Goal: Task Accomplishment & Management: Manage account settings

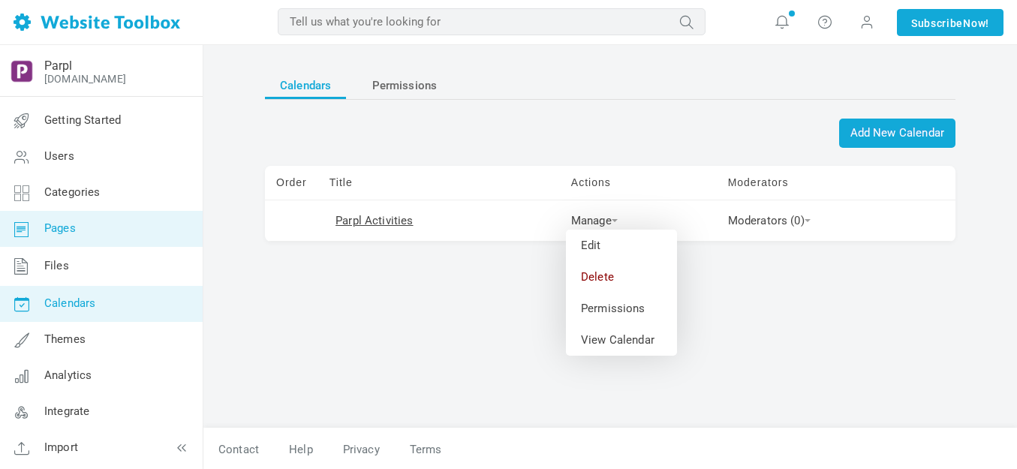
click at [62, 227] on span "Pages" at bounding box center [60, 228] width 32 height 14
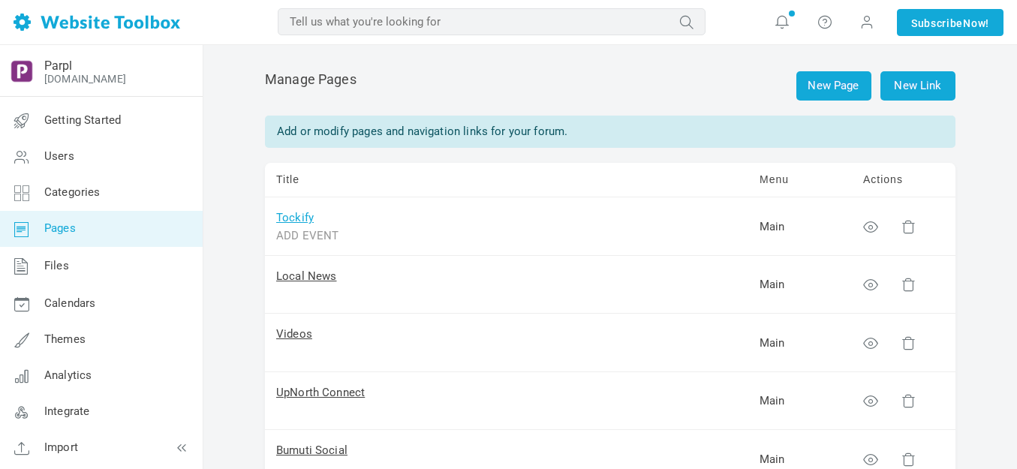
click at [303, 219] on link "Tockify" at bounding box center [295, 218] width 38 height 14
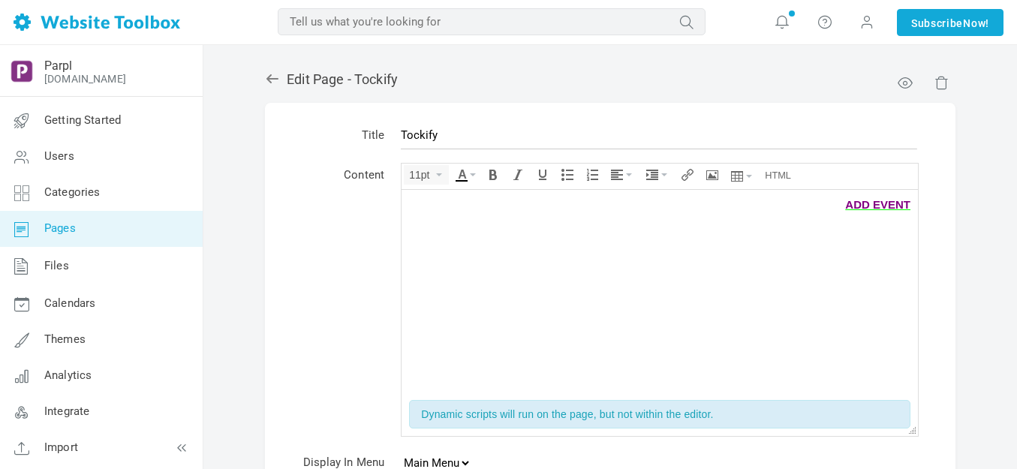
click at [906, 204] on span "ADD EVENT" at bounding box center [877, 203] width 65 height 13
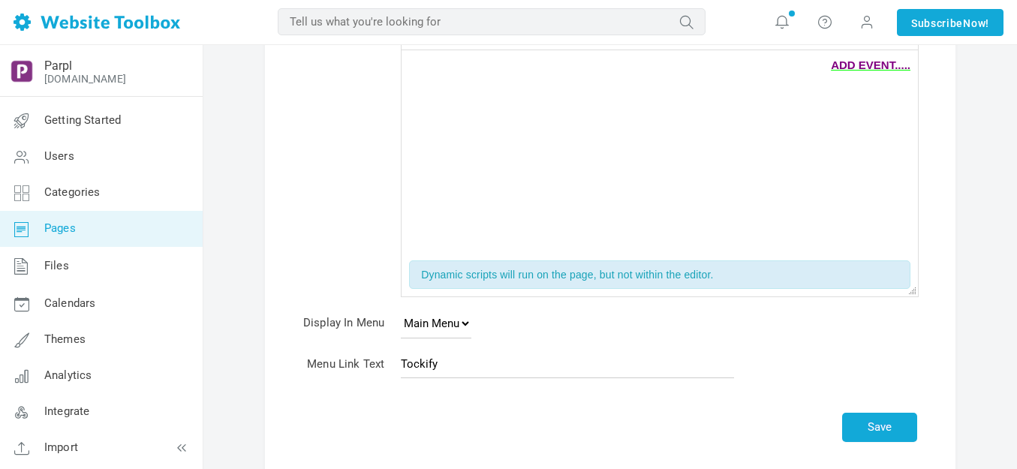
scroll to position [225, 0]
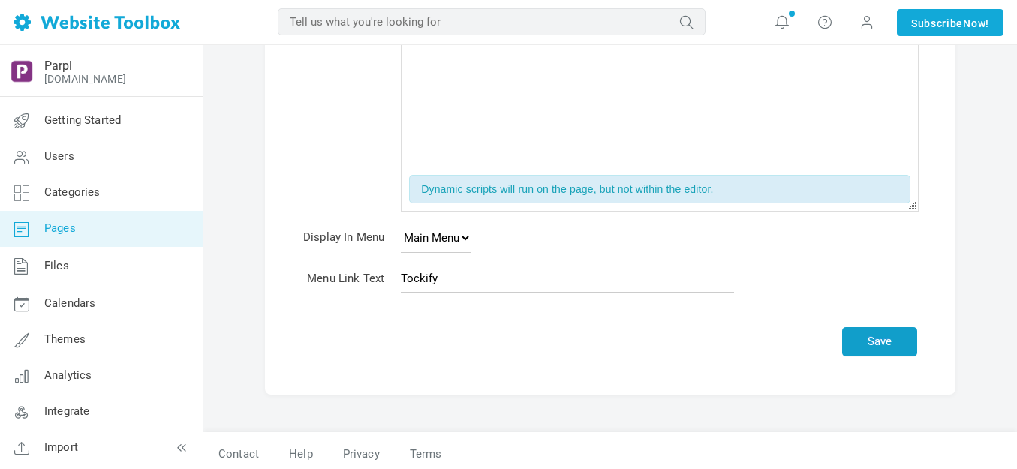
click at [881, 345] on button "Save" at bounding box center [879, 341] width 75 height 29
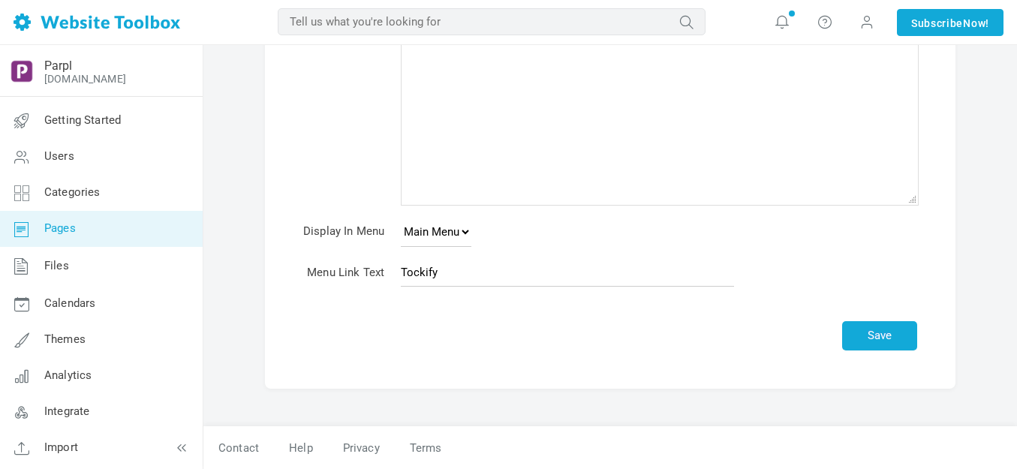
scroll to position [188, 0]
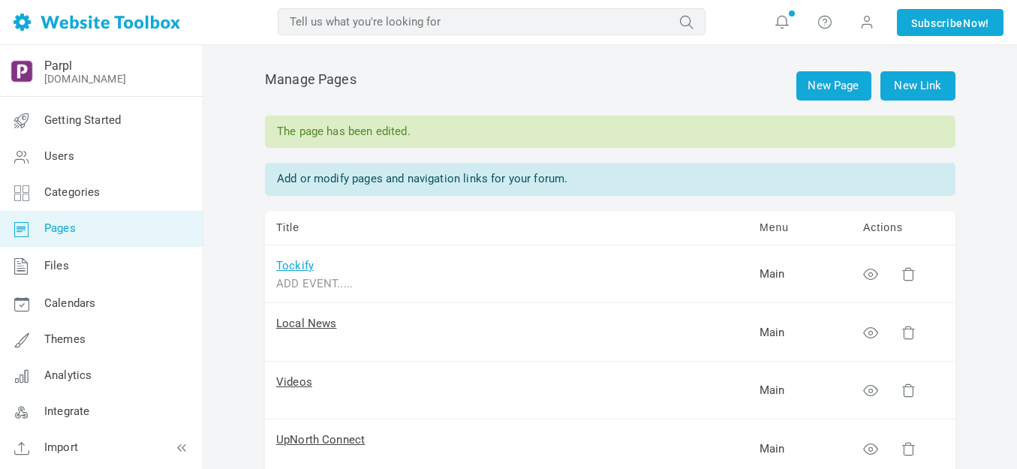
click at [300, 263] on link "Tockify" at bounding box center [295, 266] width 38 height 14
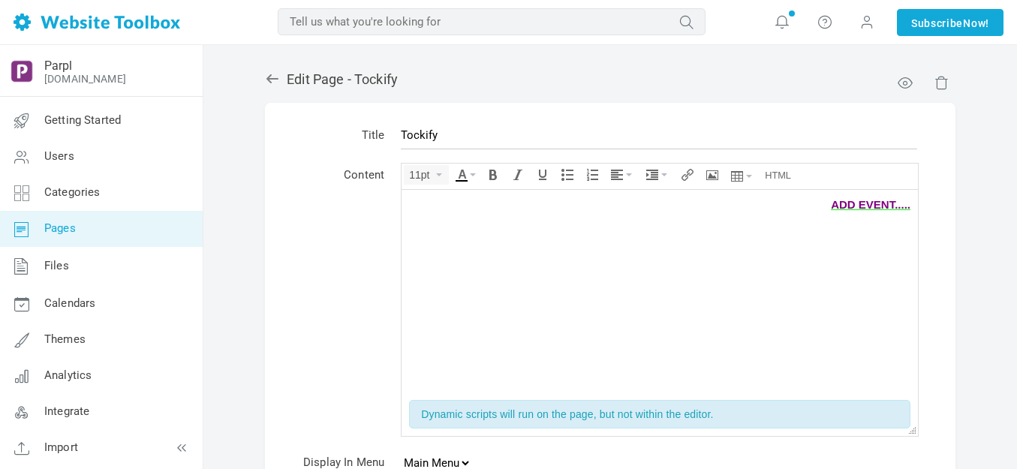
click at [902, 201] on span "ADD EVENT....." at bounding box center [871, 203] width 80 height 13
drag, startPoint x: 884, startPoint y: 205, endPoint x: 913, endPoint y: 204, distance: 28.5
click at [913, 204] on body "ADD EVENT........" at bounding box center [660, 290] width 516 height 203
click at [688, 175] on icon "Insert/edit link" at bounding box center [688, 175] width 12 height 12
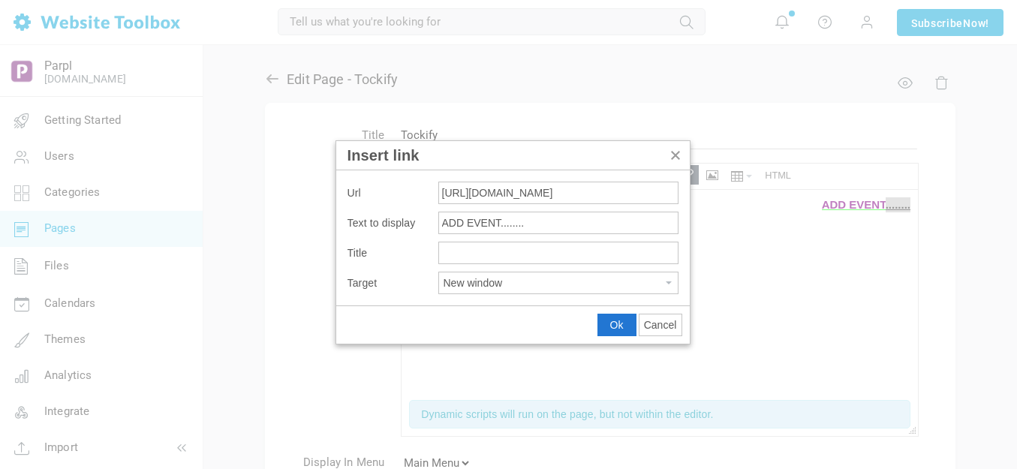
click at [621, 196] on input "https://parplmedia.discussion.community/pages/add-calendar-event" at bounding box center [558, 193] width 240 height 23
click at [620, 325] on span "Ok" at bounding box center [617, 325] width 14 height 12
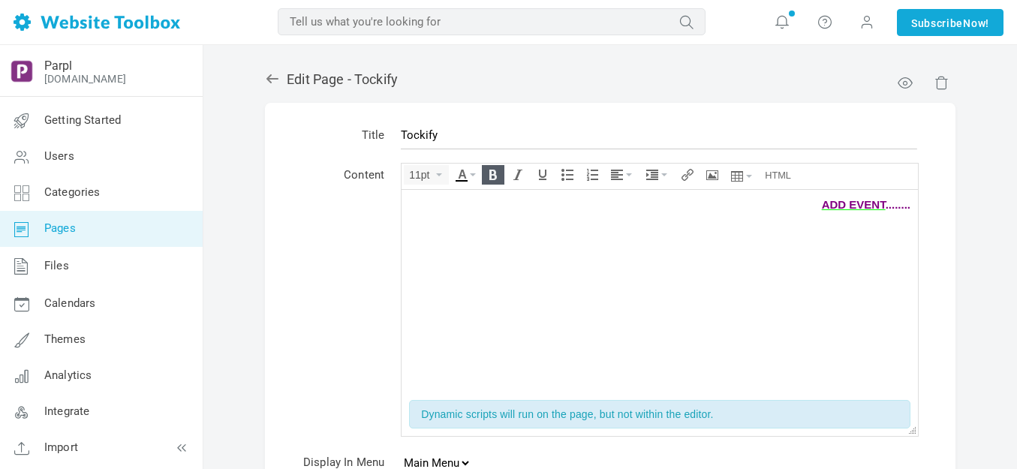
click at [489, 173] on icon "Bold" at bounding box center [493, 175] width 12 height 12
click at [477, 173] on button "Text color" at bounding box center [465, 173] width 27 height 14
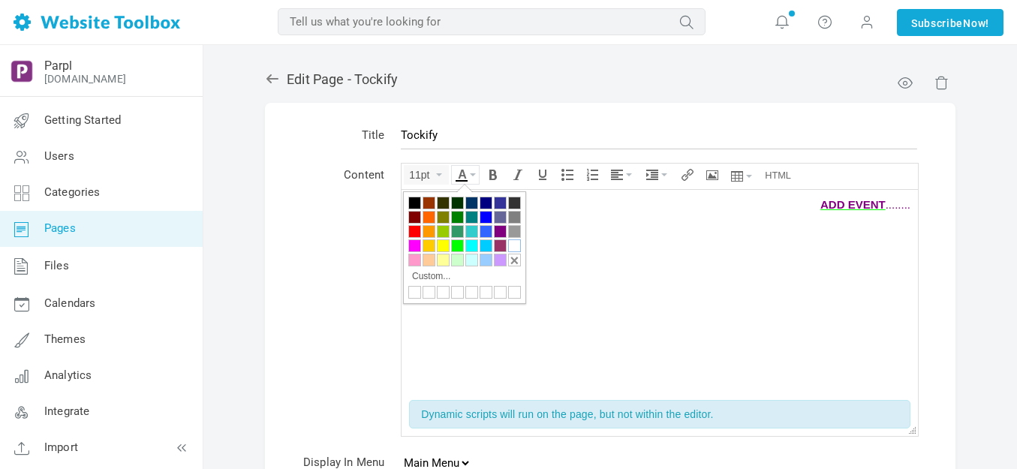
click at [514, 245] on div at bounding box center [514, 245] width 13 height 13
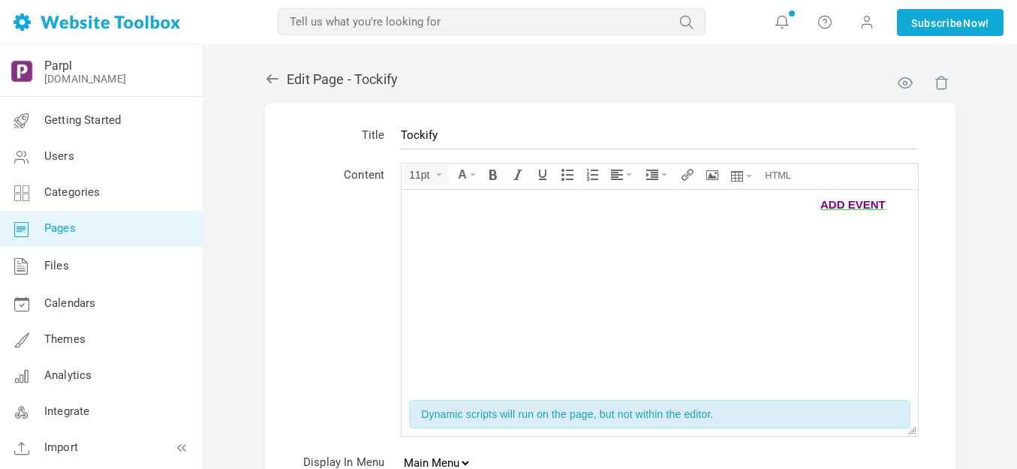
click at [621, 226] on div at bounding box center [659, 226] width 501 height 0
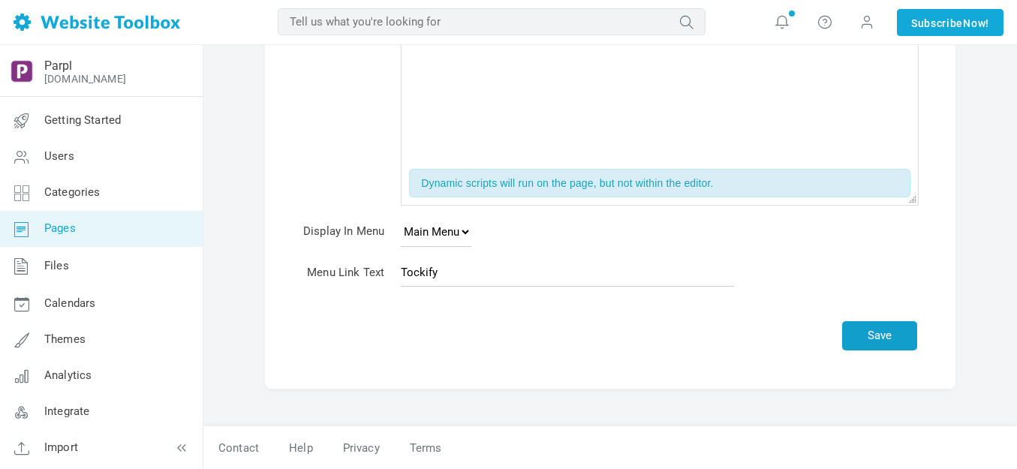
click at [877, 330] on button "Save" at bounding box center [879, 335] width 75 height 29
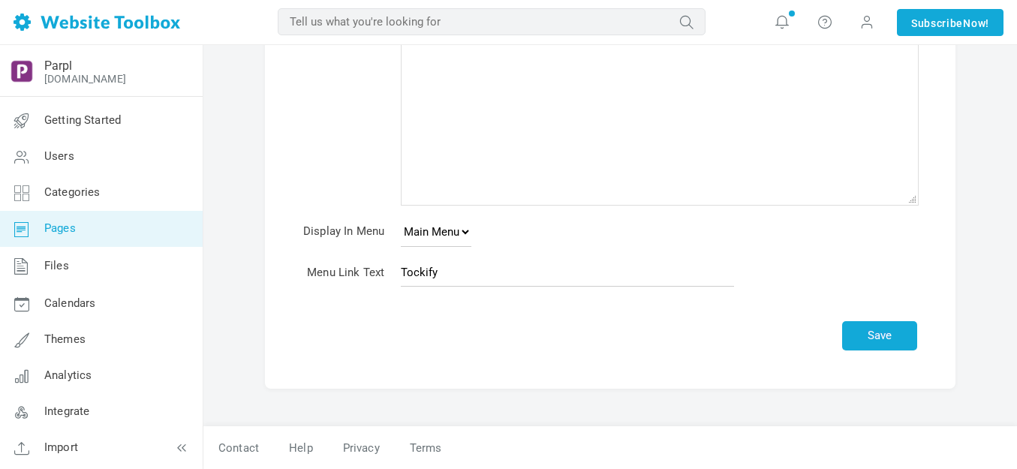
scroll to position [188, 0]
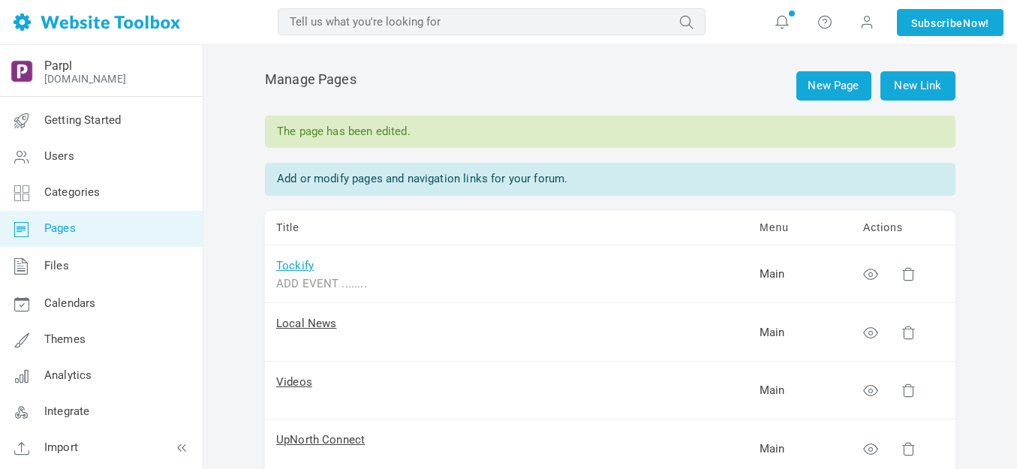
click at [296, 264] on link "Tockify" at bounding box center [295, 266] width 38 height 14
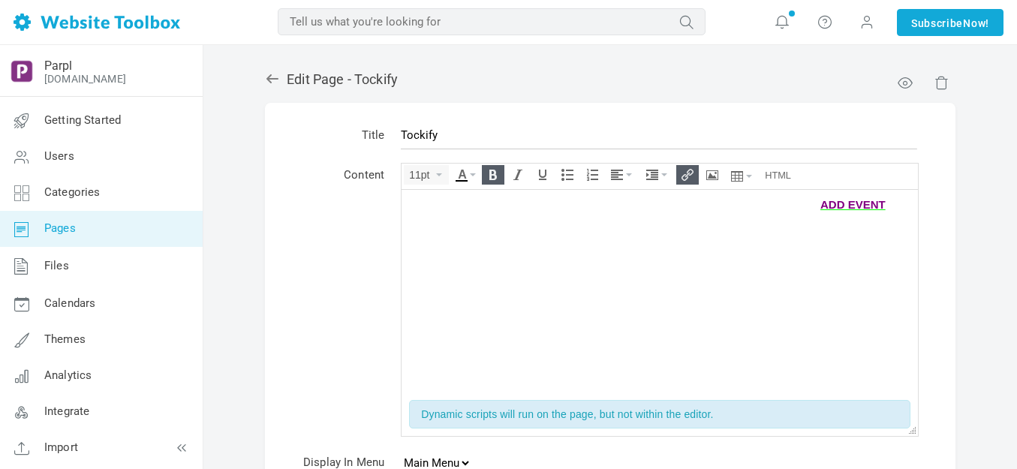
drag, startPoint x: 818, startPoint y: 207, endPoint x: 850, endPoint y: 208, distance: 31.5
click at [850, 208] on div "﻿ADD EVENT ........" at bounding box center [659, 204] width 501 height 15
click at [829, 203] on span "ADD EVENT" at bounding box center [852, 203] width 65 height 13
drag, startPoint x: 819, startPoint y: 203, endPoint x: 884, endPoint y: 206, distance: 65.4
click at [884, 206] on div "ADD EVENT ........" at bounding box center [659, 204] width 501 height 15
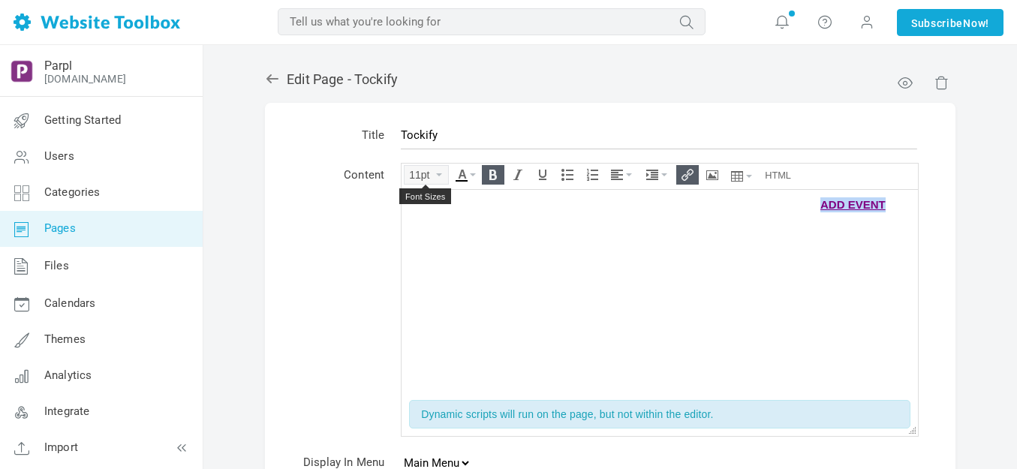
click at [444, 173] on button "11pt" at bounding box center [427, 175] width 44 height 18
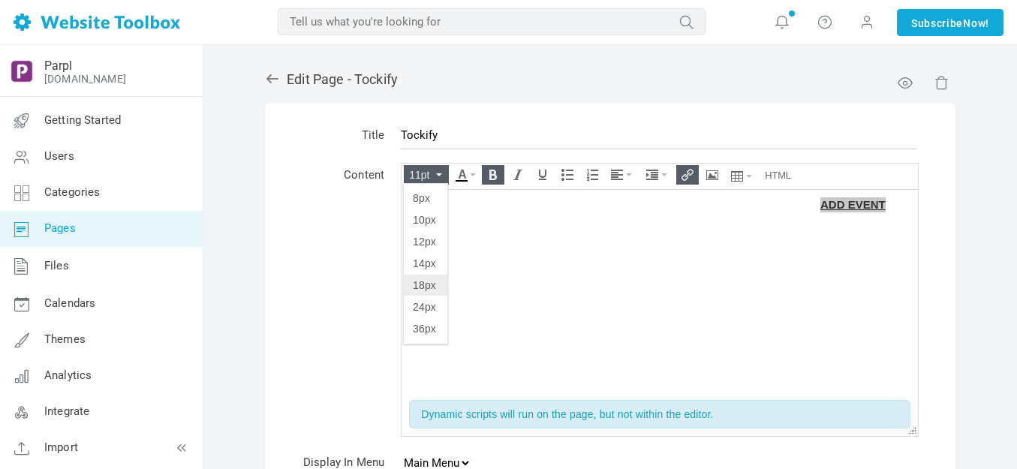
click at [424, 280] on span "18px" at bounding box center [424, 285] width 23 height 12
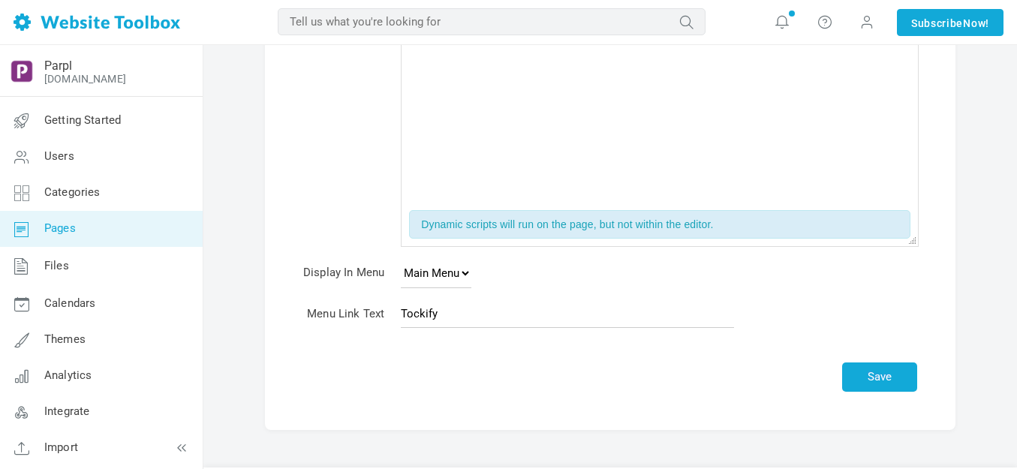
scroll to position [231, 0]
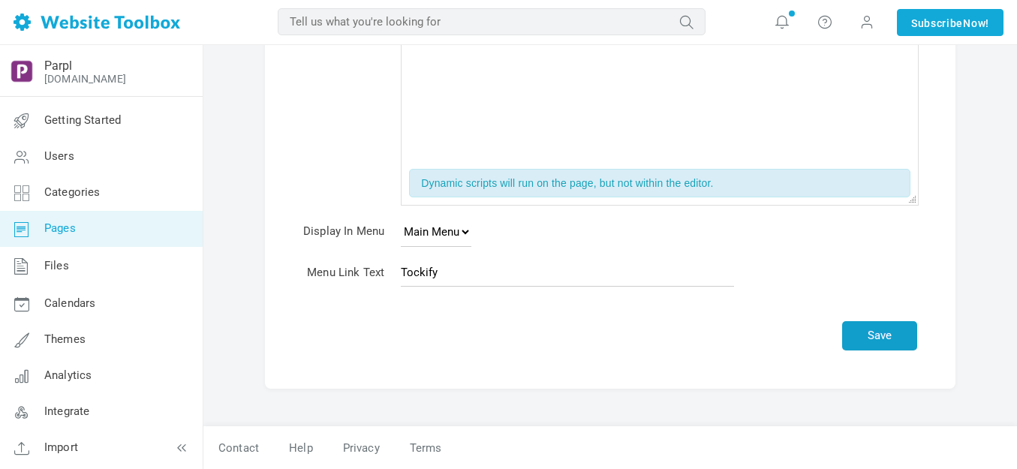
click at [876, 335] on button "Save" at bounding box center [879, 335] width 75 height 29
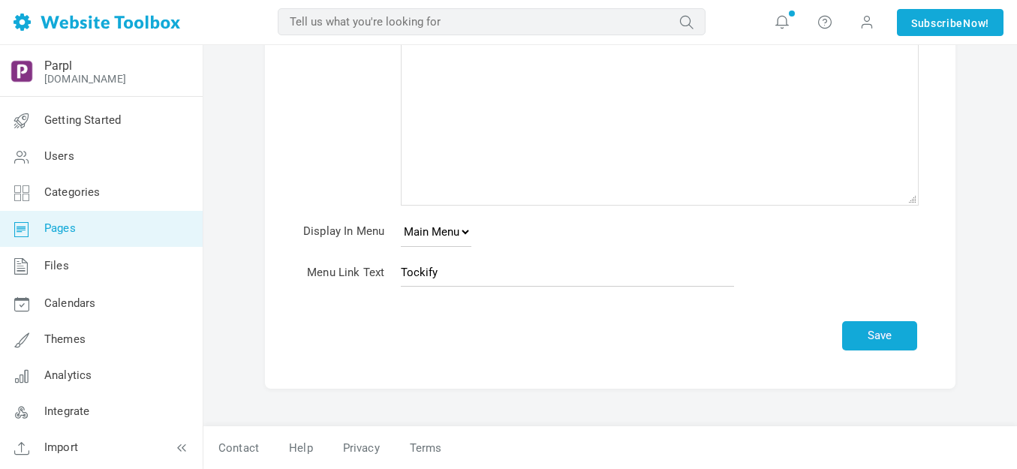
scroll to position [188, 0]
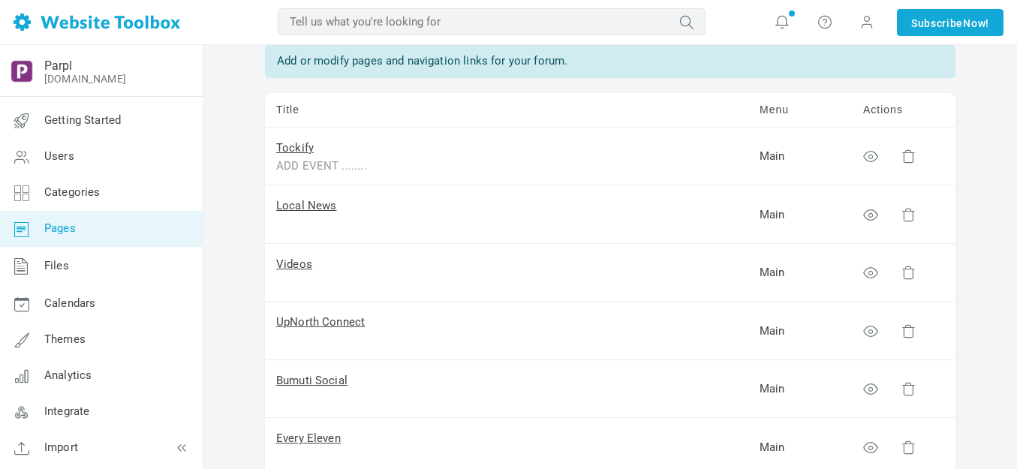
scroll to position [150, 0]
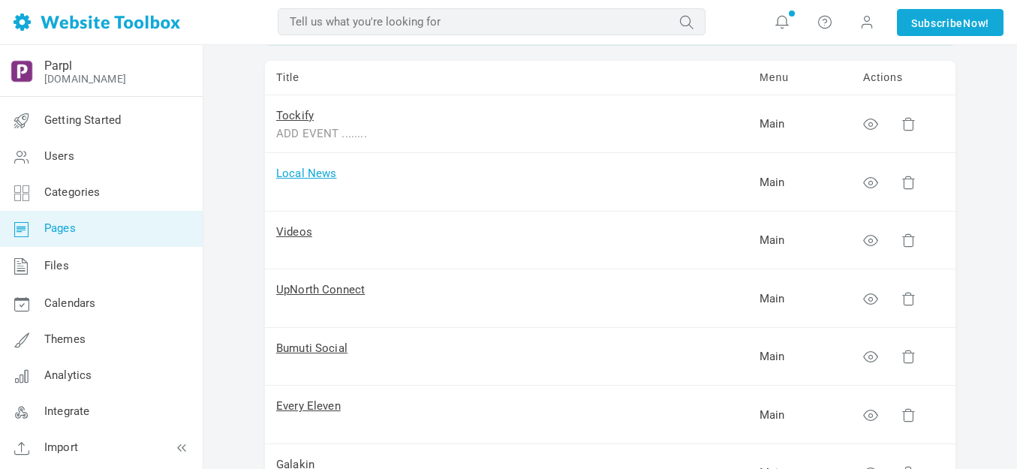
click at [311, 172] on link "Local News" at bounding box center [306, 174] width 61 height 14
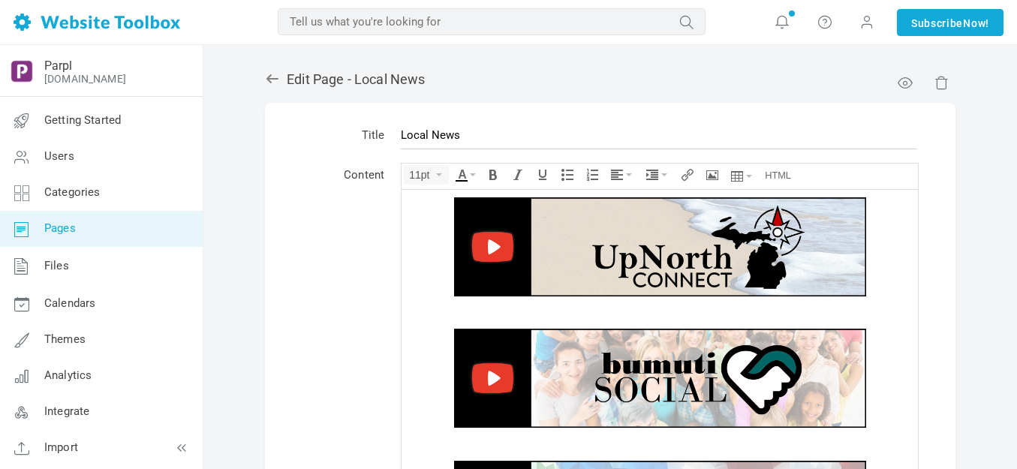
scroll to position [171, 0]
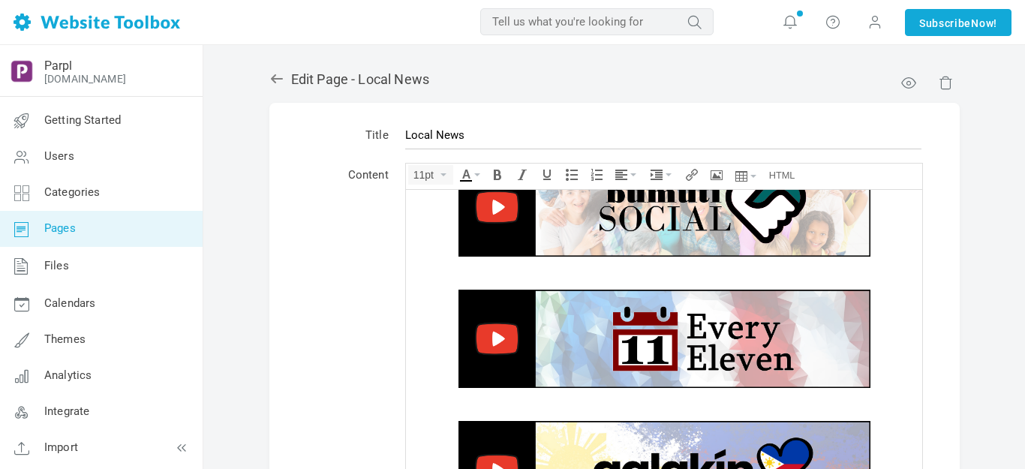
click at [476, 274] on div at bounding box center [663, 281] width 501 height 15
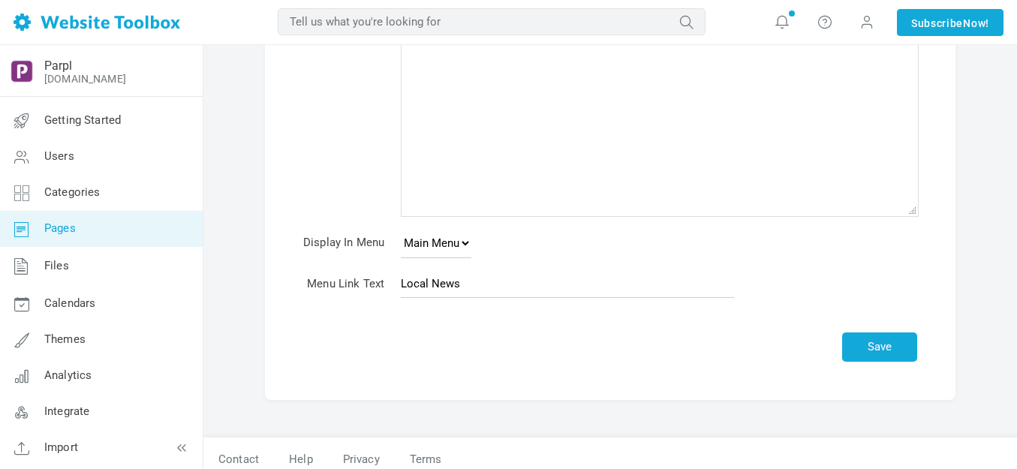
scroll to position [188, 0]
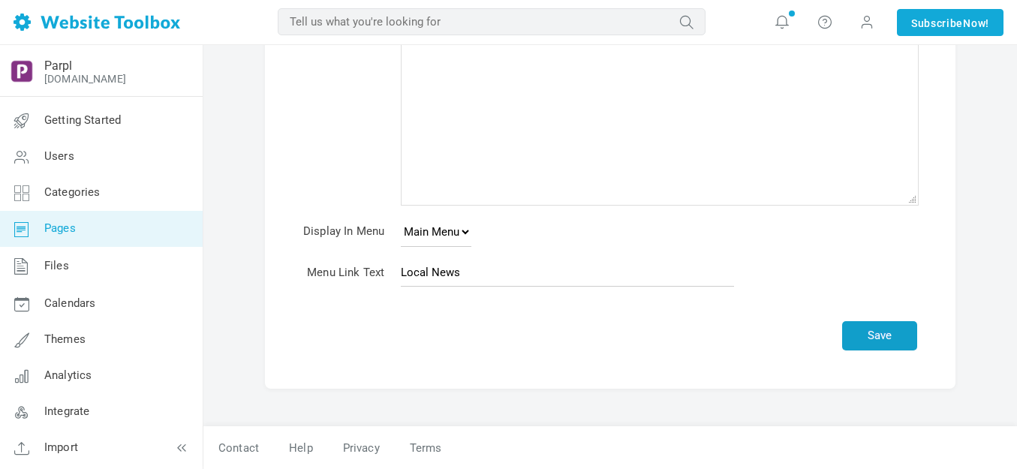
click at [889, 333] on button "Save" at bounding box center [879, 335] width 75 height 29
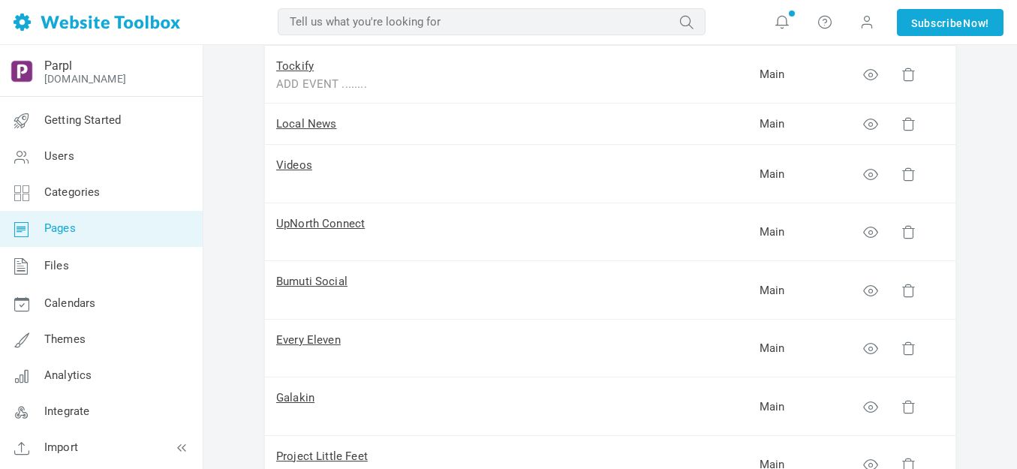
scroll to position [225, 0]
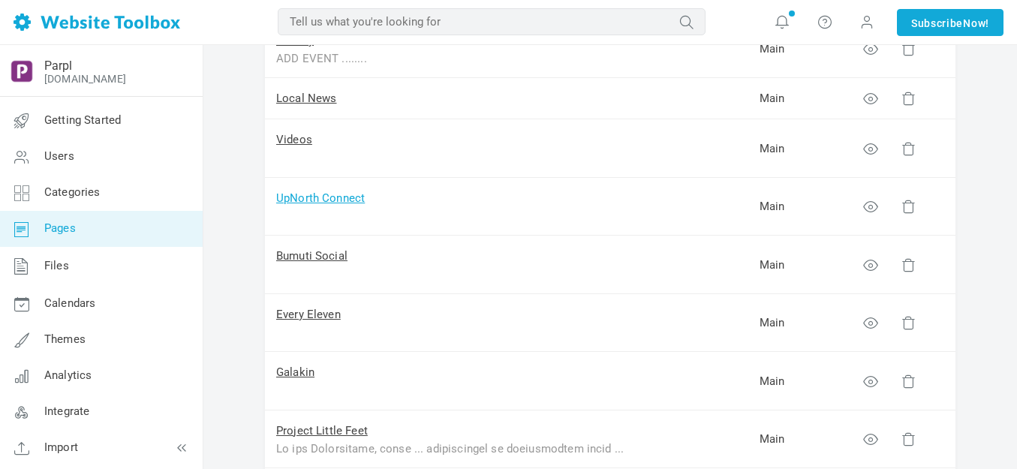
click at [322, 198] on link "UpNorth Connect" at bounding box center [320, 198] width 89 height 14
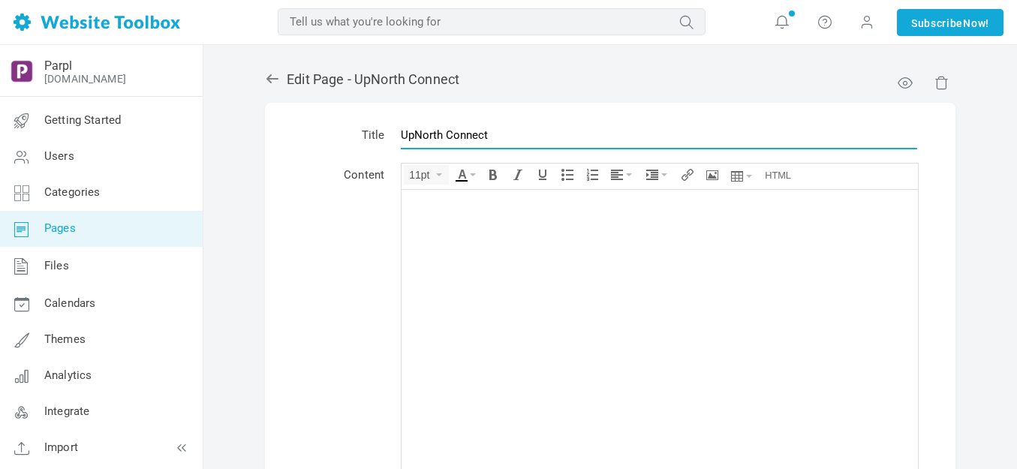
click at [443, 137] on input "UpNorth Connect" at bounding box center [659, 135] width 516 height 29
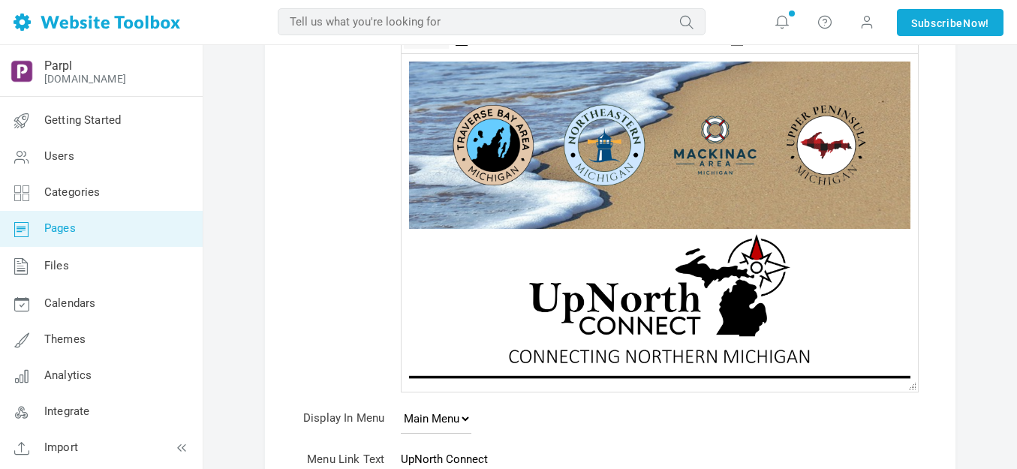
scroll to position [300, 0]
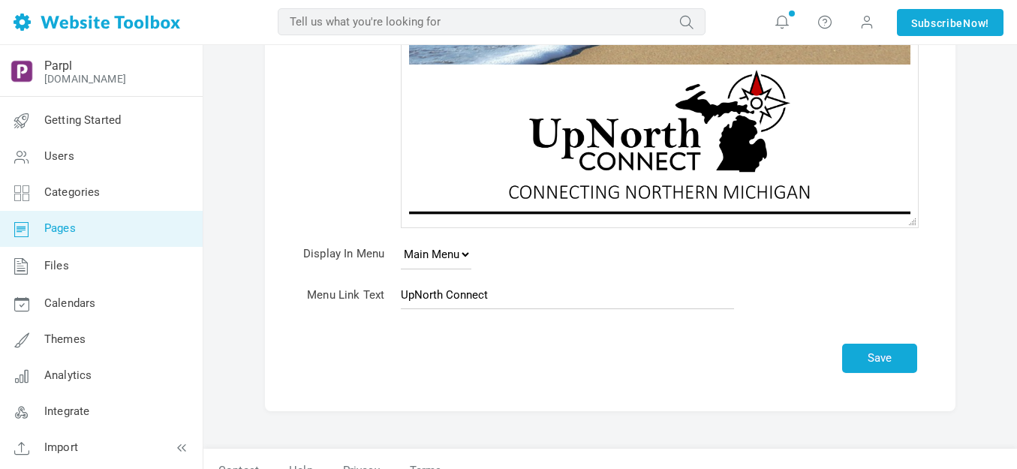
type input "Shop"
click at [478, 295] on input "UpNorth Connect" at bounding box center [567, 295] width 333 height 29
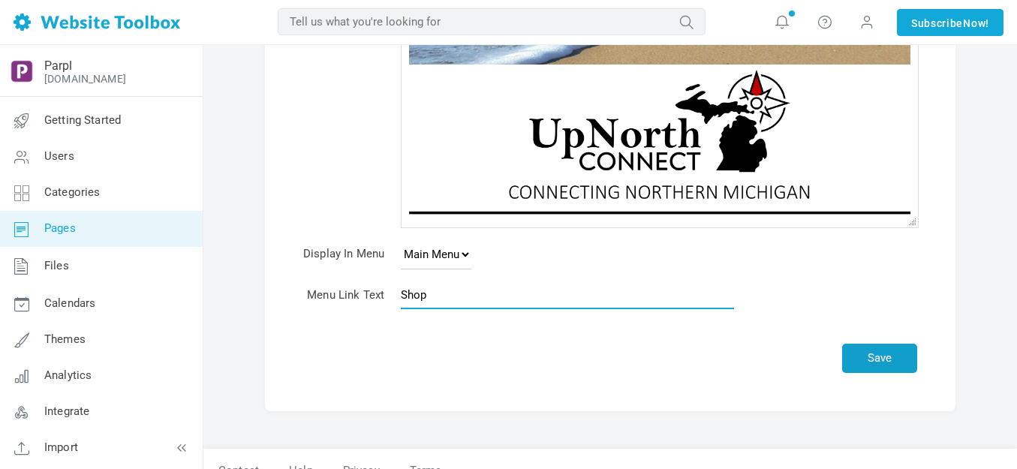
type input "Shop"
click at [864, 360] on button "Save" at bounding box center [879, 358] width 75 height 29
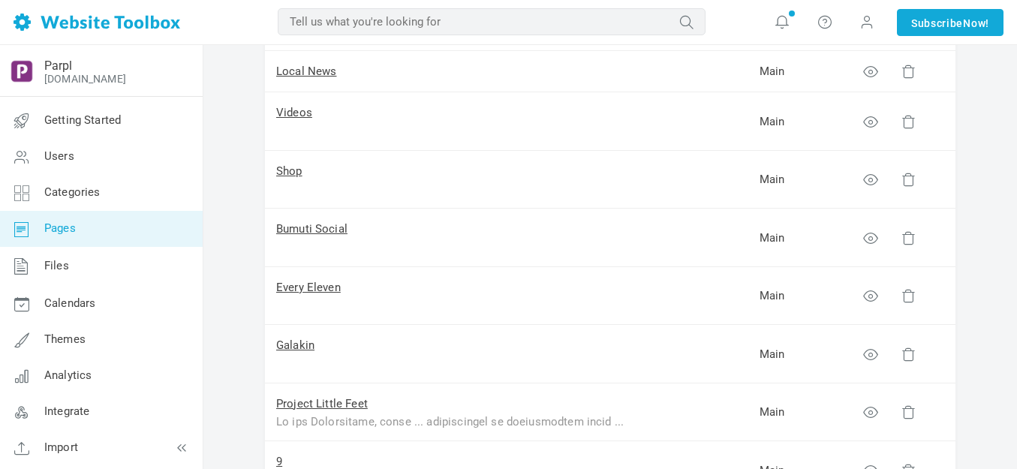
scroll to position [300, 0]
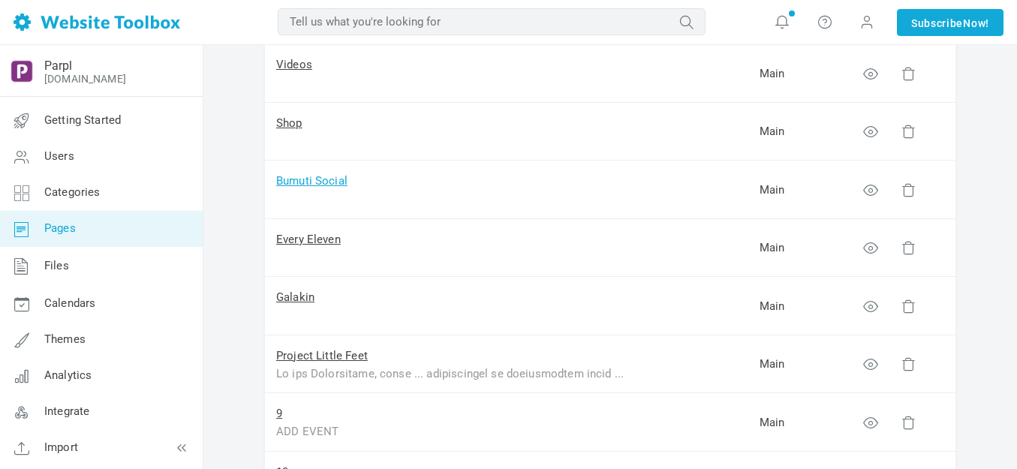
click at [319, 182] on link "Bumuti Social" at bounding box center [311, 181] width 71 height 14
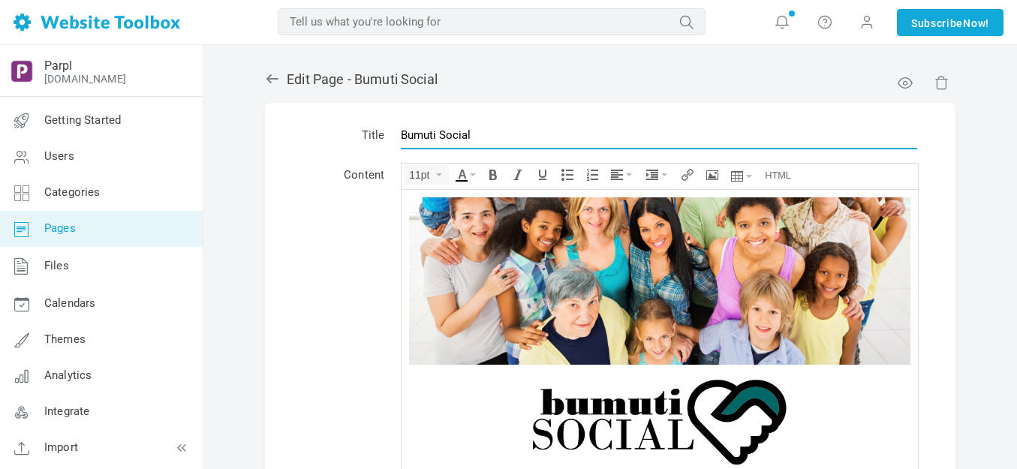
click at [489, 134] on input "Bumuti Social" at bounding box center [659, 135] width 516 height 29
click at [490, 134] on input "Bumuti Social" at bounding box center [659, 135] width 516 height 29
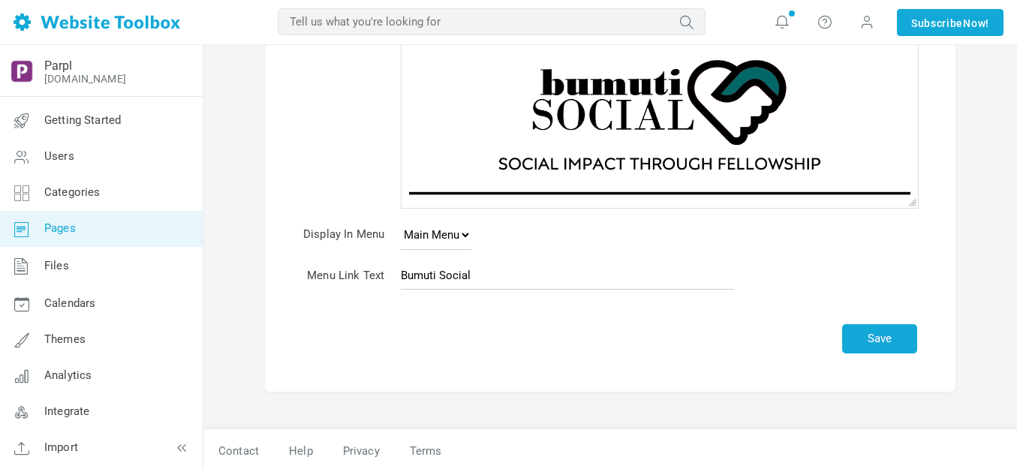
scroll to position [323, 0]
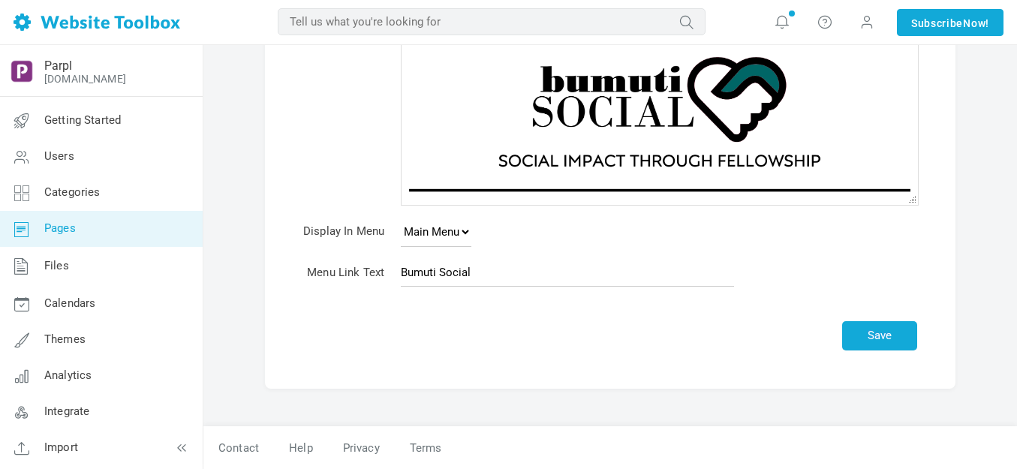
type input "UpNorth Connect"
click at [466, 272] on input "Bumuti Social" at bounding box center [567, 272] width 333 height 29
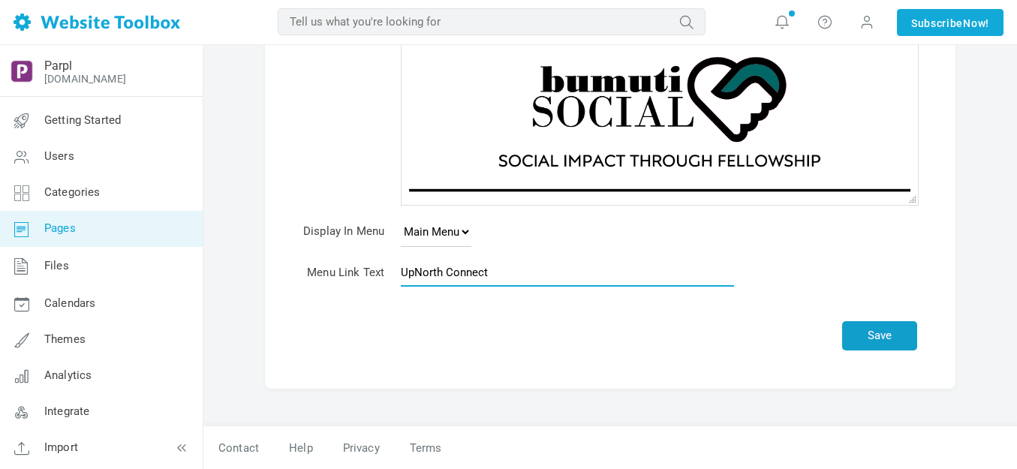
type input "UpNorth Connect"
click at [887, 331] on button "Save" at bounding box center [879, 335] width 75 height 29
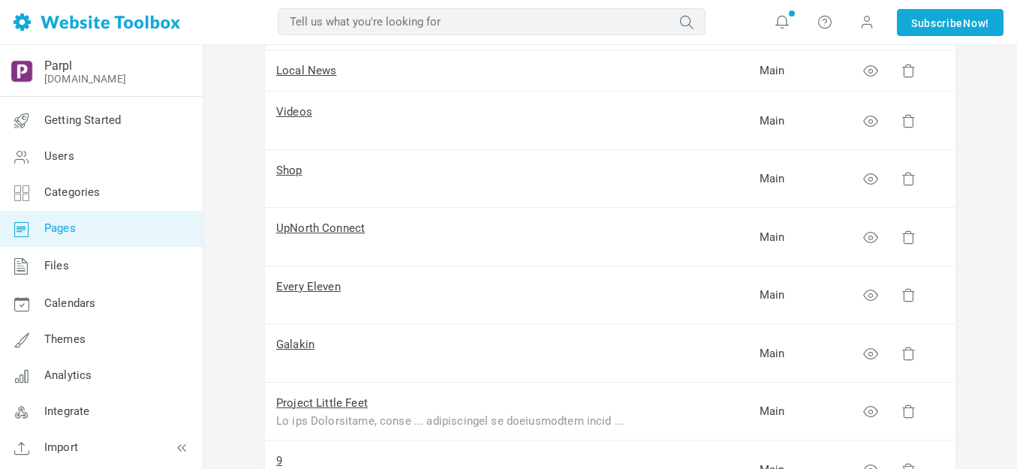
scroll to position [300, 0]
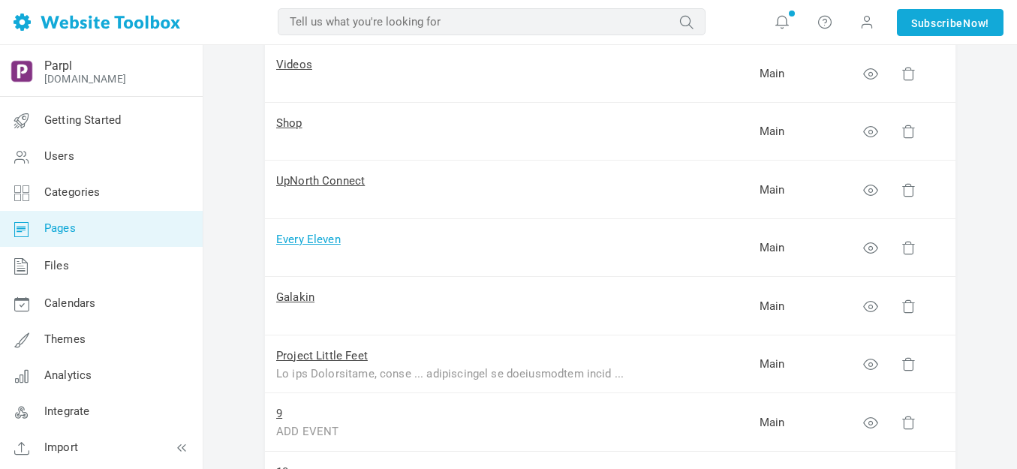
click at [332, 239] on link "Every Eleven" at bounding box center [308, 240] width 65 height 14
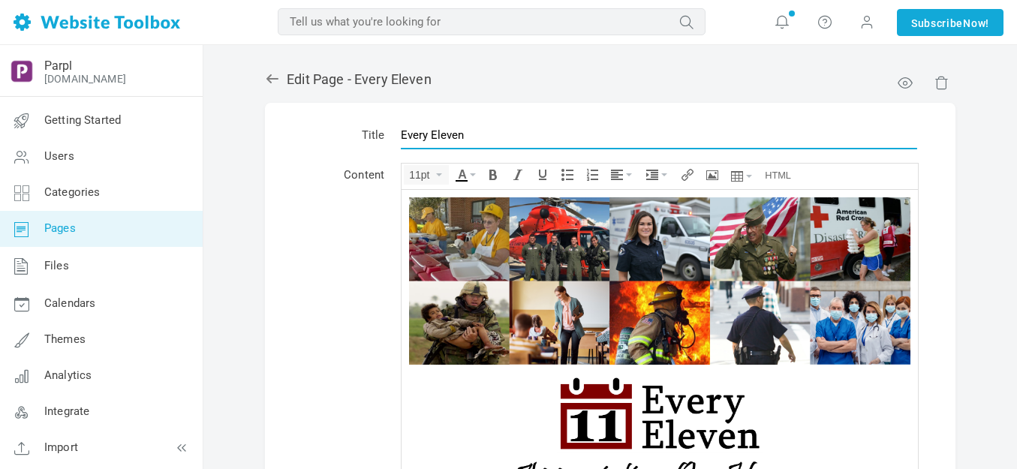
click at [477, 135] on input "Every Eleven" at bounding box center [659, 135] width 516 height 29
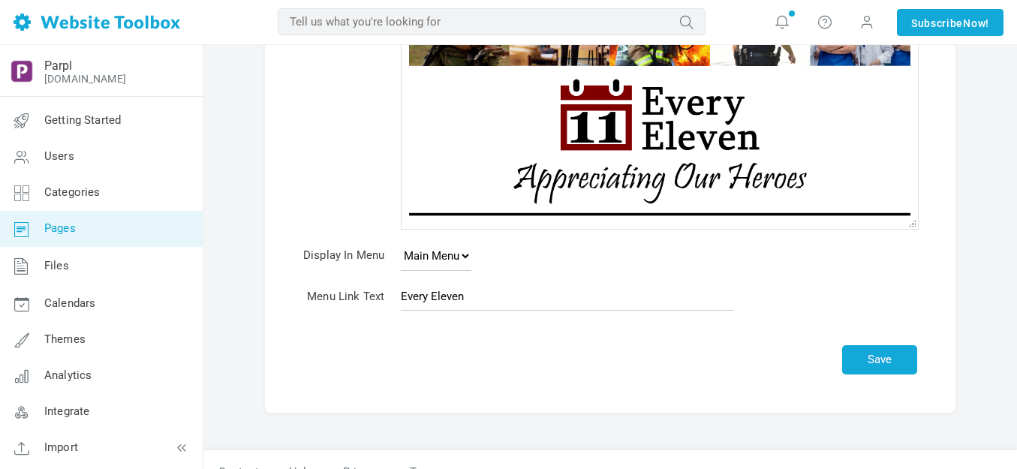
scroll to position [323, 0]
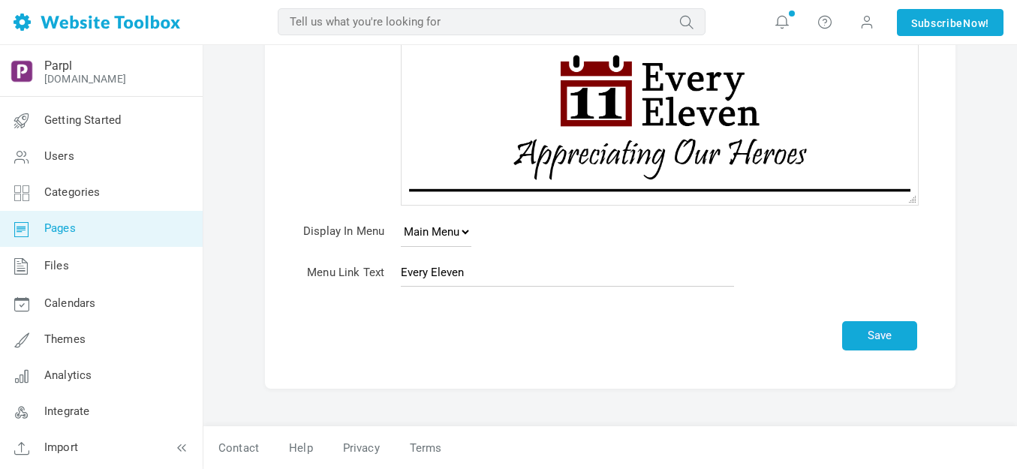
type input "Bumuti Social"
click at [480, 275] on input "Every Eleven" at bounding box center [567, 272] width 333 height 29
click at [489, 271] on input "Every Eleven" at bounding box center [567, 272] width 333 height 29
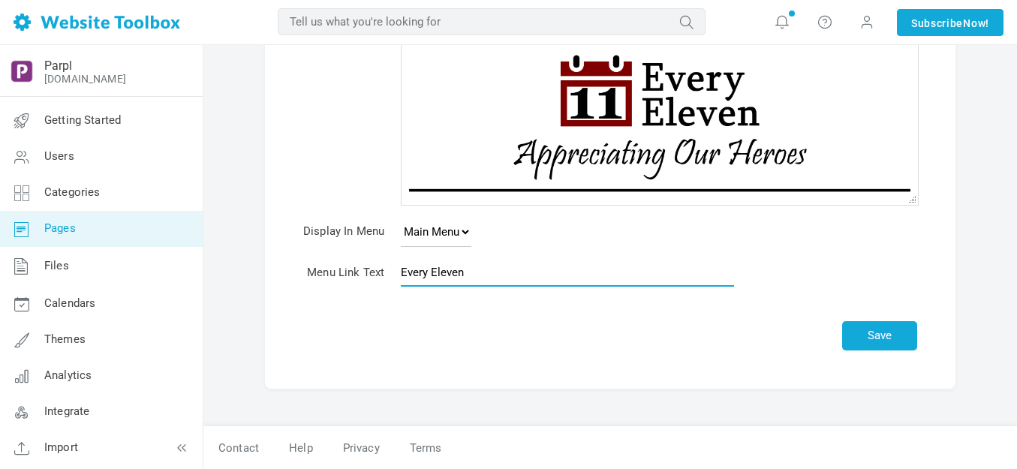
click at [489, 271] on input "Every Eleven" at bounding box center [567, 272] width 333 height 29
type input "Bumuti Social"
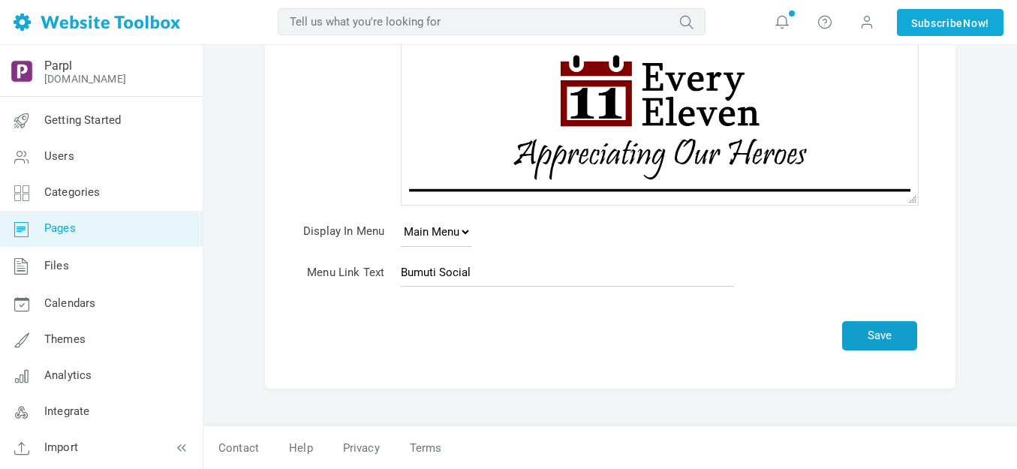
click at [886, 334] on button "Save" at bounding box center [879, 335] width 75 height 29
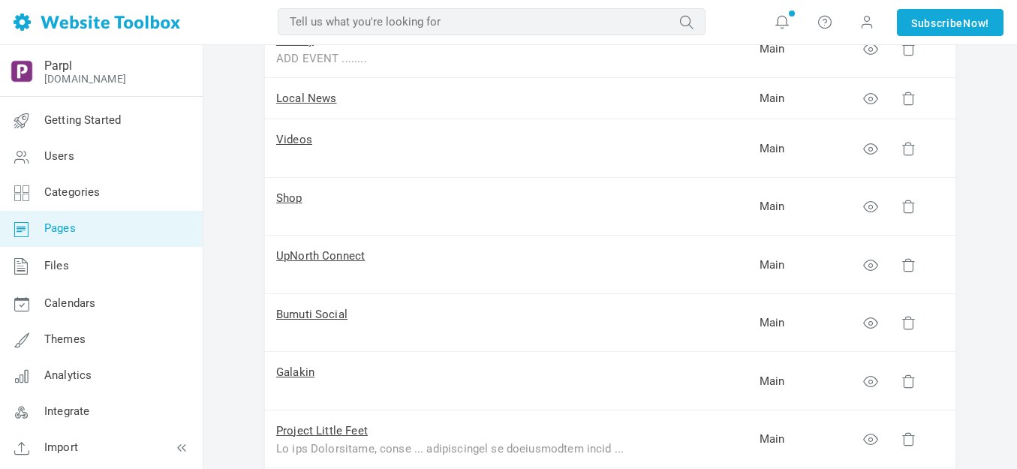
scroll to position [300, 0]
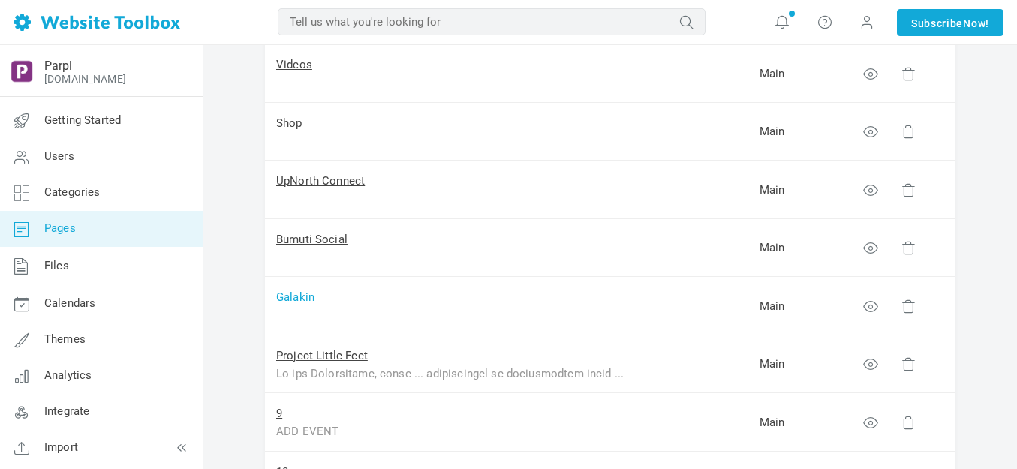
click at [308, 299] on link "Galakin" at bounding box center [295, 297] width 38 height 14
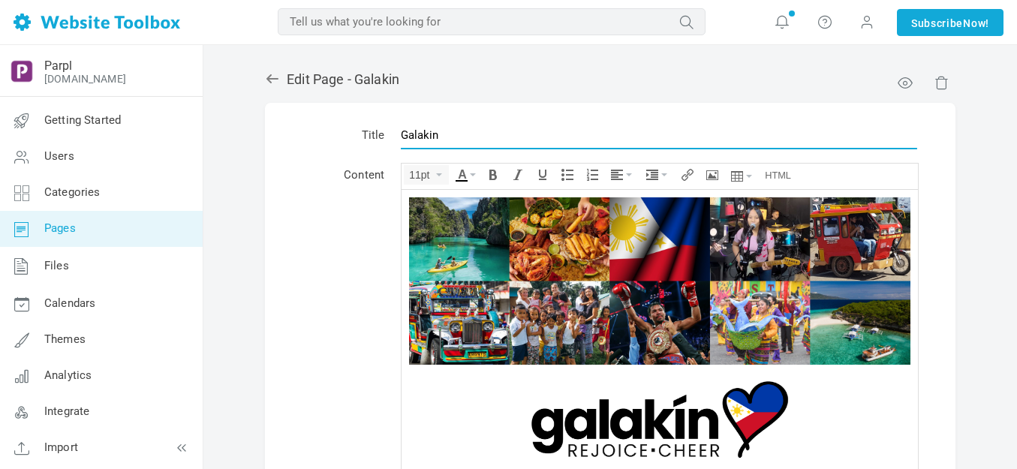
click at [502, 140] on input "Galakin" at bounding box center [659, 135] width 516 height 29
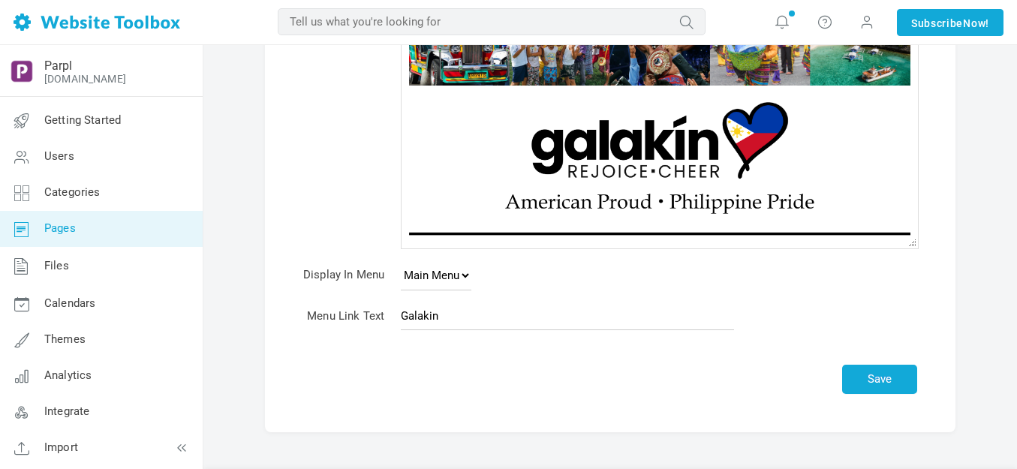
scroll to position [323, 0]
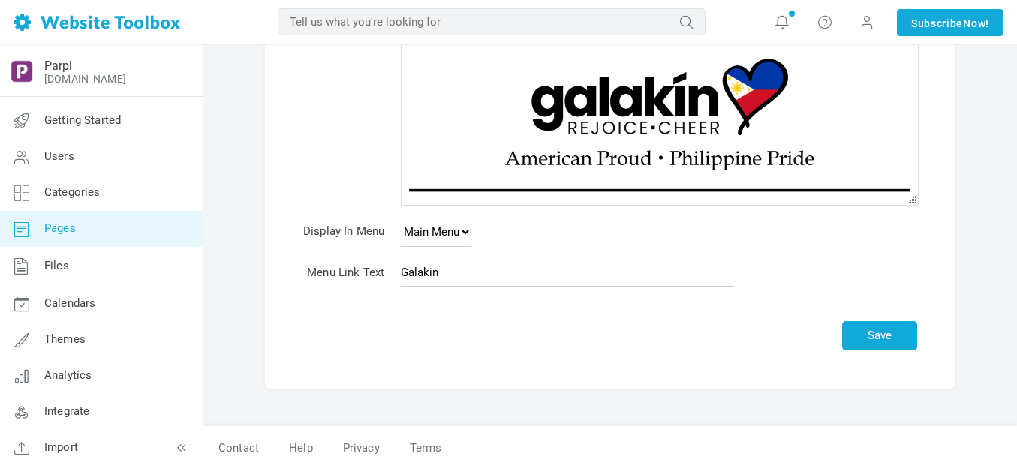
type input "Every Eleven"
click at [459, 275] on input "Galakin" at bounding box center [567, 272] width 333 height 29
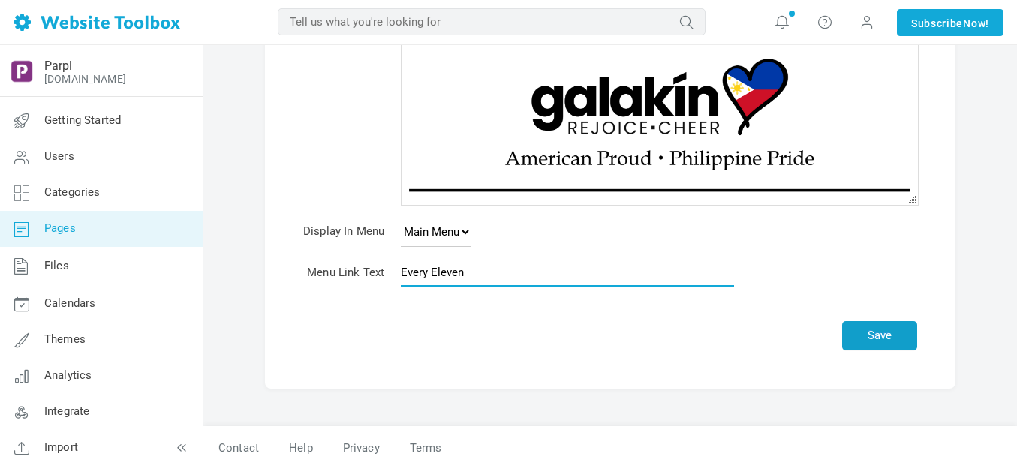
type input "Every Eleven"
click at [893, 333] on button "Save" at bounding box center [879, 335] width 75 height 29
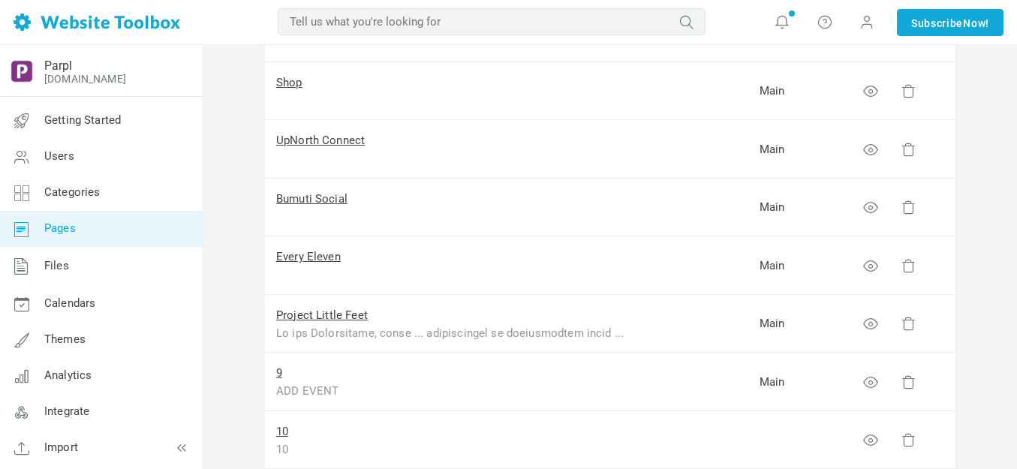
scroll to position [375, 0]
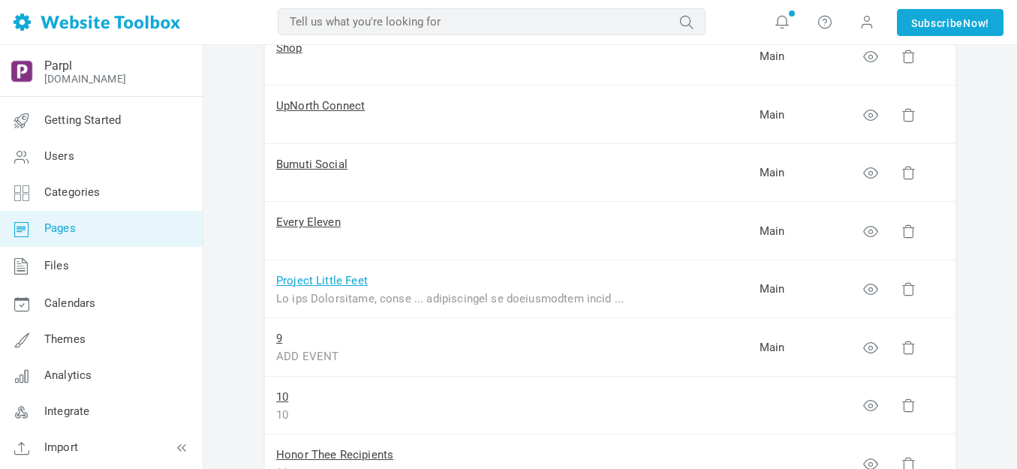
click at [317, 284] on link "Project Little Feet" at bounding box center [322, 281] width 92 height 14
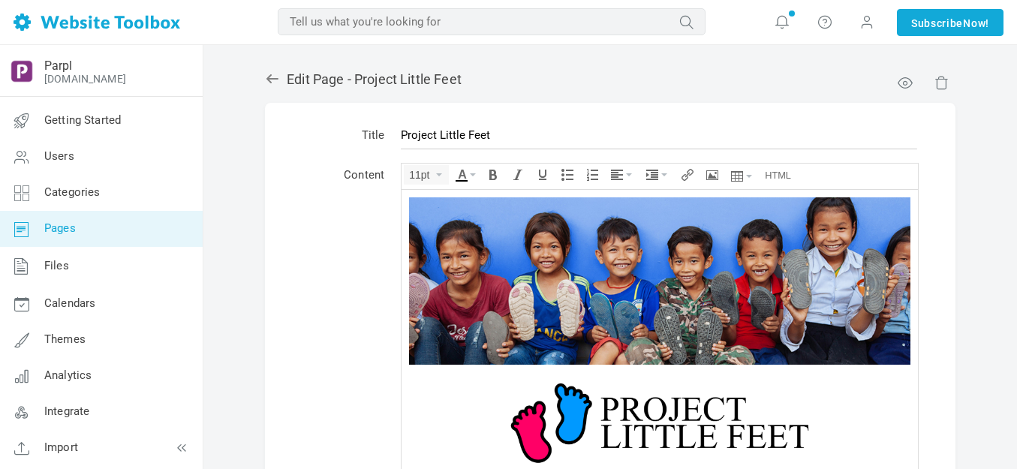
scroll to position [579, 0]
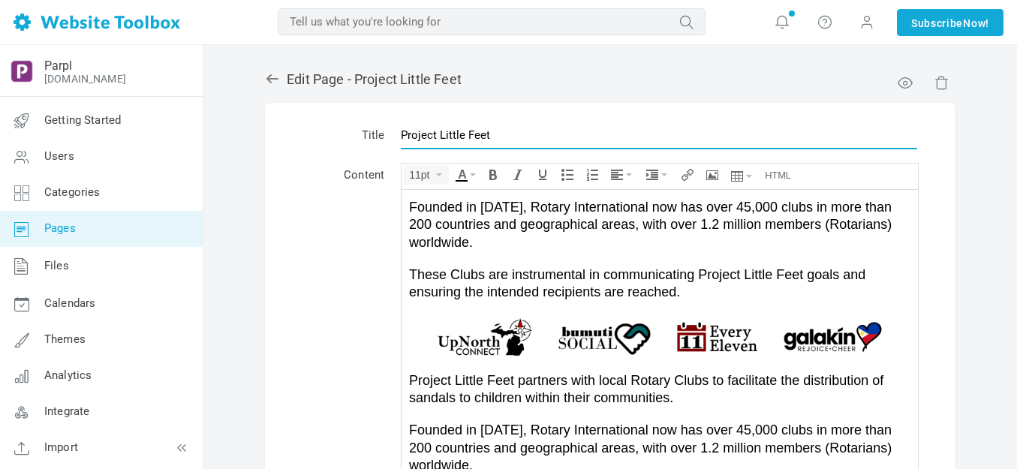
click at [456, 139] on input "Project Little Feet" at bounding box center [659, 135] width 516 height 29
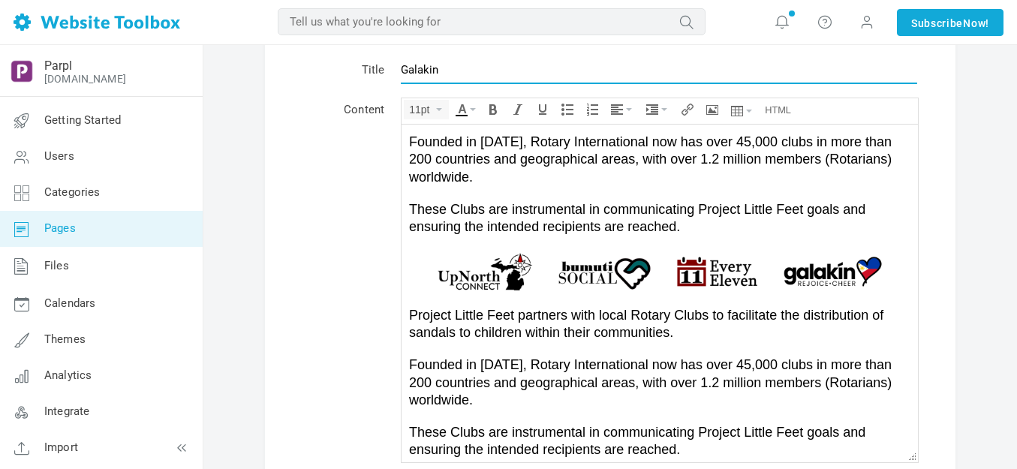
scroll to position [300, 0]
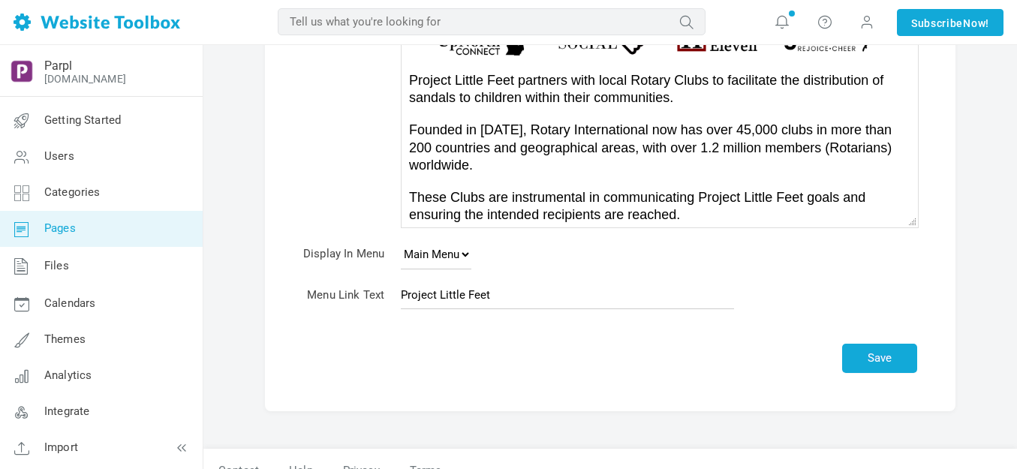
type input "Galakin"
click at [459, 290] on input "Project Little Feet" at bounding box center [567, 295] width 333 height 29
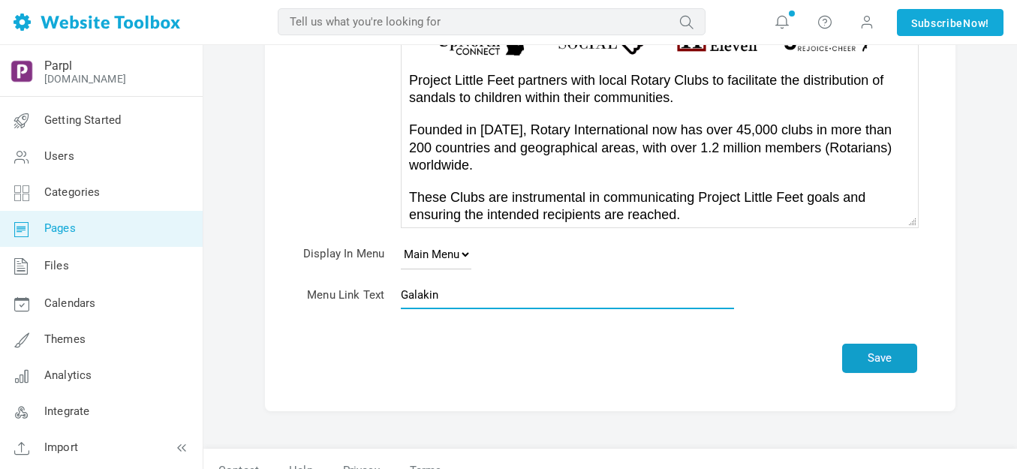
type input "Galakin"
click at [894, 354] on button "Save" at bounding box center [879, 358] width 75 height 29
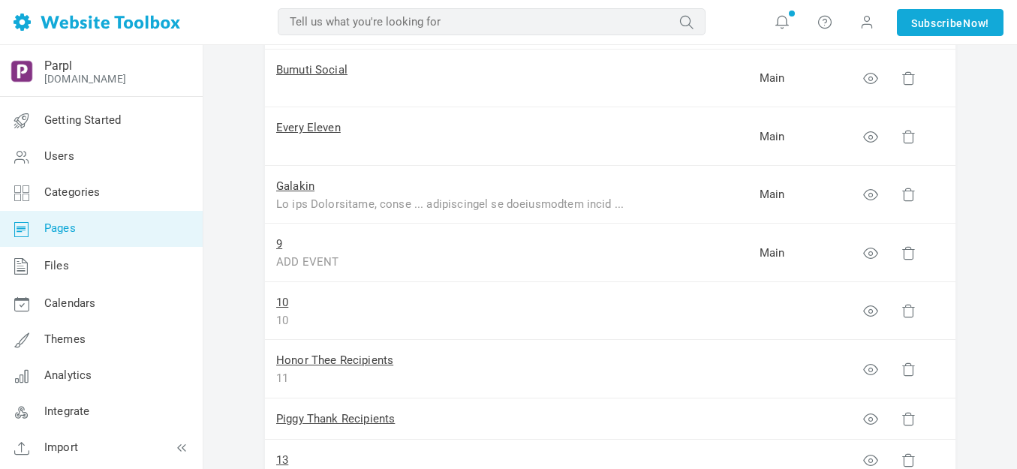
scroll to position [450, 0]
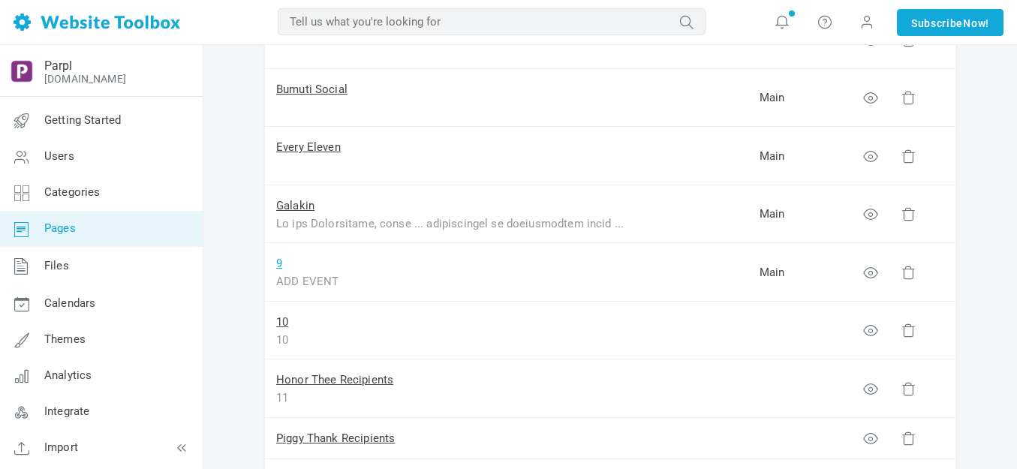
click at [278, 263] on link "9" at bounding box center [279, 264] width 6 height 14
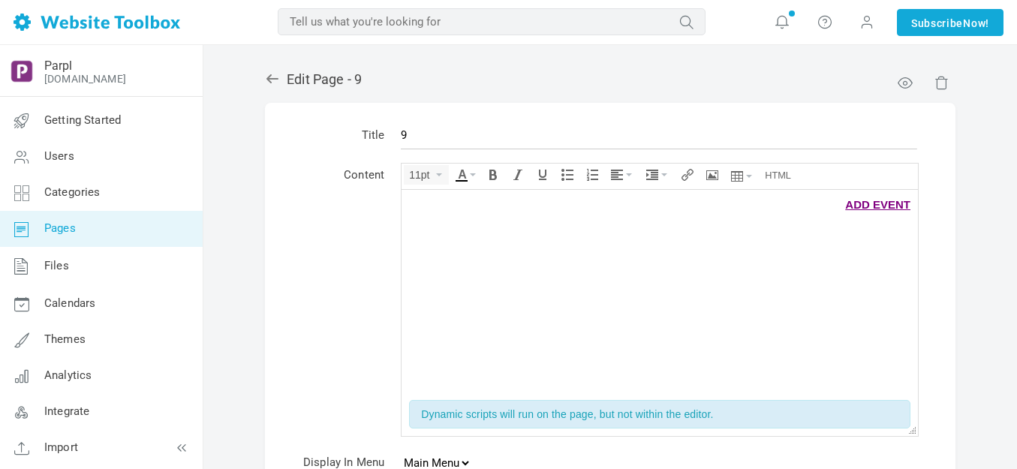
click at [270, 80] on icon at bounding box center [272, 78] width 15 height 15
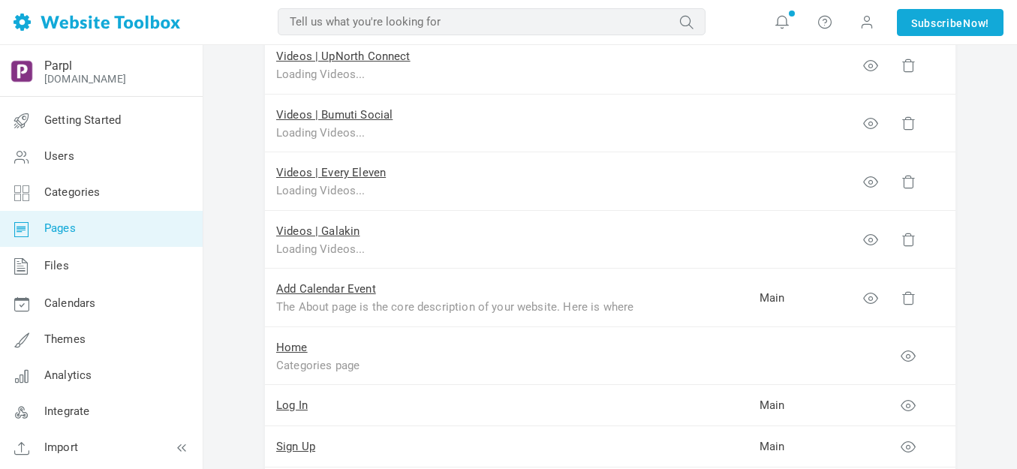
scroll to position [1051, 0]
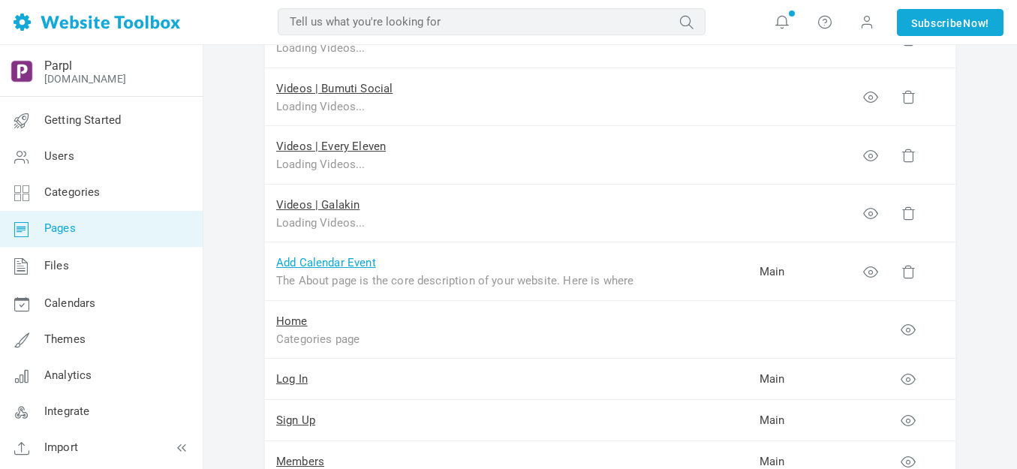
click at [345, 260] on link "Add Calendar Event" at bounding box center [326, 263] width 100 height 14
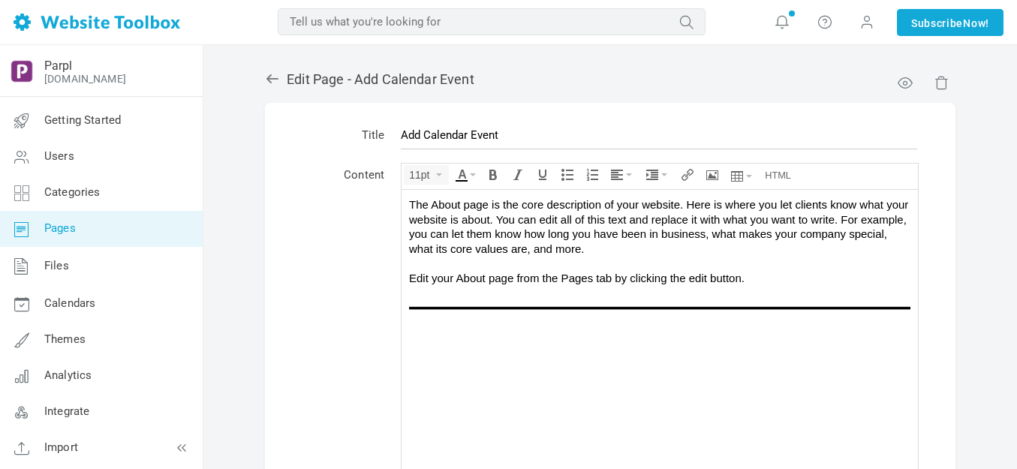
click at [273, 80] on icon at bounding box center [272, 78] width 15 height 15
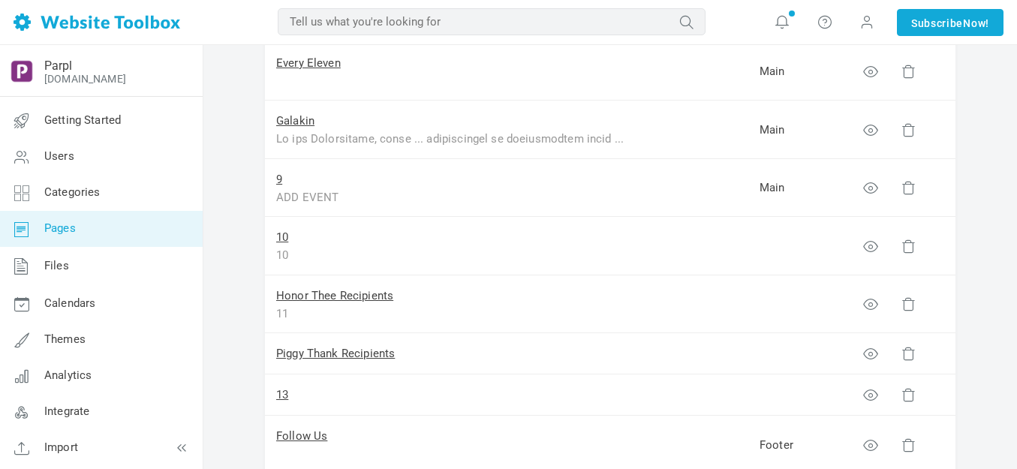
scroll to position [450, 0]
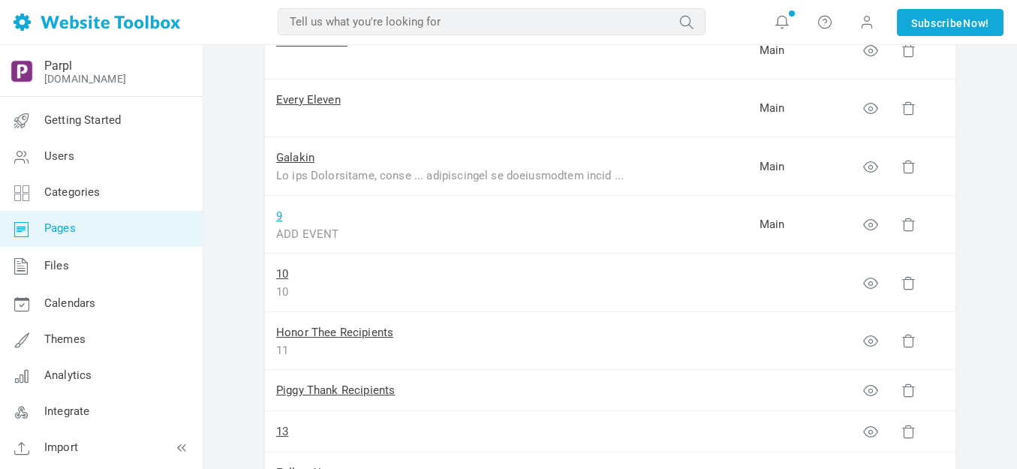
click at [280, 215] on link "9" at bounding box center [279, 216] width 6 height 14
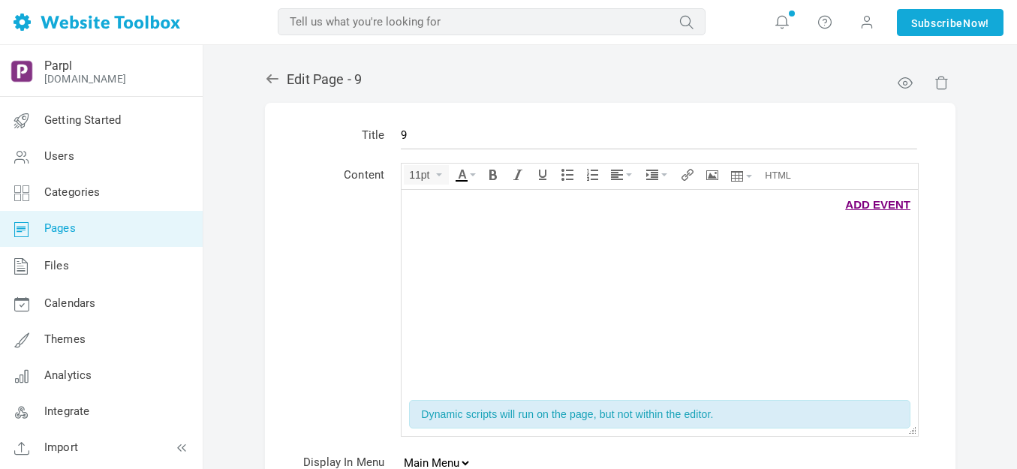
click at [272, 78] on icon at bounding box center [272, 78] width 12 height 9
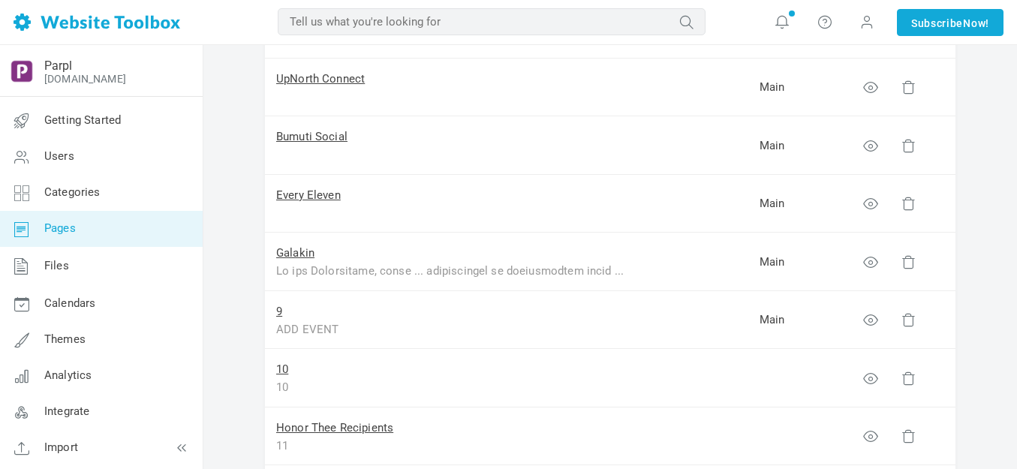
scroll to position [375, 0]
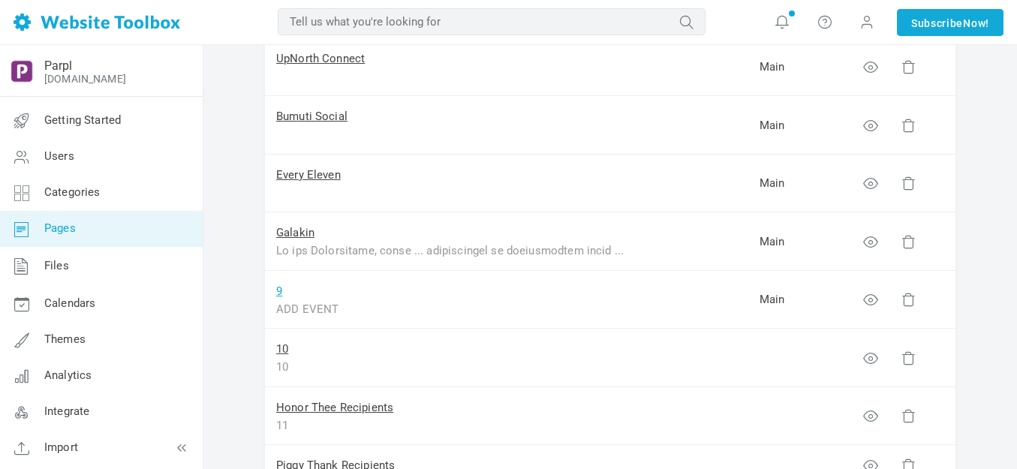
click at [280, 290] on link "9" at bounding box center [279, 291] width 6 height 14
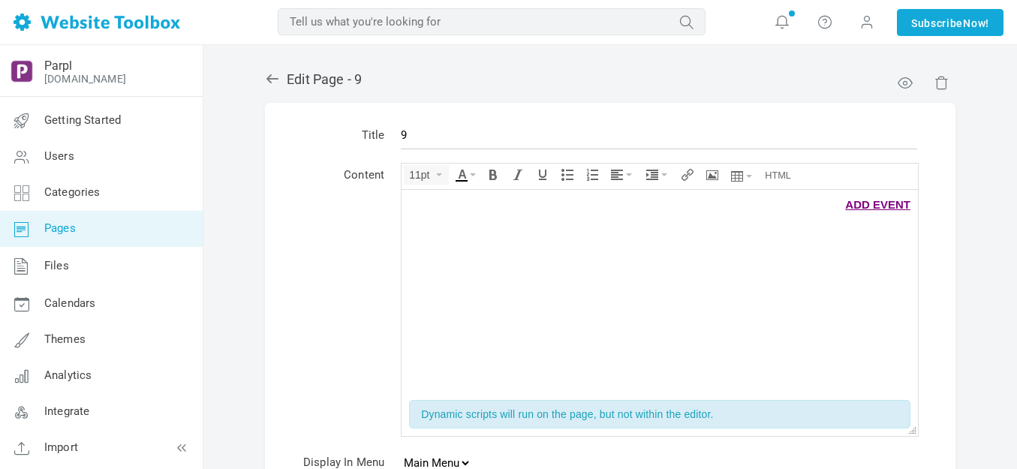
click at [481, 306] on body "ADD EVENT" at bounding box center [660, 290] width 516 height 203
click at [495, 224] on div at bounding box center [659, 219] width 501 height 15
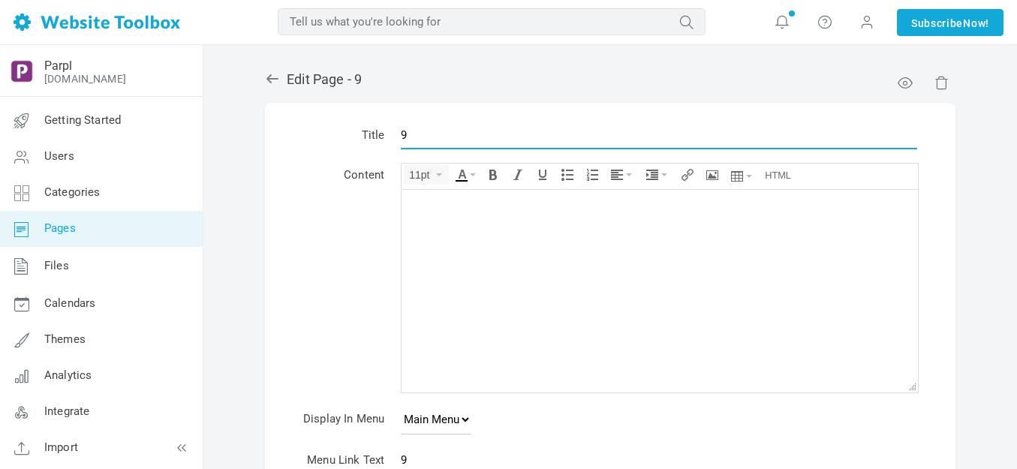
click at [463, 137] on input "9" at bounding box center [659, 135] width 516 height 29
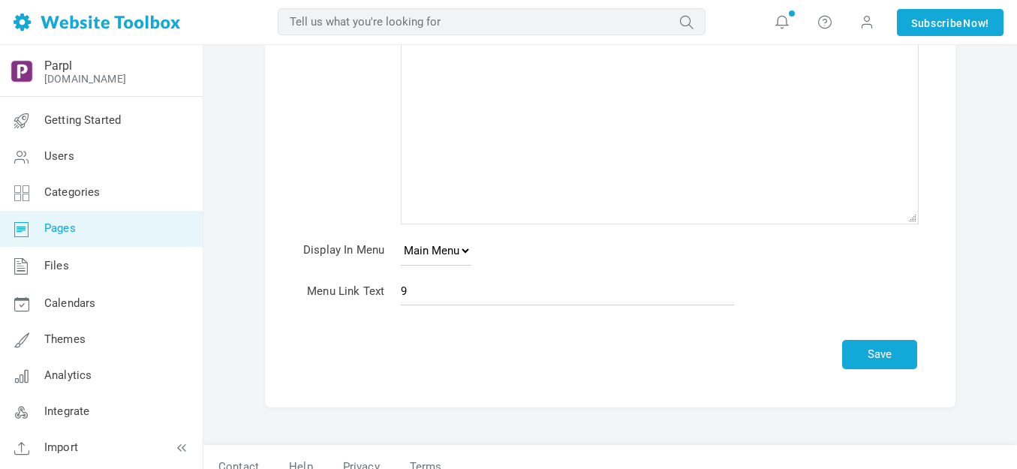
scroll to position [188, 0]
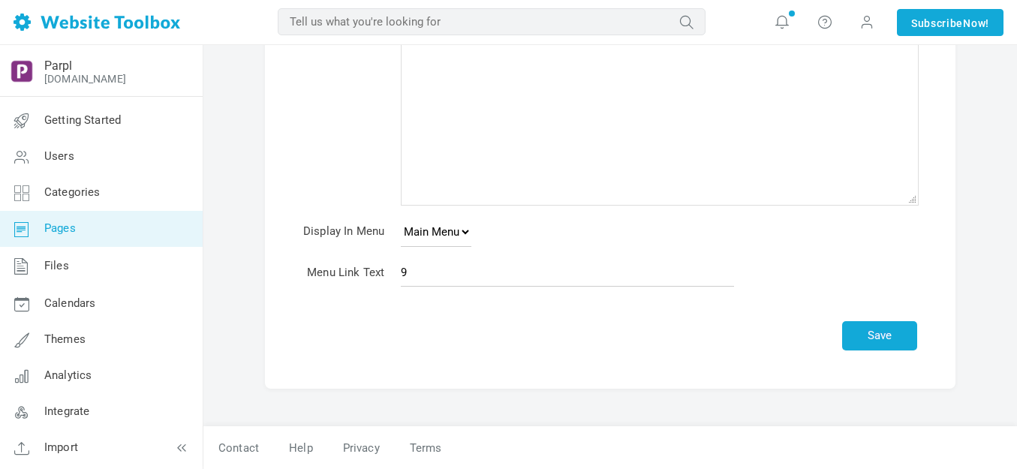
type input "Project Little Feet"
click at [453, 271] on input "9" at bounding box center [567, 272] width 333 height 29
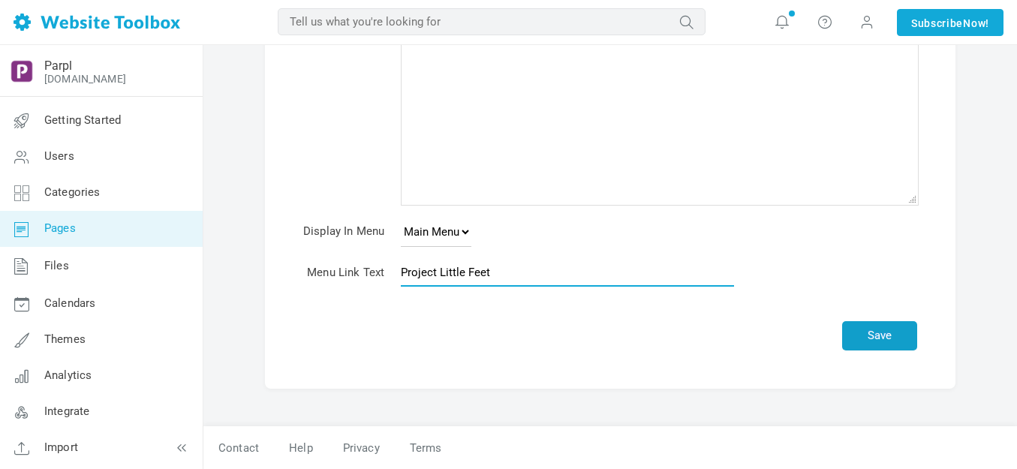
type input "Project Little Feet"
click at [868, 342] on button "Save" at bounding box center [879, 335] width 75 height 29
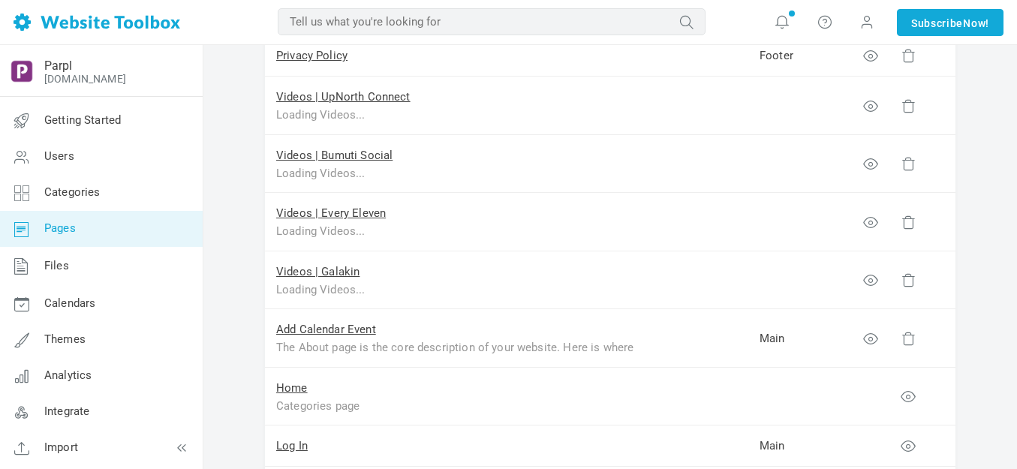
scroll to position [1051, 0]
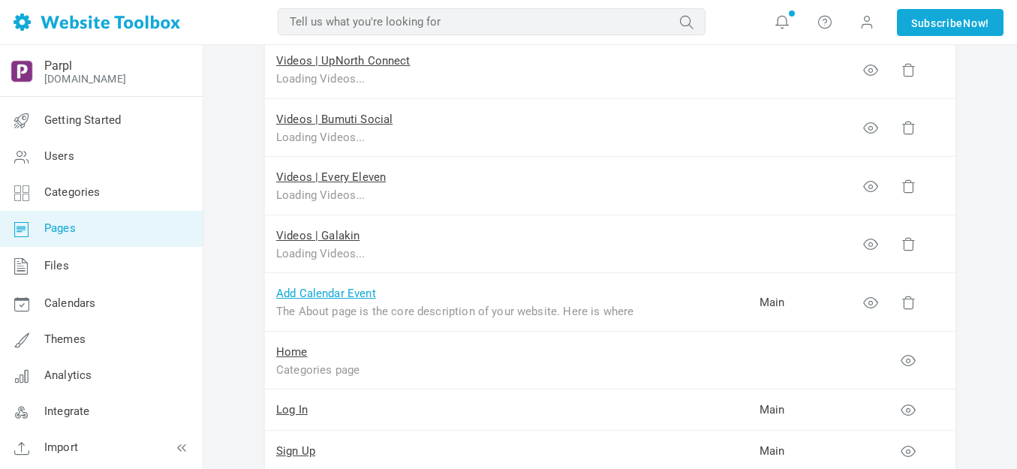
click at [347, 295] on link "Add Calendar Event" at bounding box center [326, 294] width 100 height 14
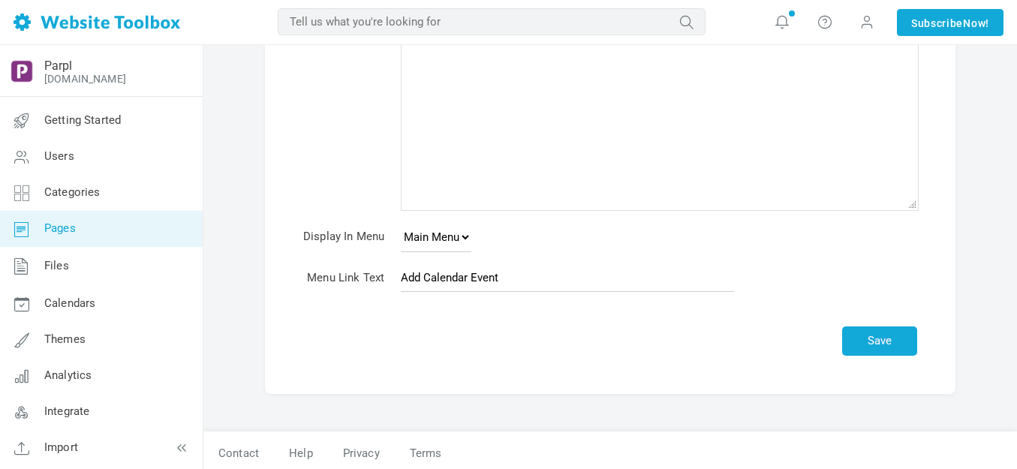
scroll to position [323, 0]
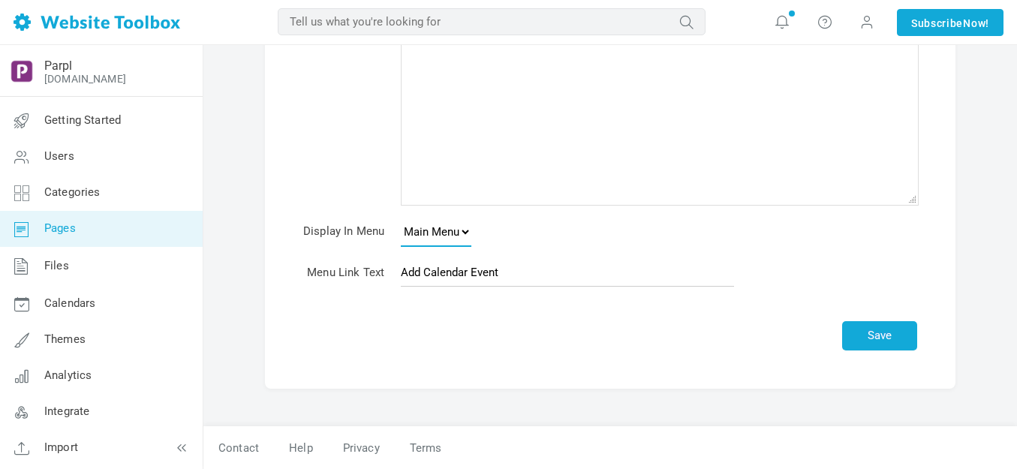
click at [464, 231] on select "None Main Menu Footer" at bounding box center [436, 232] width 71 height 30
select select "footer"
click at [401, 217] on select "None Main Menu Footer" at bounding box center [436, 232] width 71 height 30
click at [880, 330] on button "Save" at bounding box center [879, 335] width 75 height 29
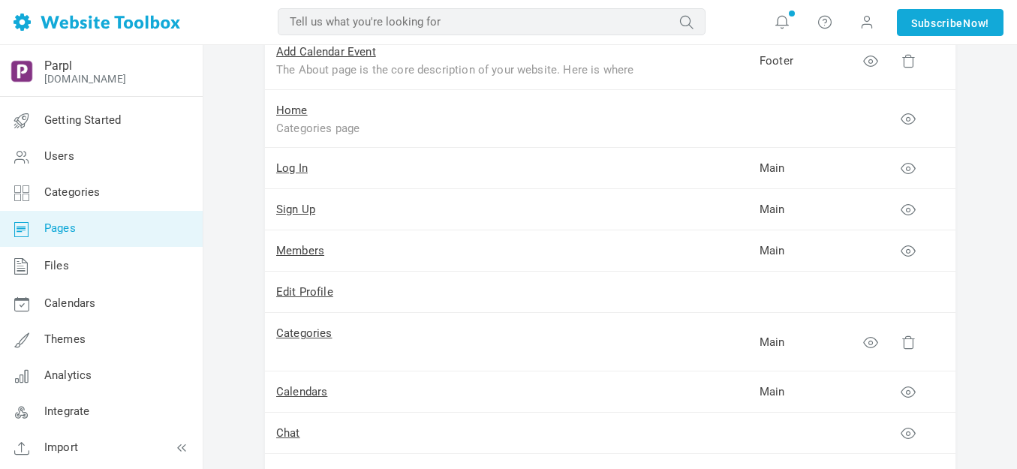
scroll to position [1201, 0]
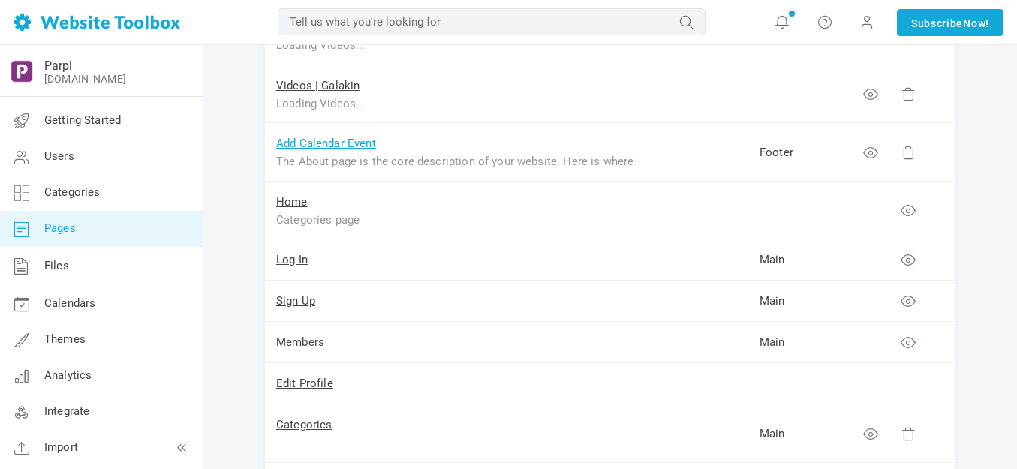
click at [363, 141] on link "Add Calendar Event" at bounding box center [326, 144] width 100 height 14
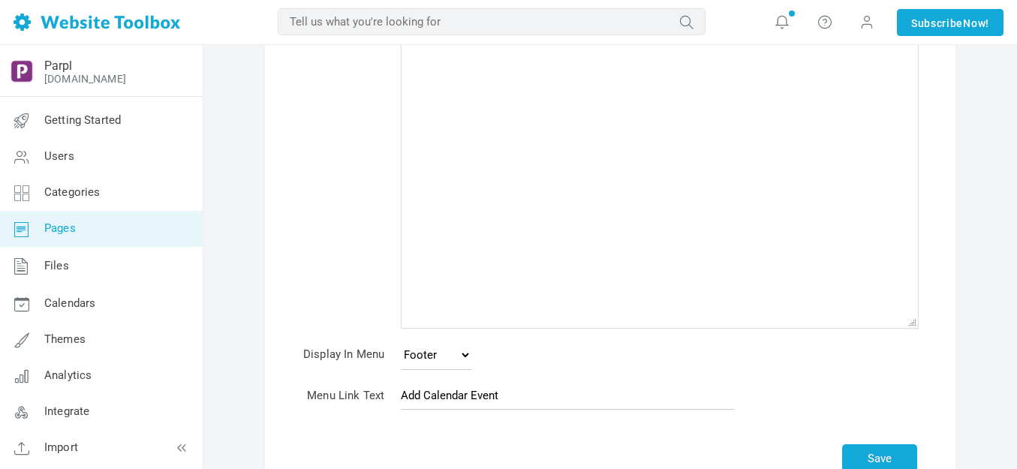
scroll to position [300, 0]
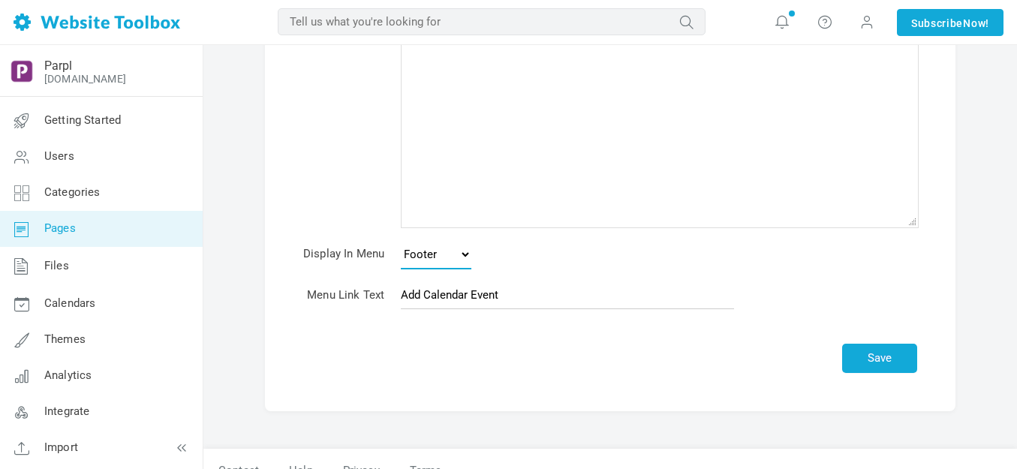
click at [466, 255] on select "None Main Menu Footer" at bounding box center [436, 254] width 71 height 30
select select
click at [401, 239] on select "None Main Menu Footer" at bounding box center [436, 254] width 71 height 30
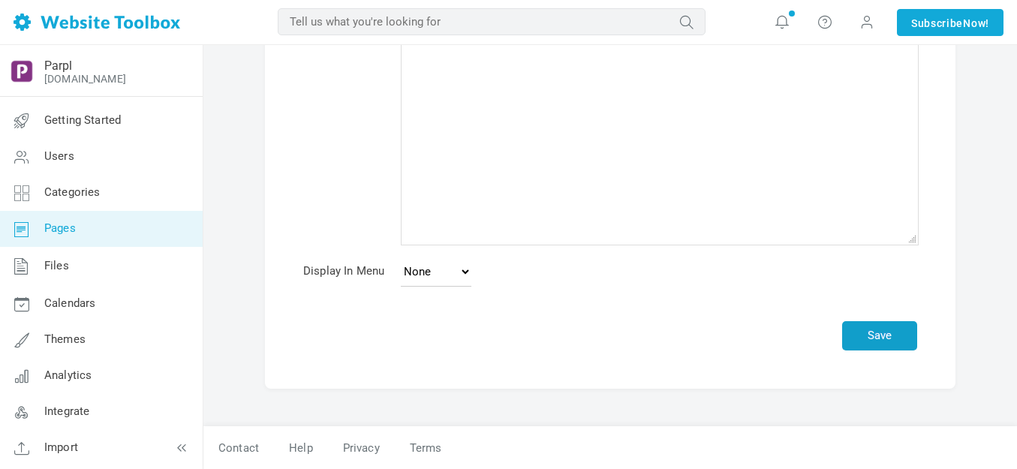
click at [885, 336] on button "Save" at bounding box center [879, 335] width 75 height 29
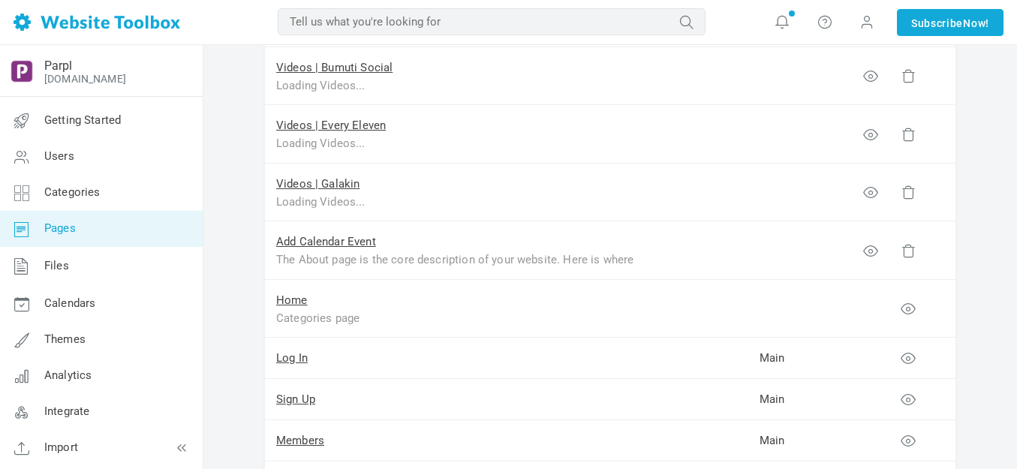
scroll to position [1126, 0]
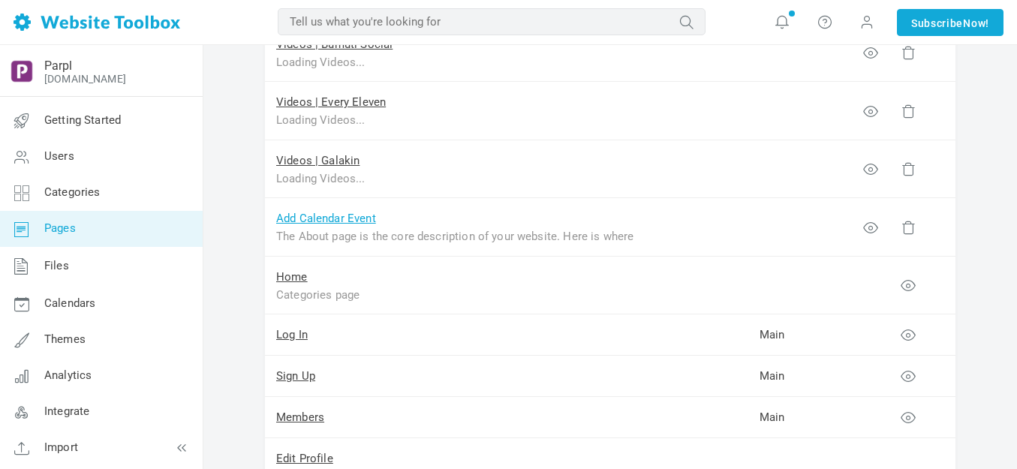
click at [339, 219] on link "Add Calendar Event" at bounding box center [326, 219] width 100 height 14
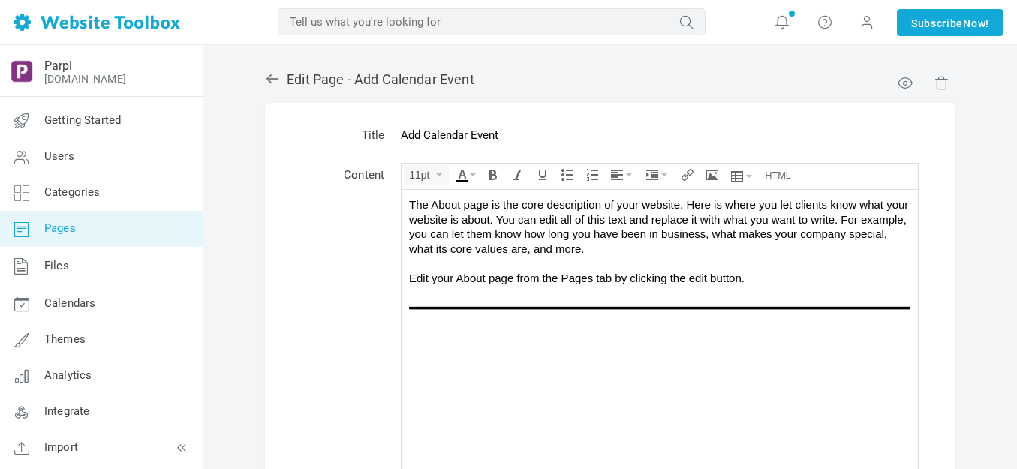
click at [619, 306] on img at bounding box center [659, 307] width 501 height 10
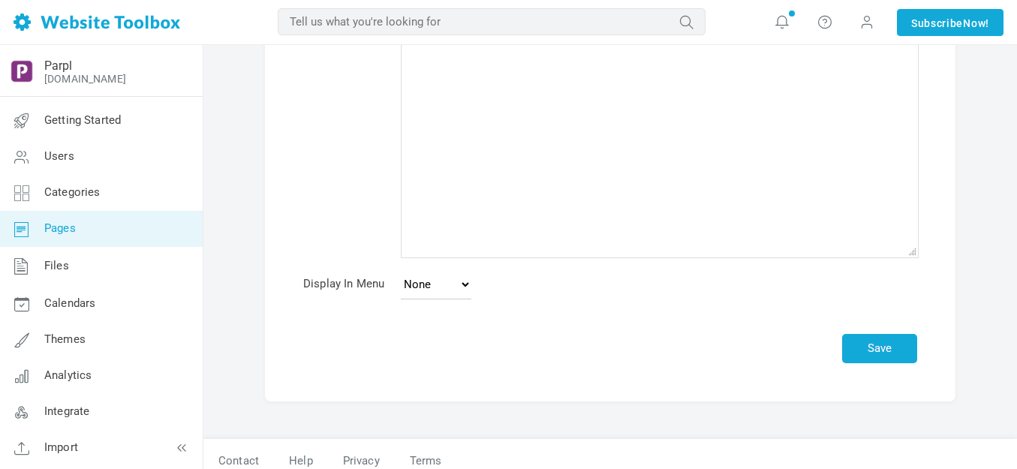
scroll to position [283, 0]
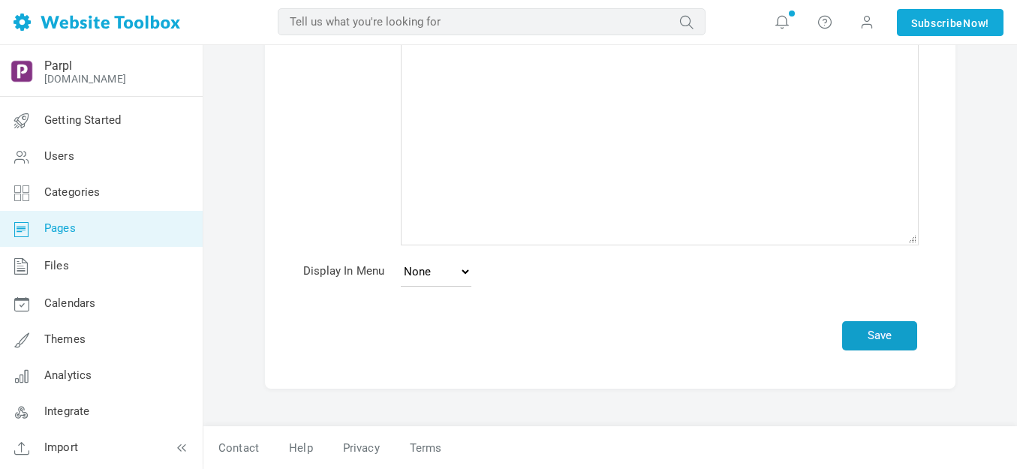
click at [856, 329] on button "Save" at bounding box center [879, 335] width 75 height 29
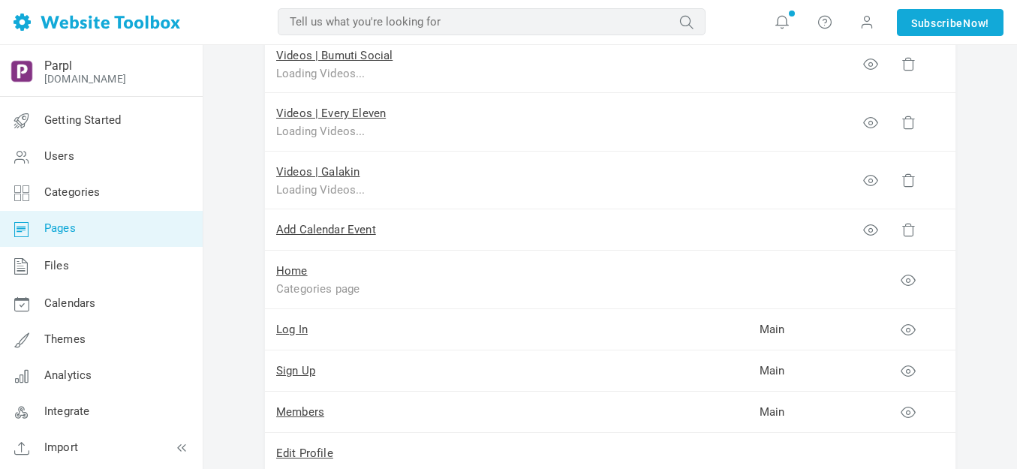
scroll to position [1126, 0]
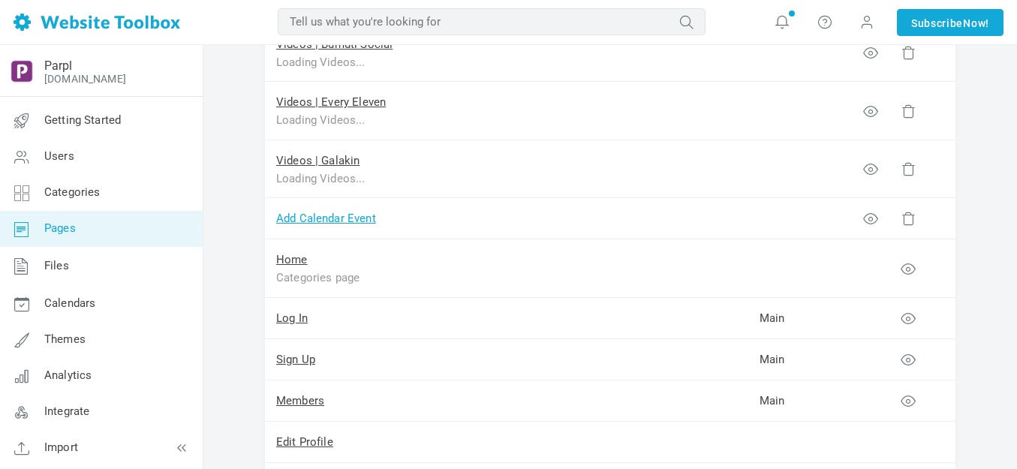
click at [348, 218] on link "Add Calendar Event" at bounding box center [326, 219] width 100 height 14
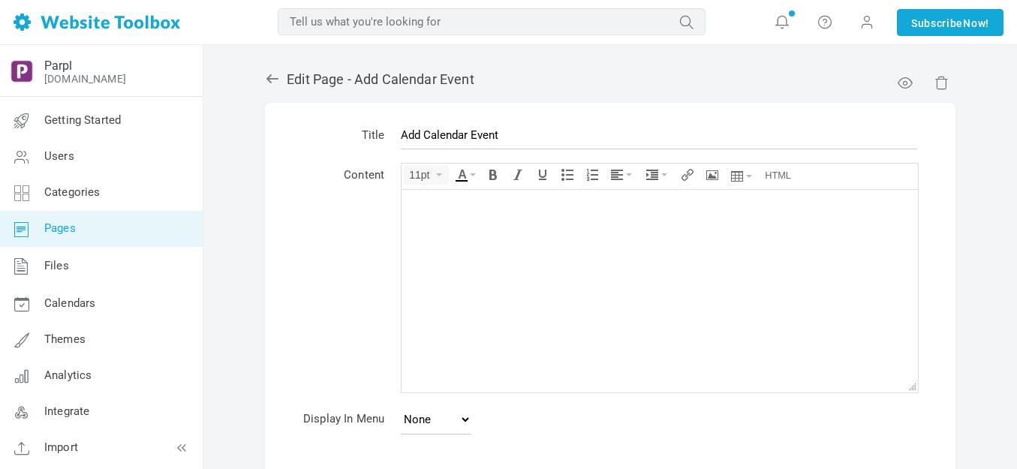
click at [460, 287] on body at bounding box center [660, 290] width 516 height 203
click at [775, 169] on icon "Source code" at bounding box center [778, 175] width 26 height 12
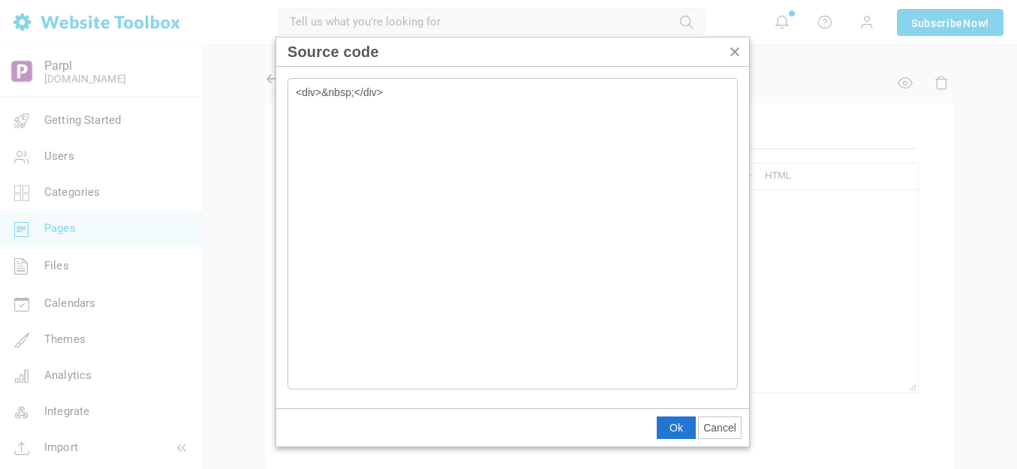
click at [525, 97] on textarea "<div>&nbsp;</div>" at bounding box center [512, 234] width 450 height 312
type textarea "<div>&nbsp;</div><iframe width="100%" height="2000px" src="[URL][DOMAIN_NAME]" …"
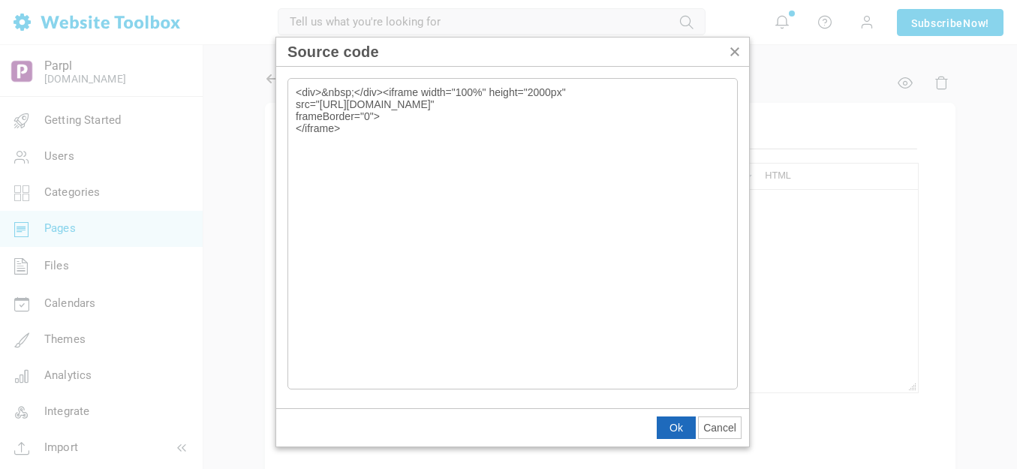
click at [678, 423] on span "Ok" at bounding box center [677, 428] width 14 height 12
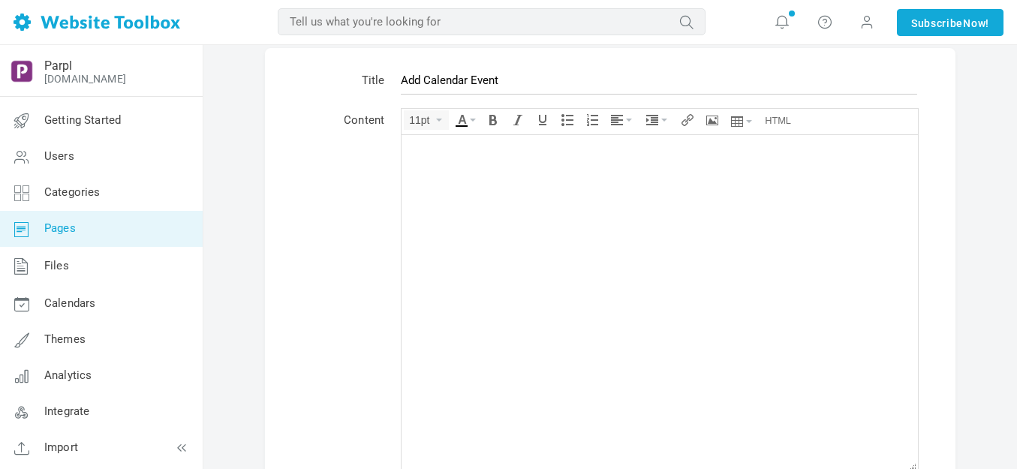
scroll to position [283, 0]
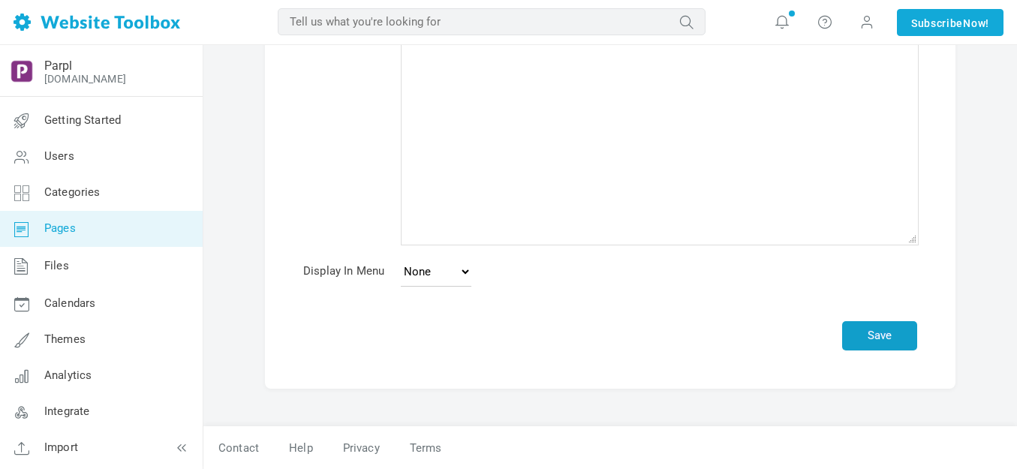
click at [883, 338] on button "Save" at bounding box center [879, 335] width 75 height 29
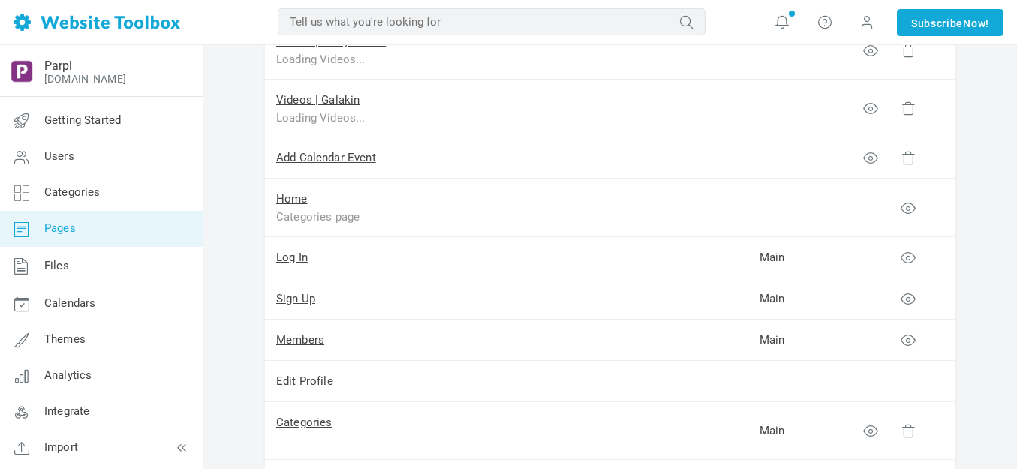
scroll to position [1201, 0]
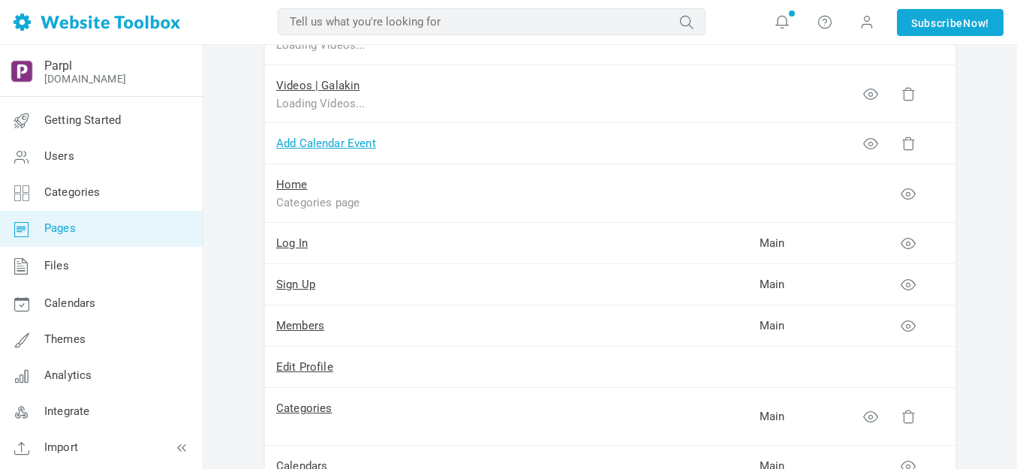
click at [335, 145] on link "Add Calendar Event" at bounding box center [326, 144] width 100 height 14
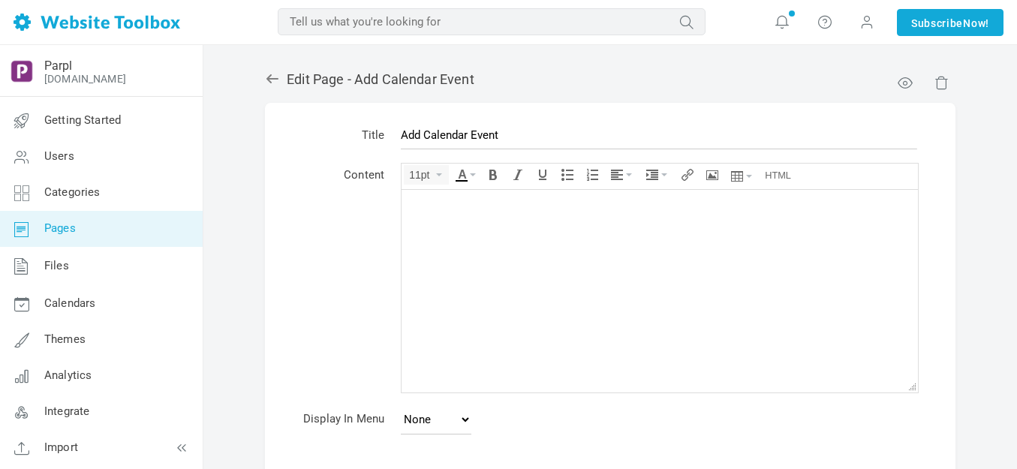
drag, startPoint x: 465, startPoint y: 211, endPoint x: 568, endPoint y: 321, distance: 151.3
click at [568, 321] on body at bounding box center [660, 290] width 516 height 203
click at [781, 171] on icon "Source code" at bounding box center [778, 175] width 26 height 12
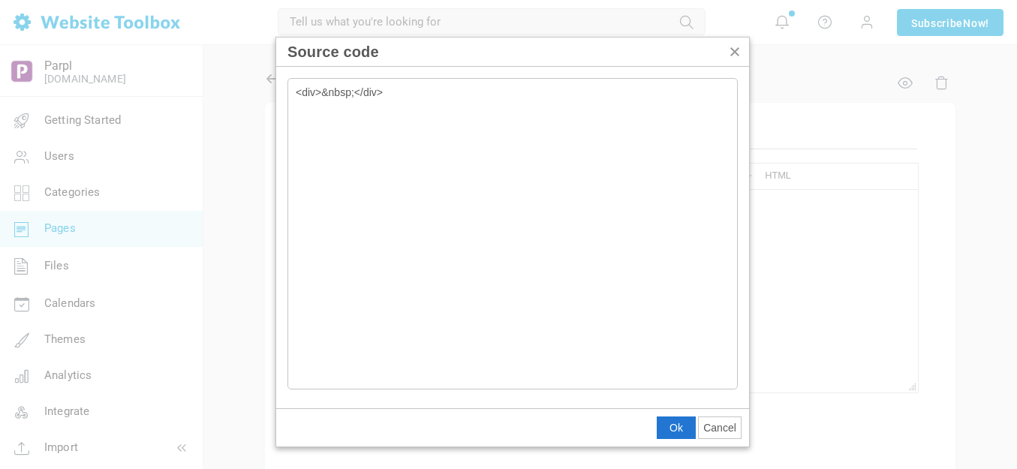
type textarea "<div>&nbsp;</div><iframe width="100%" height="2000px" src="https://tockify.com/…"
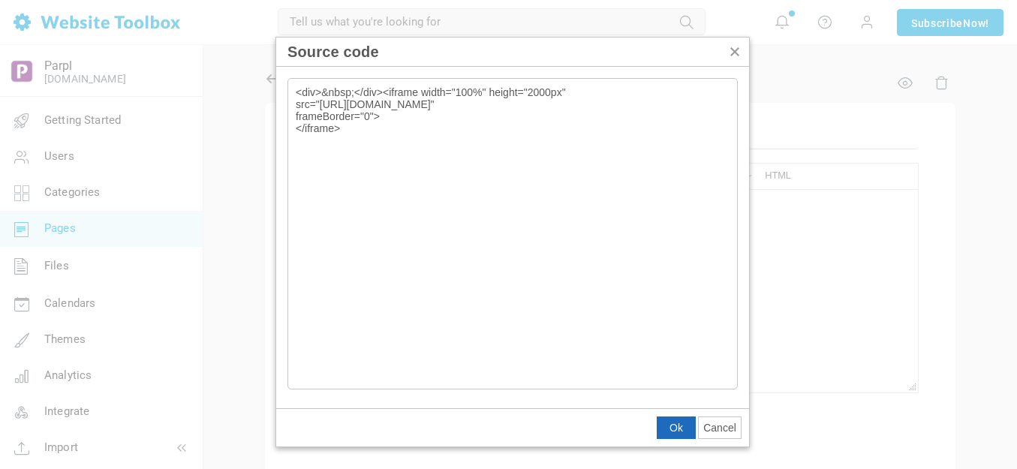
click at [681, 427] on span "Ok" at bounding box center [677, 428] width 14 height 12
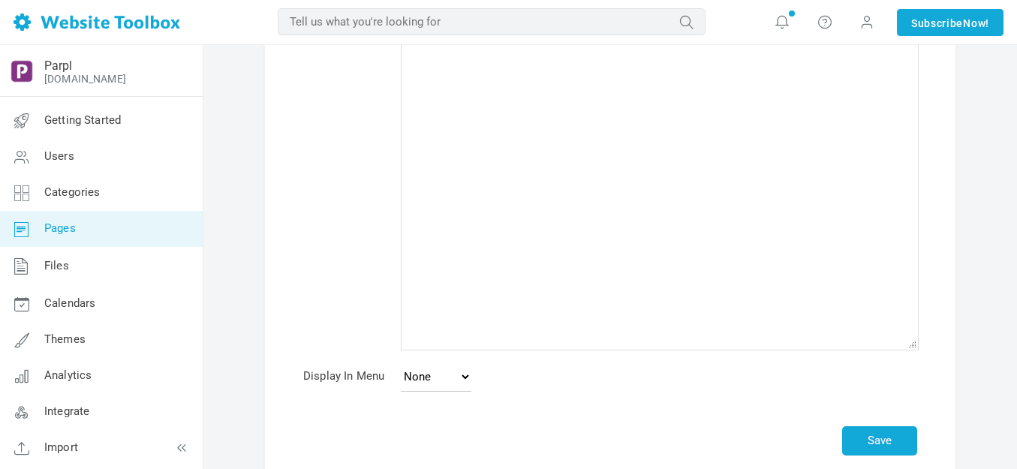
scroll to position [283, 0]
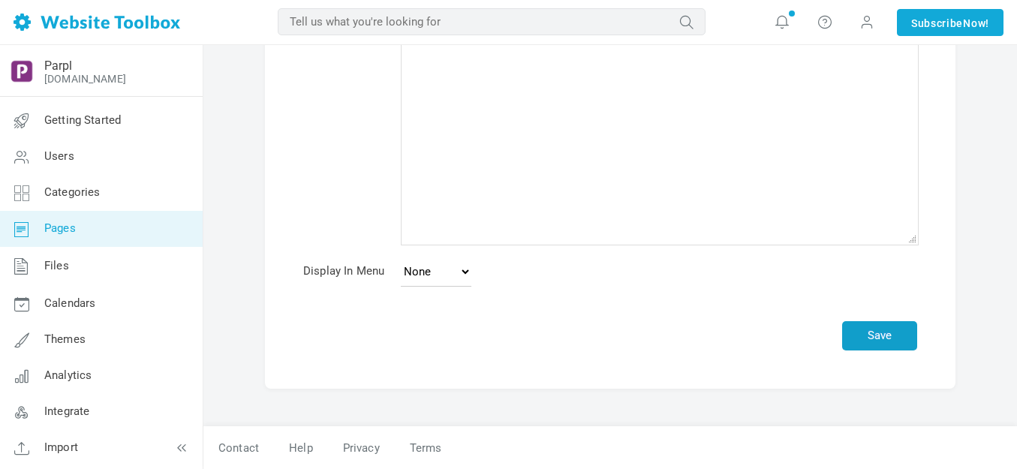
click at [880, 335] on button "Save" at bounding box center [879, 335] width 75 height 29
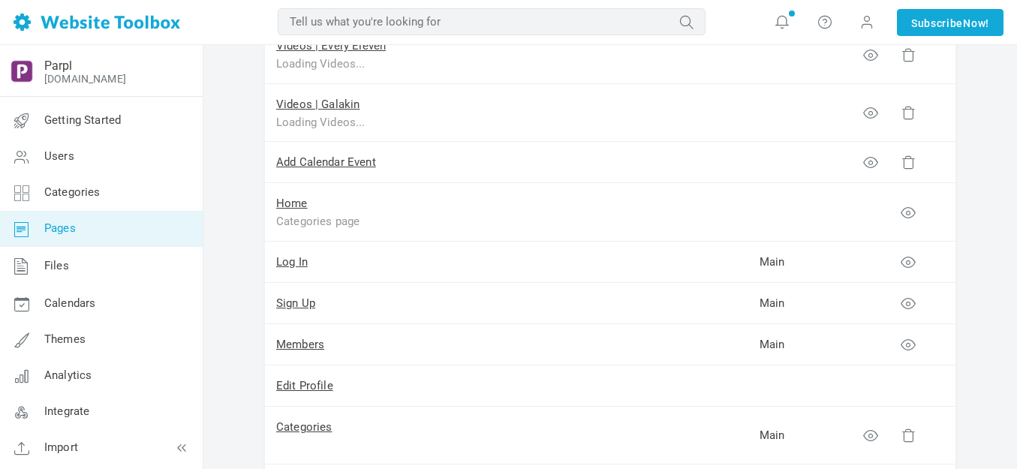
scroll to position [1201, 0]
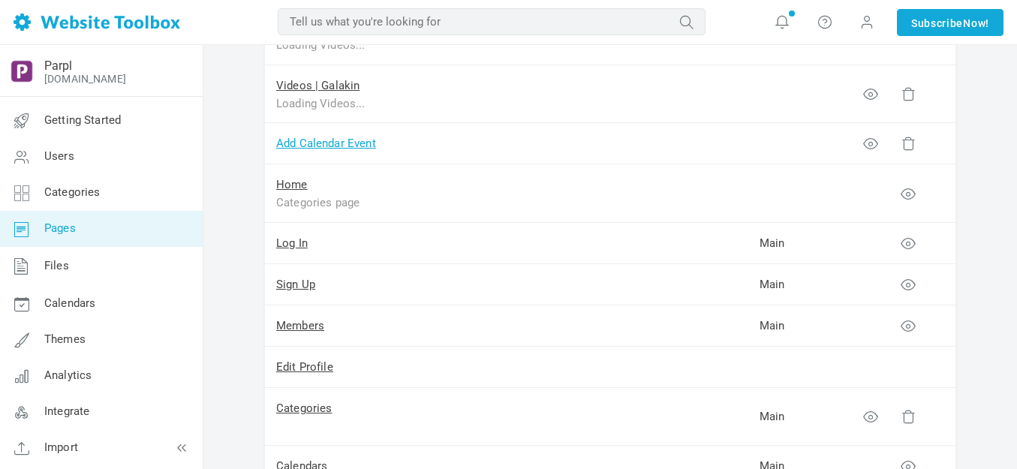
click at [335, 146] on link "Add Calendar Event" at bounding box center [326, 144] width 100 height 14
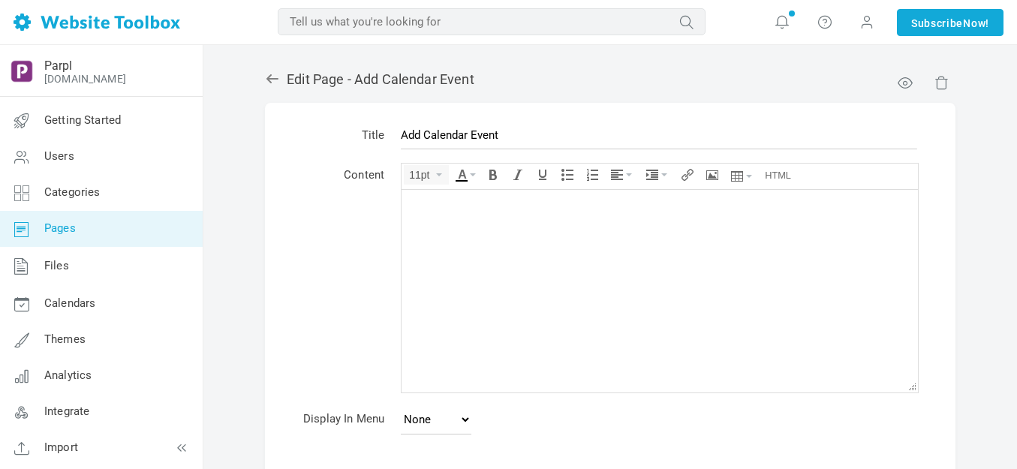
click at [468, 207] on div at bounding box center [659, 204] width 501 height 15
click at [785, 172] on icon "Source code" at bounding box center [778, 175] width 26 height 12
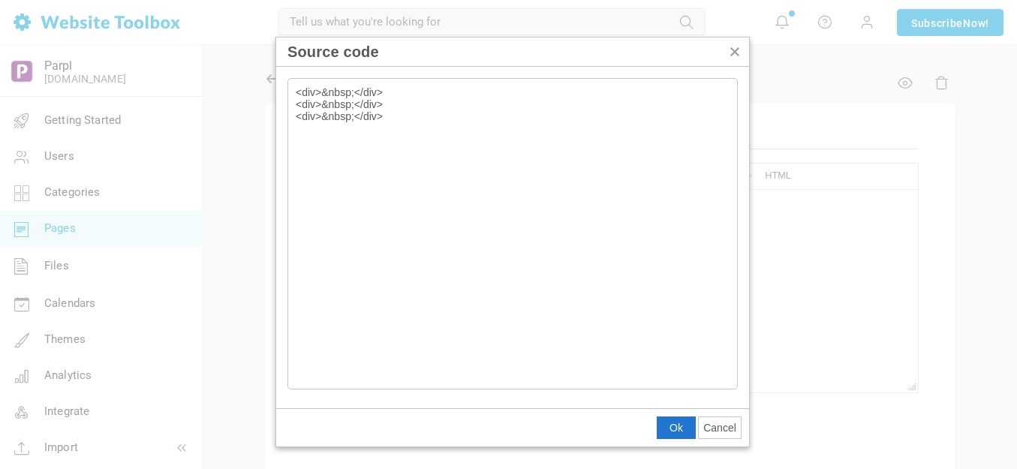
type textarea "<div>&nbsp;</div> <div>&nbsp;</div> <div>&nbsp;</div> <iframe width="100%" heig…"
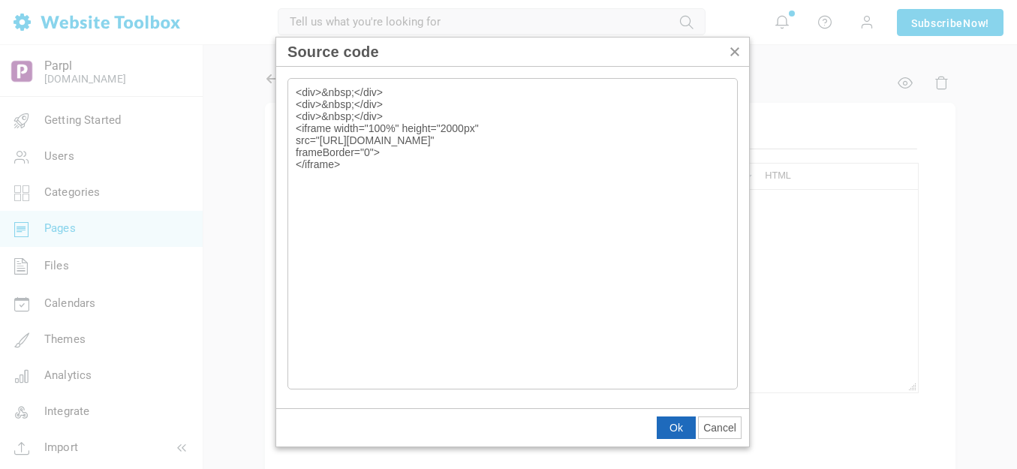
click at [676, 427] on span "Ok" at bounding box center [677, 428] width 14 height 12
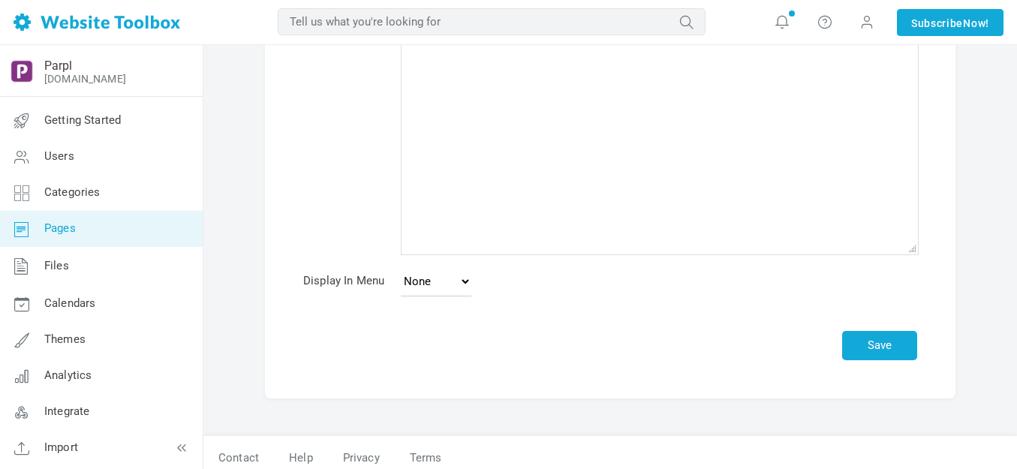
scroll to position [283, 0]
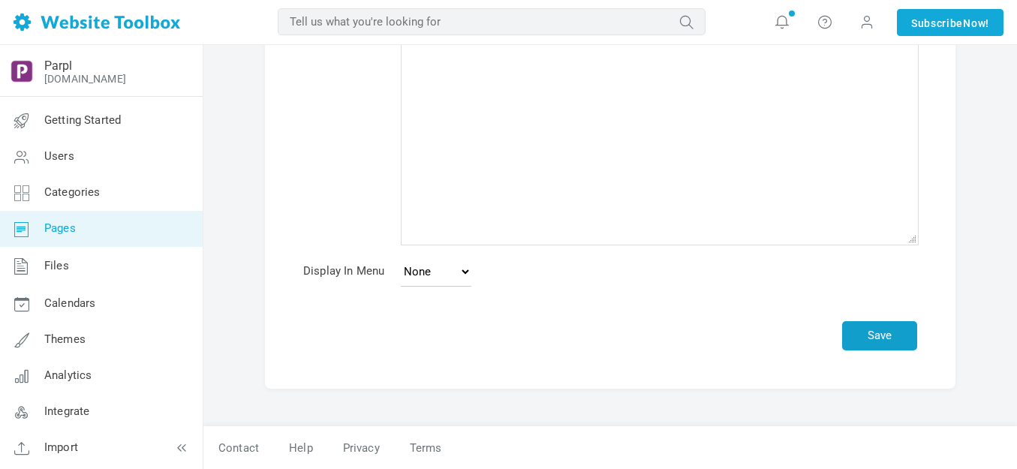
click at [884, 334] on button "Save" at bounding box center [879, 335] width 75 height 29
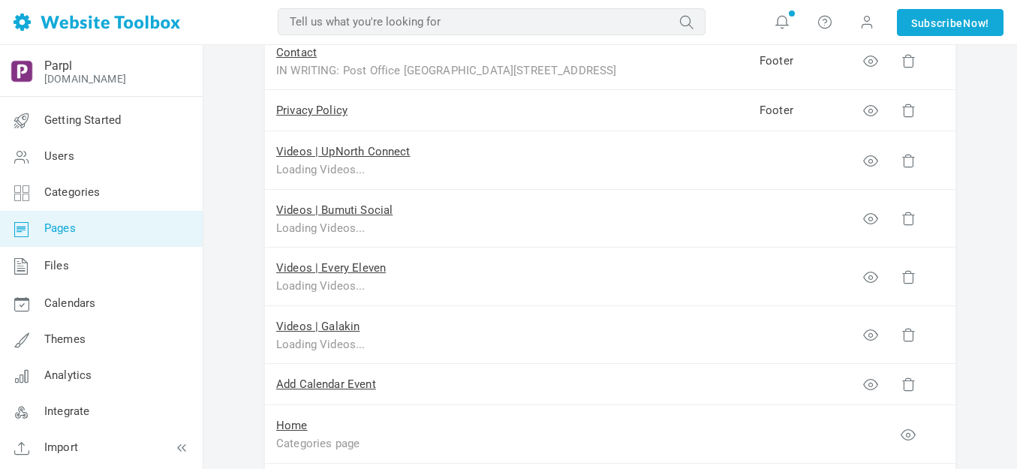
scroll to position [976, 0]
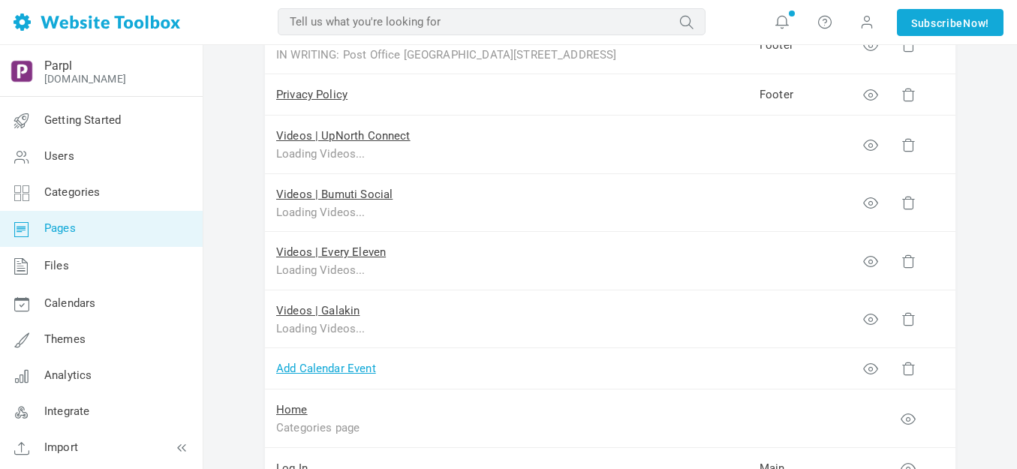
click at [321, 370] on link "Add Calendar Event" at bounding box center [326, 369] width 100 height 14
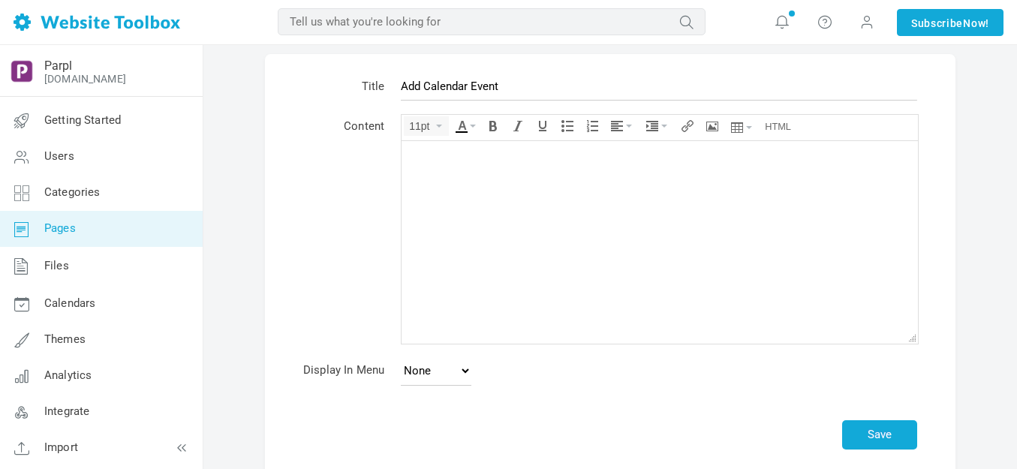
scroll to position [75, 0]
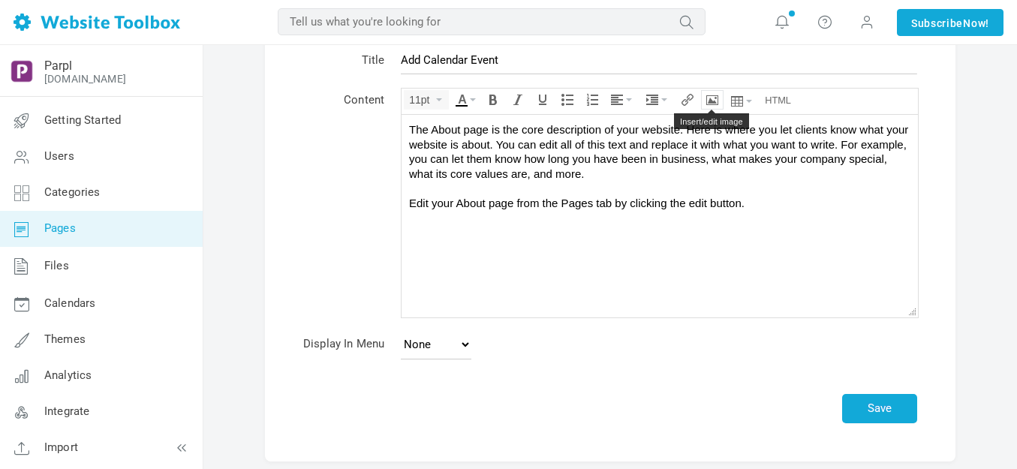
click at [717, 101] on icon "Insert/edit image" at bounding box center [712, 100] width 12 height 12
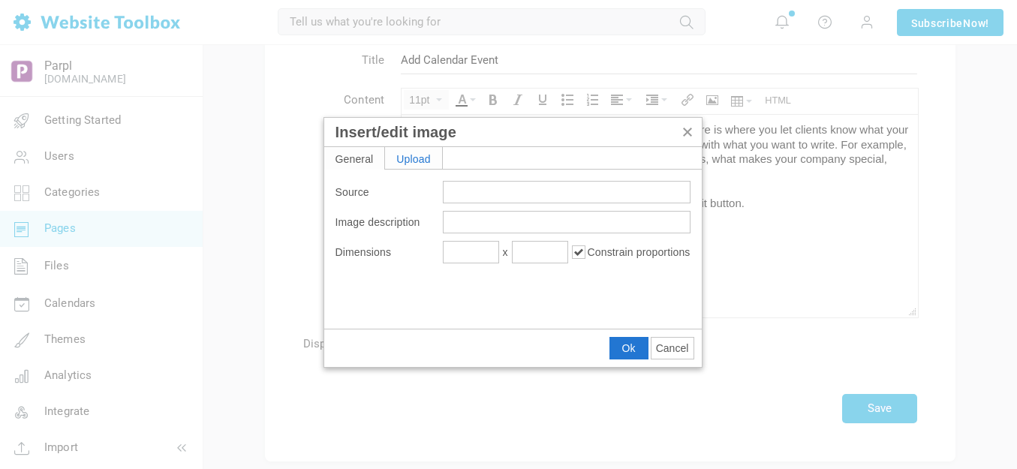
click at [433, 167] on div "Upload" at bounding box center [413, 158] width 57 height 22
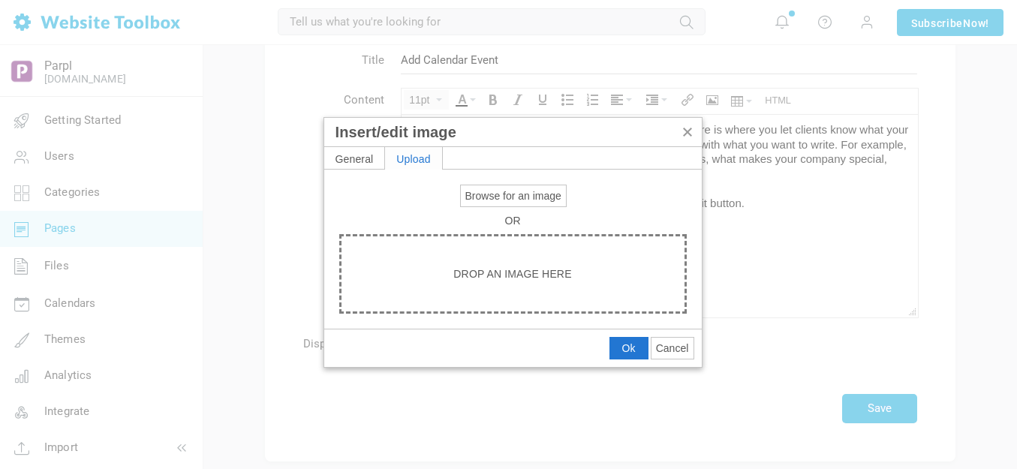
click at [495, 197] on span "Browse for an image" at bounding box center [513, 196] width 96 height 12
type input "C:\fakepath\output-onlinepngtools - 2025-08-25T141704.918.png"
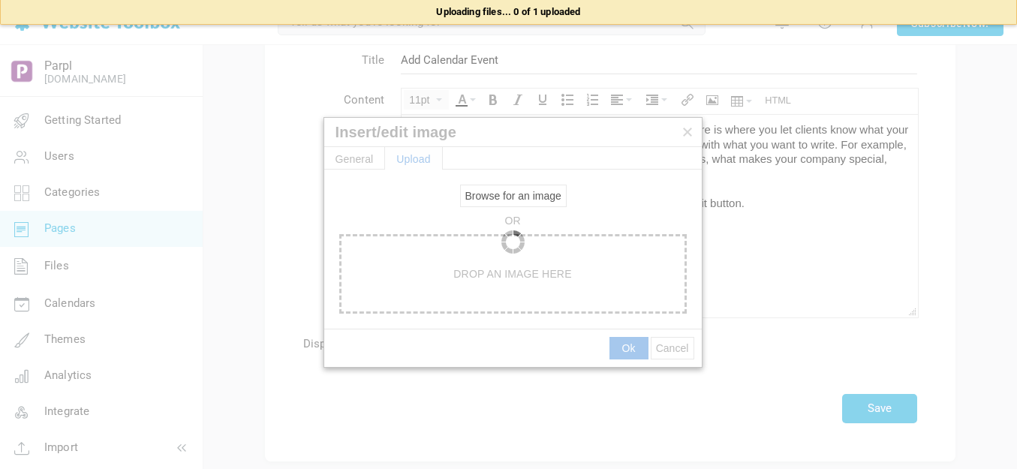
type input "https://d28lcup14p4e72.cloudfront.net/286758%2F9492956%2Foutput-onlinepngtools+…"
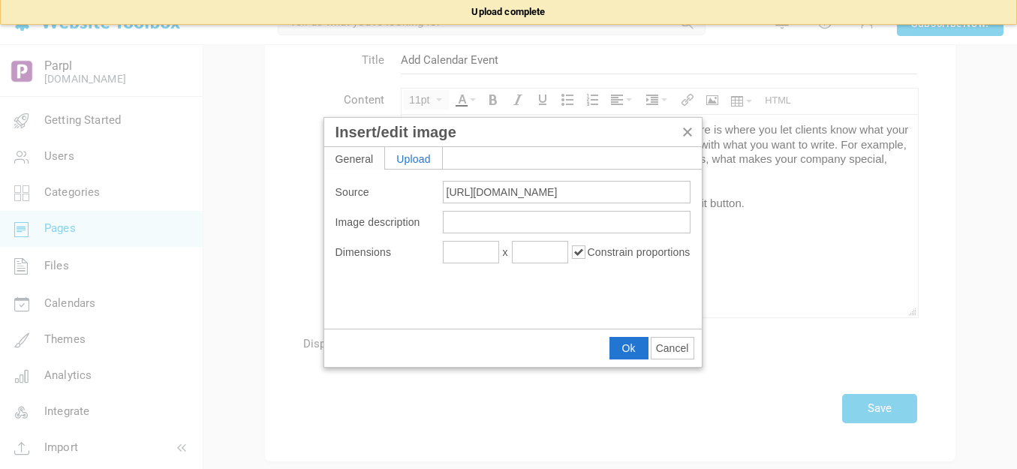
type input "1920"
type input "38"
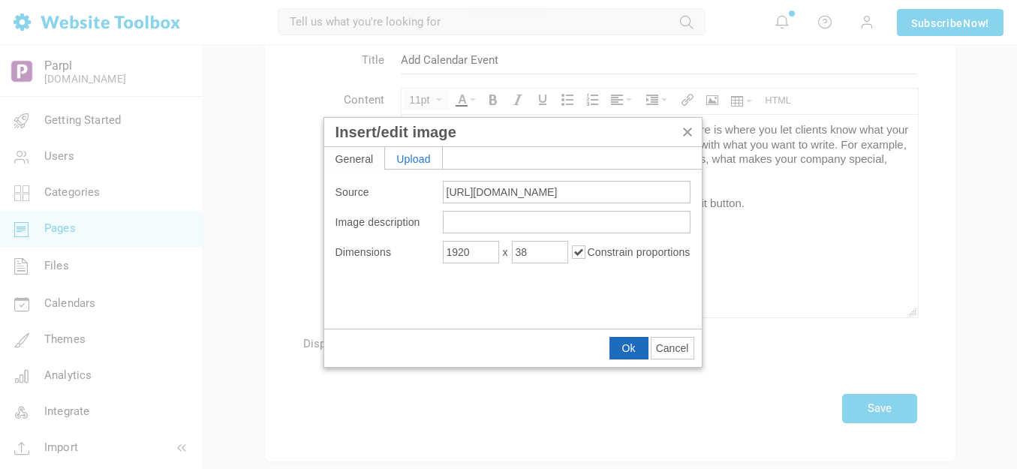
click at [631, 348] on span "Ok" at bounding box center [629, 348] width 14 height 12
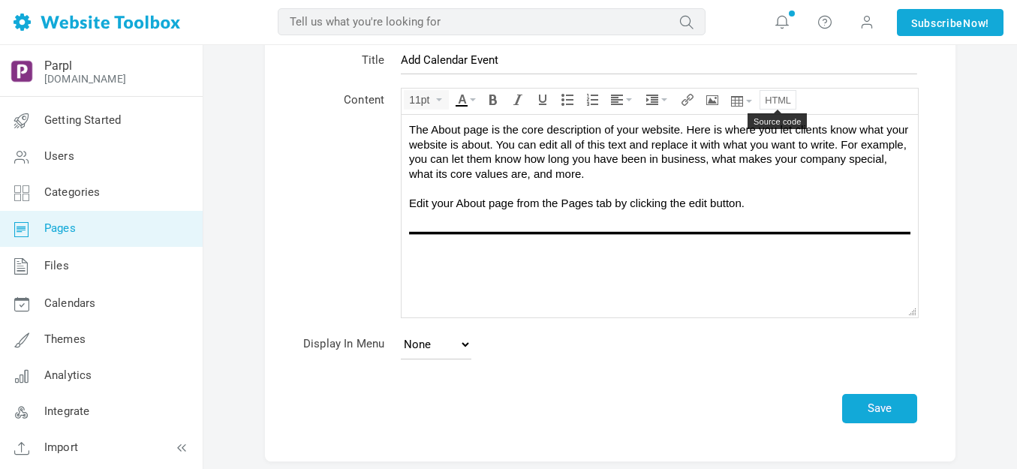
click at [774, 98] on icon "Source code" at bounding box center [778, 100] width 26 height 12
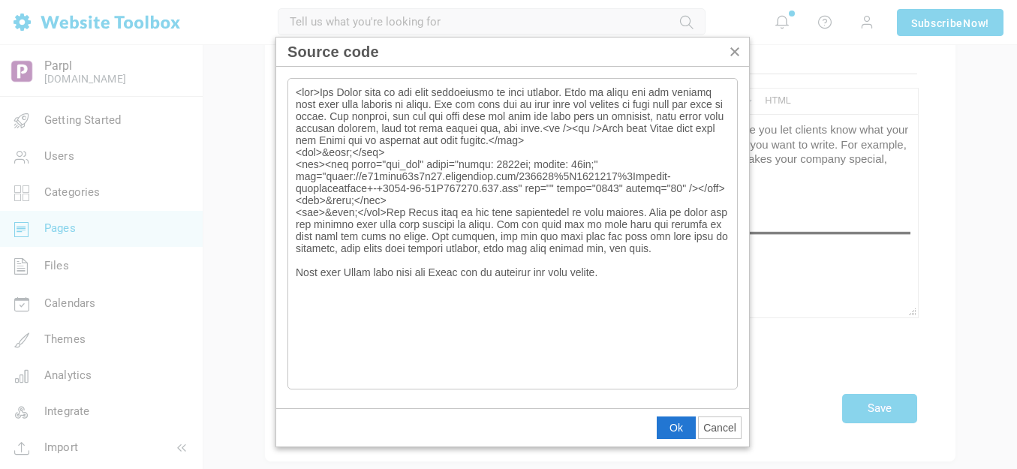
drag, startPoint x: 382, startPoint y: 212, endPoint x: 677, endPoint y: 328, distance: 317.1
click at [677, 328] on textarea "Source code" at bounding box center [512, 234] width 450 height 312
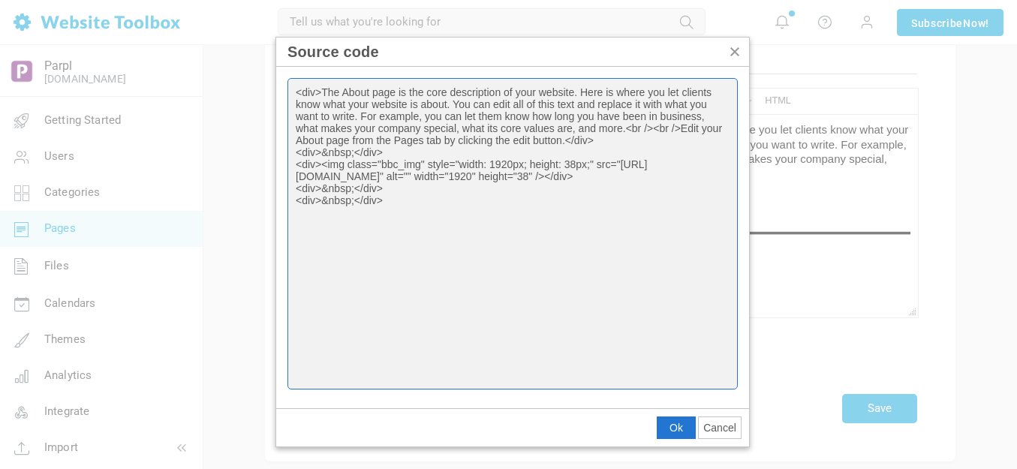
paste textarea "<iframe width="100%" height="2000px" src="https://tockify.com/tkf2/submitEvent/…"
type textarea "<div>The About page is the core description of your website. Here is where you …"
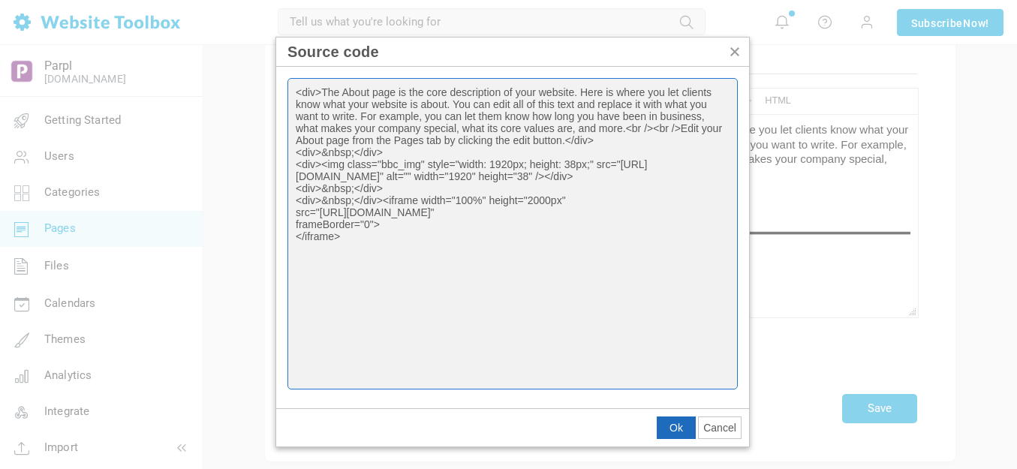
click at [677, 429] on span "Ok" at bounding box center [677, 428] width 14 height 12
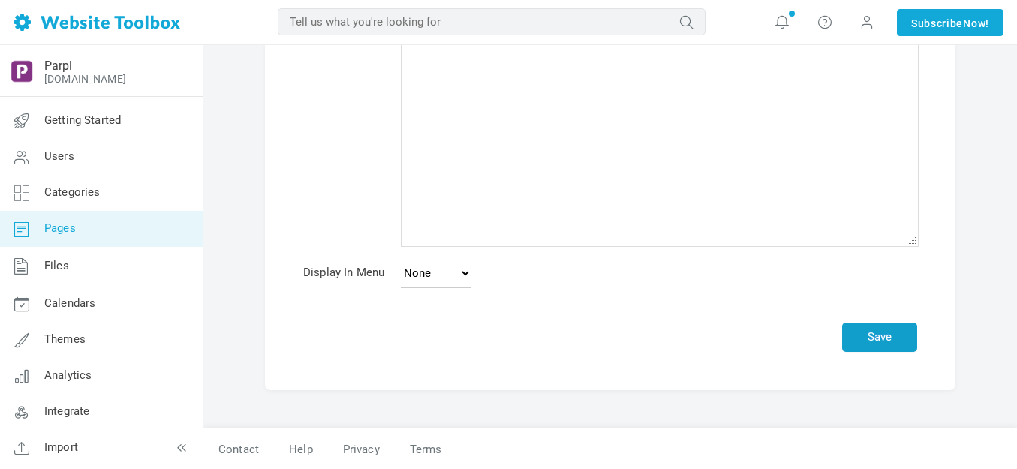
scroll to position [283, 0]
drag, startPoint x: 874, startPoint y: 325, endPoint x: 876, endPoint y: 314, distance: 11.4
click at [877, 323] on button "Save" at bounding box center [879, 335] width 75 height 29
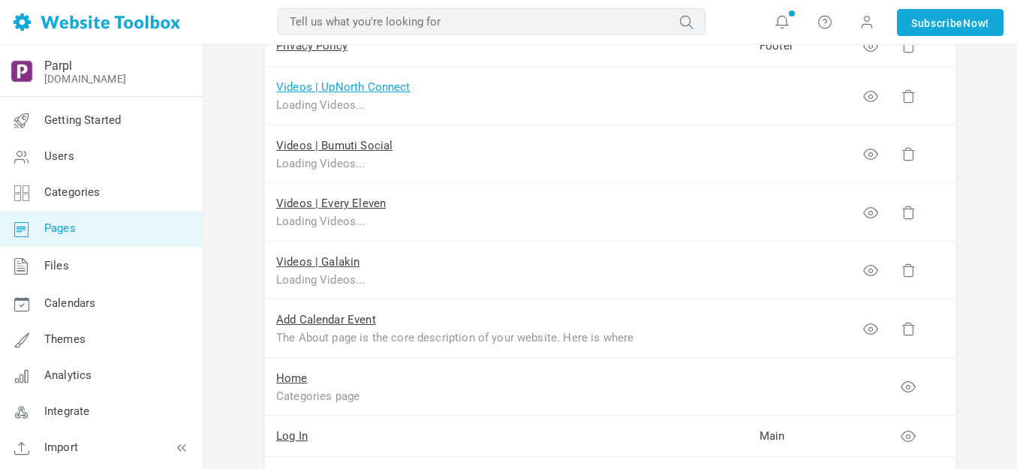
scroll to position [1051, 0]
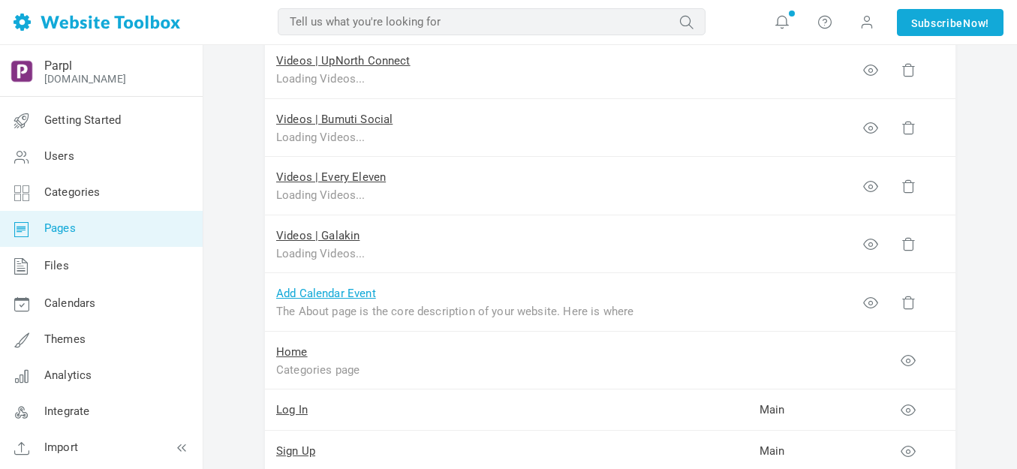
click at [316, 293] on link "Add Calendar Event" at bounding box center [326, 294] width 100 height 14
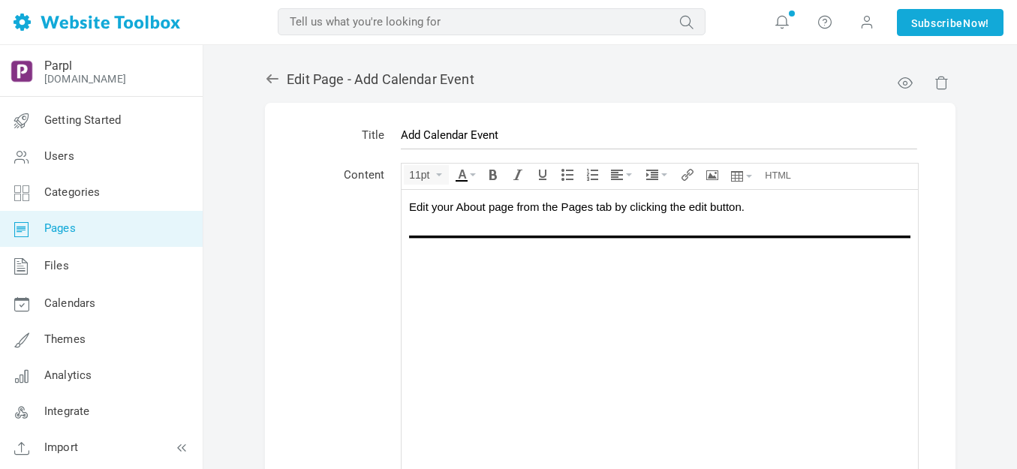
scroll to position [75, 0]
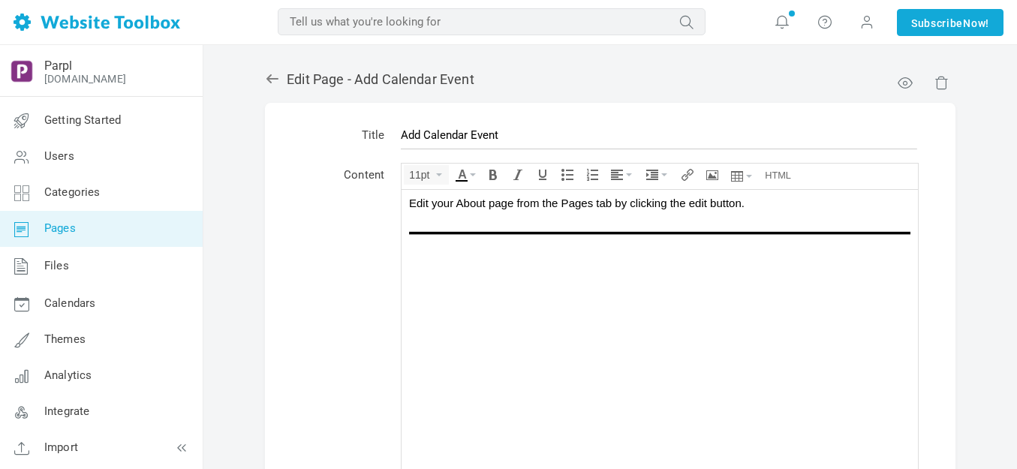
click at [463, 231] on img at bounding box center [659, 232] width 501 height 10
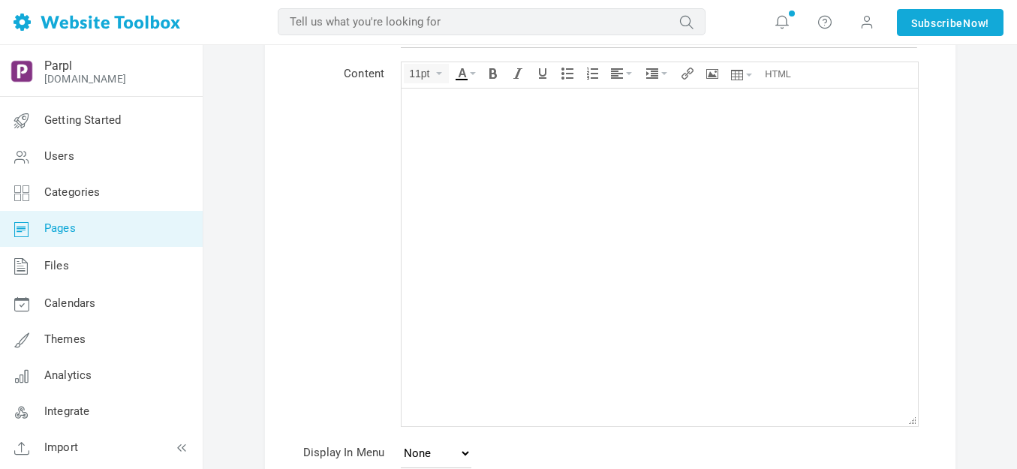
scroll to position [283, 0]
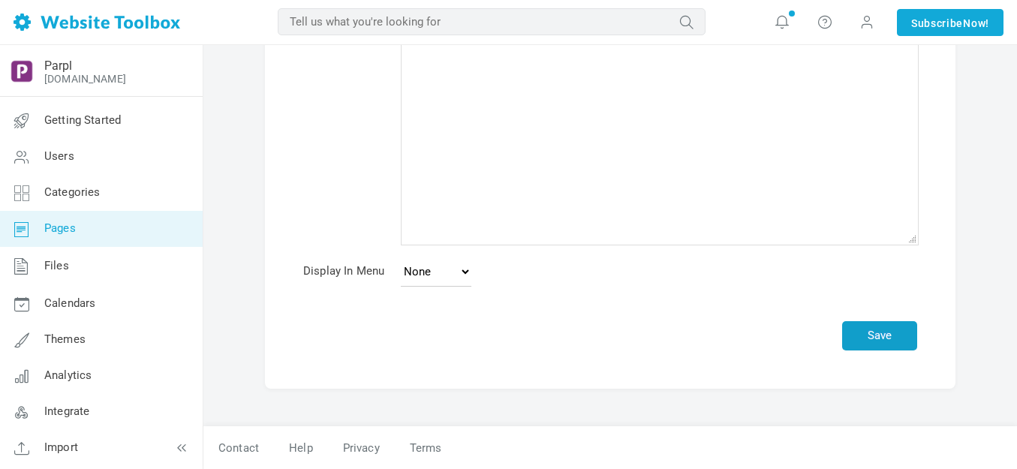
click at [889, 336] on button "Save" at bounding box center [879, 335] width 75 height 29
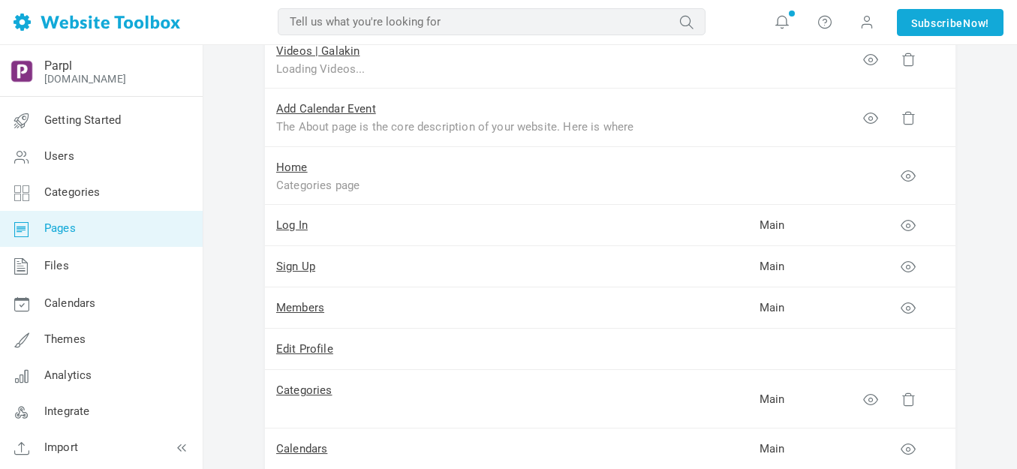
scroll to position [1201, 0]
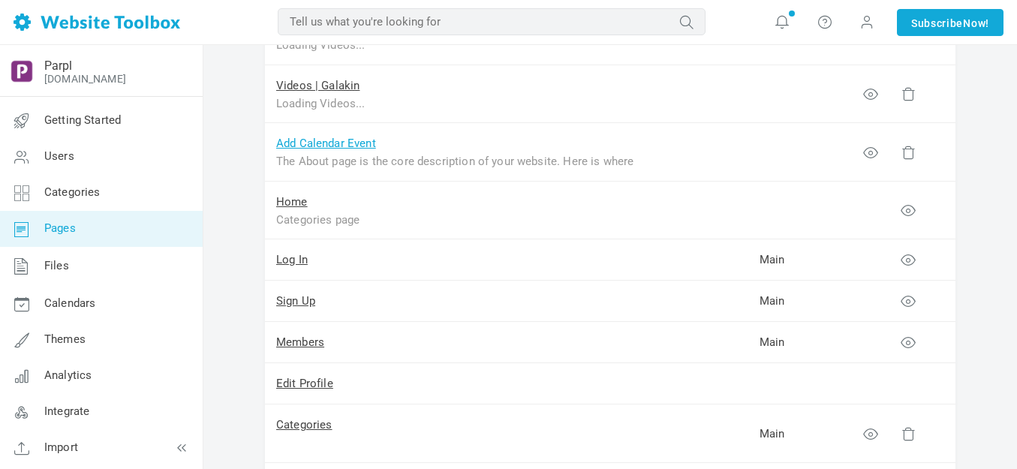
click at [328, 143] on link "Add Calendar Event" at bounding box center [326, 144] width 100 height 14
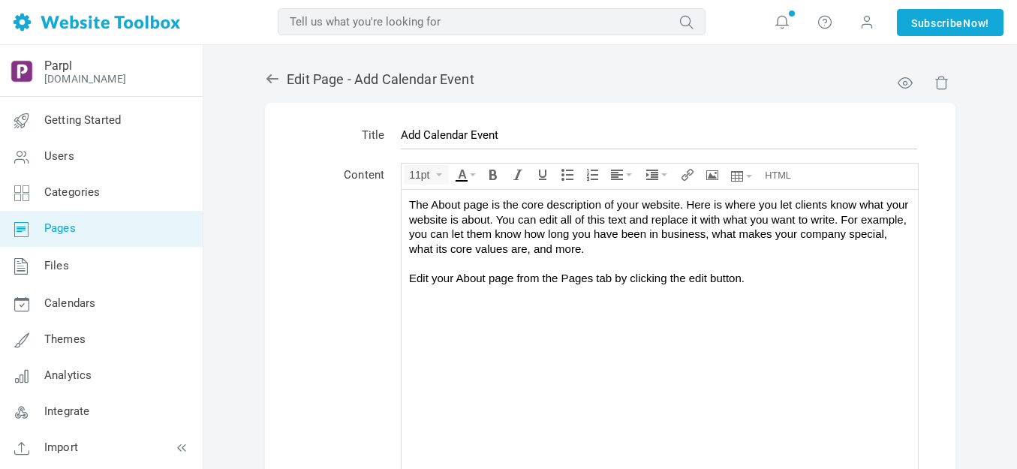
click at [540, 236] on div "The About page is the core description of your website. Here is where you let c…" at bounding box center [659, 241] width 501 height 88
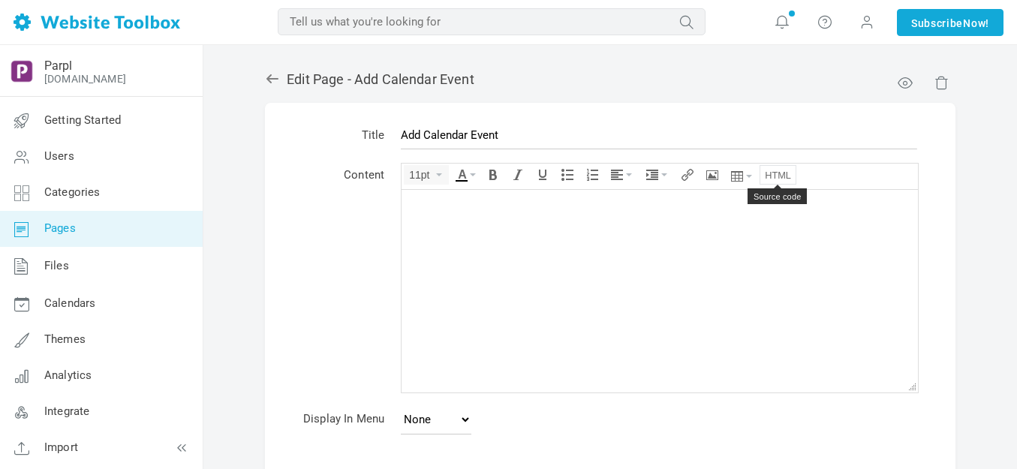
click at [778, 173] on icon "Source code" at bounding box center [778, 175] width 26 height 12
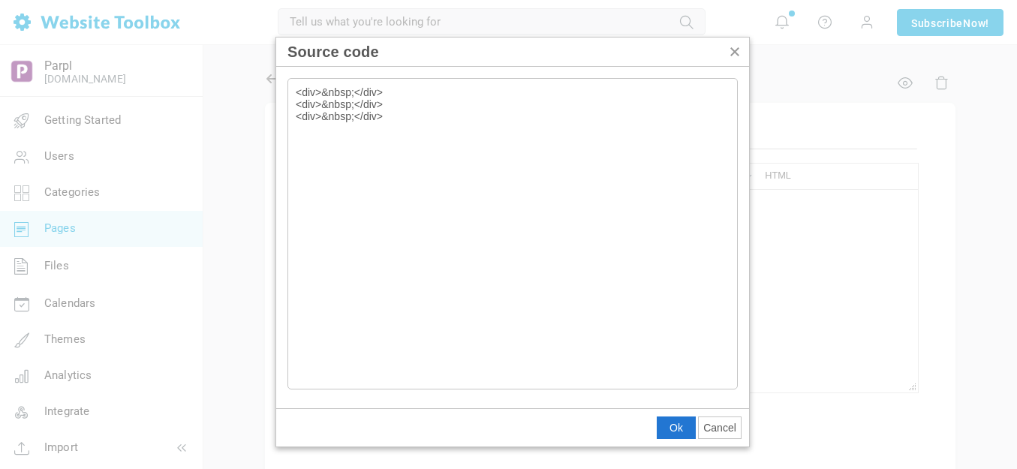
click at [396, 107] on textarea "<div>&nbsp;</div> <div>&nbsp;</div> <div>&nbsp;</div>" at bounding box center [512, 234] width 450 height 312
type textarea "<div>&nbsp;</div> <div>&nbsp;</div><iframe width="100%" height="2000px" src="[U…"
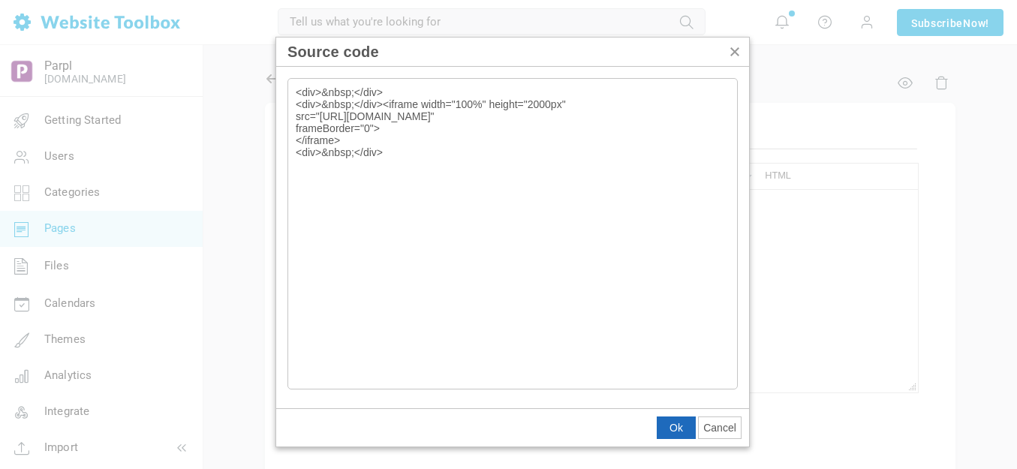
click at [685, 423] on button "Ok" at bounding box center [677, 427] width 38 height 21
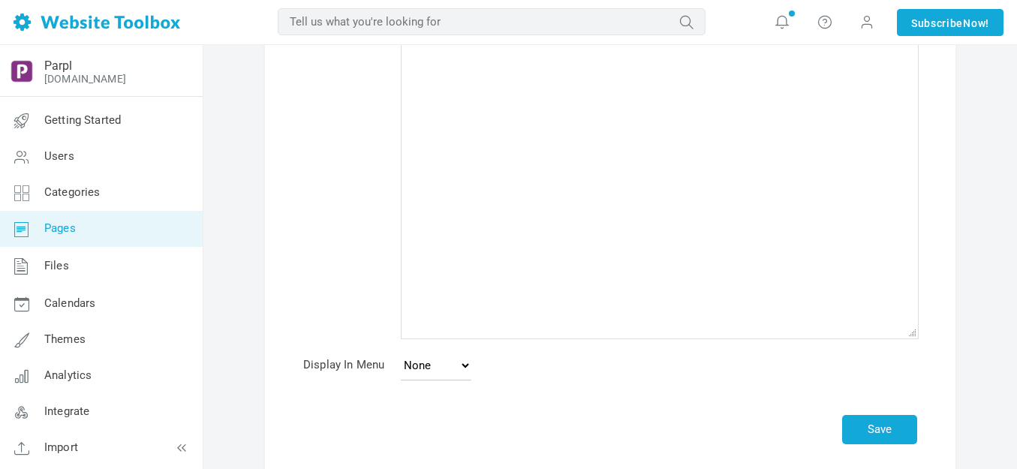
scroll to position [283, 0]
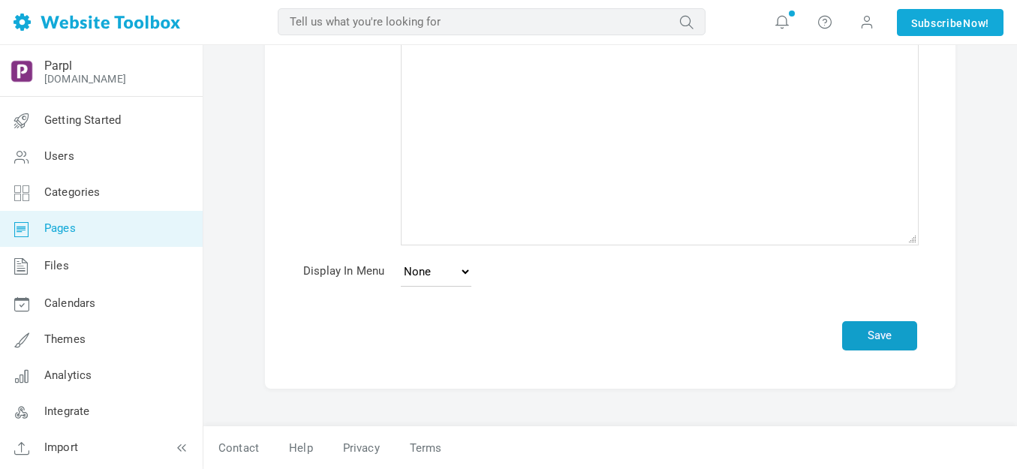
click at [890, 327] on button "Save" at bounding box center [879, 335] width 75 height 29
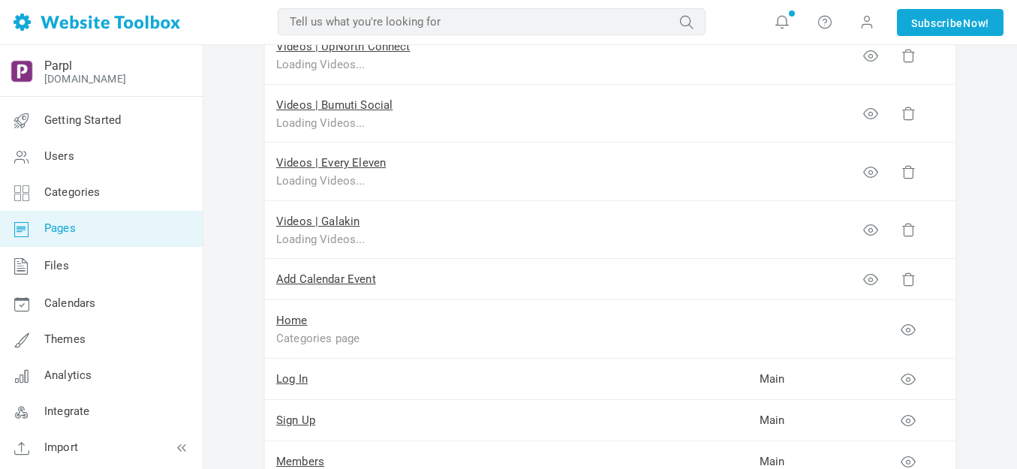
scroll to position [1051, 0]
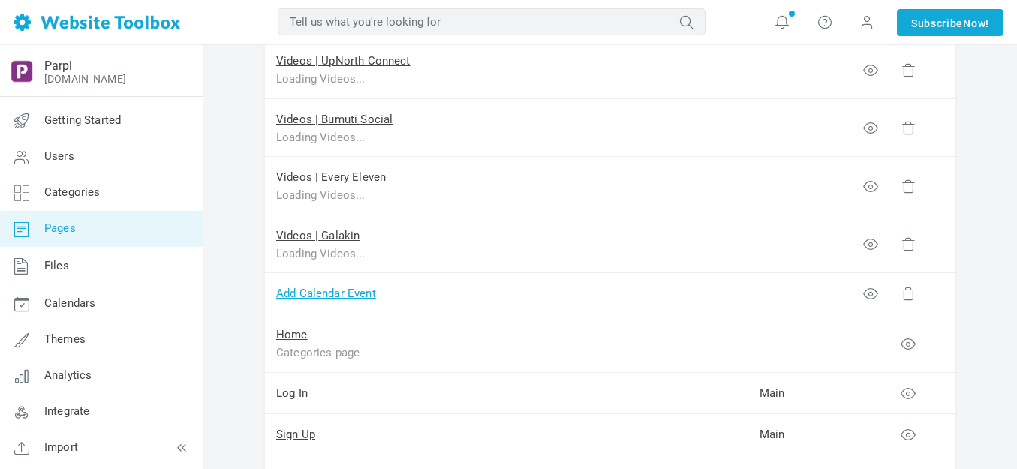
click at [340, 292] on link "Add Calendar Event" at bounding box center [326, 294] width 100 height 14
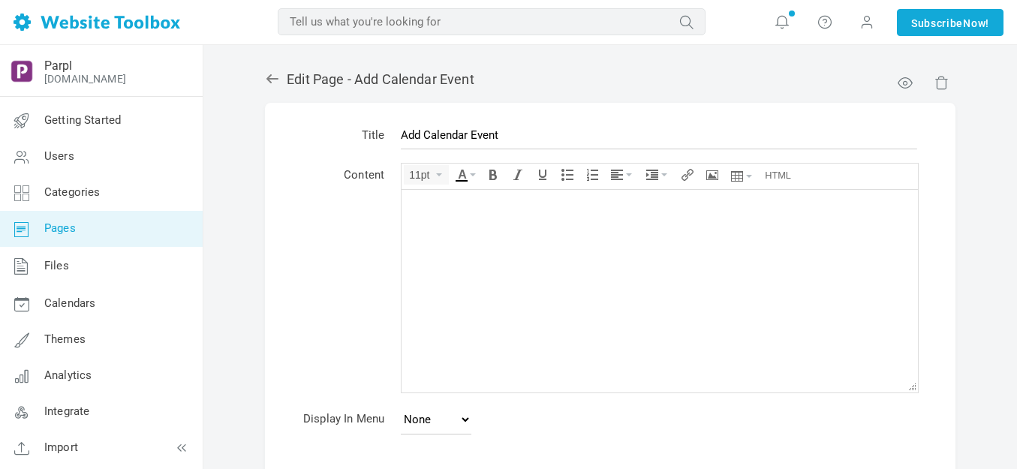
click at [471, 258] on body at bounding box center [660, 290] width 516 height 203
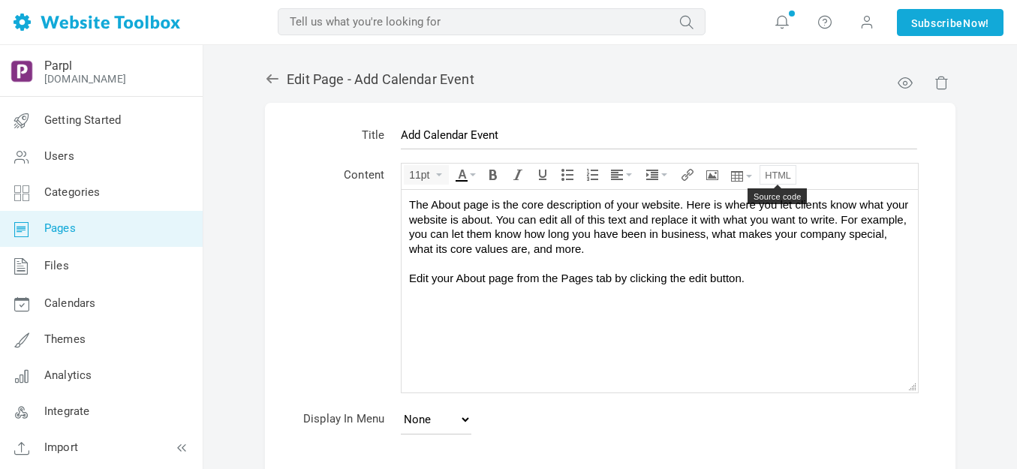
click at [779, 173] on icon "Source code" at bounding box center [778, 175] width 26 height 12
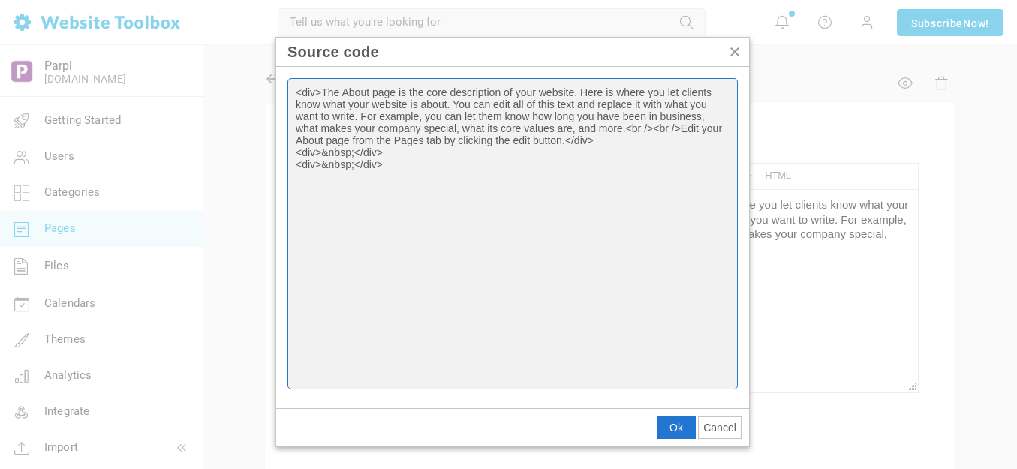
paste textarea "<iframe width="100%" height="2000px" src="[URL][DOMAIN_NAME]" frameBorder="0"> …"
type textarea "<div>The About page is the core description of your website. Here is where you …"
click at [671, 426] on span "Ok" at bounding box center [677, 428] width 14 height 12
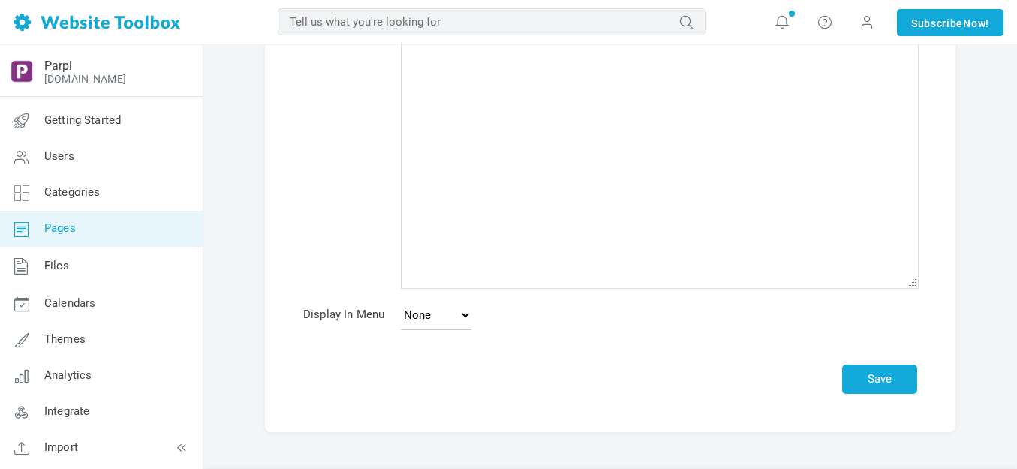
scroll to position [283, 0]
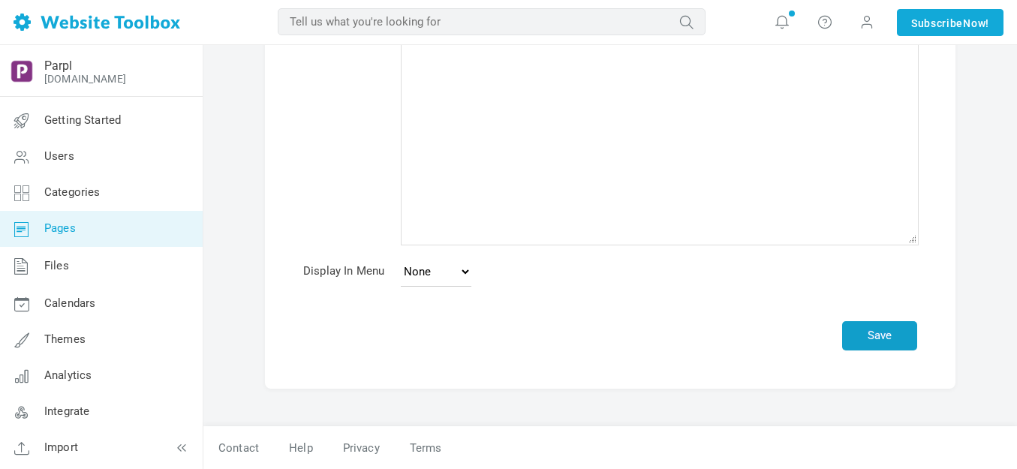
click at [862, 335] on button "Save" at bounding box center [879, 335] width 75 height 29
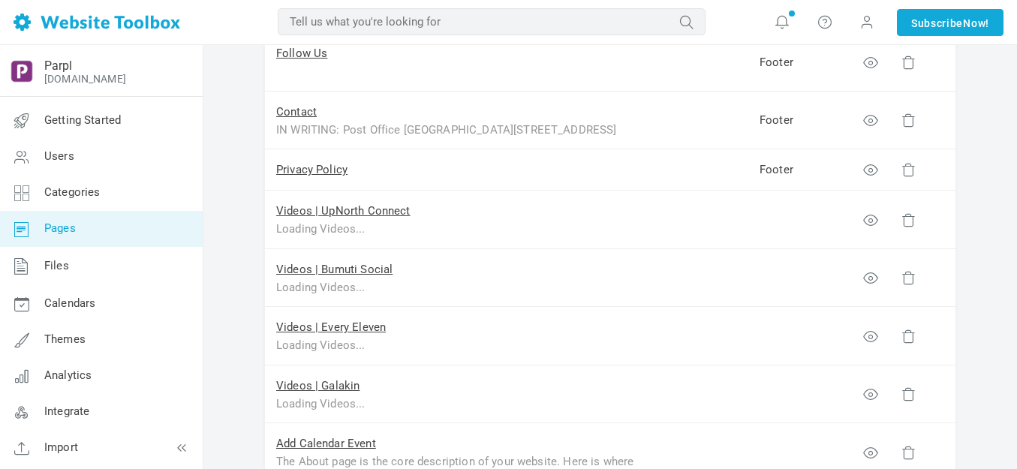
scroll to position [976, 0]
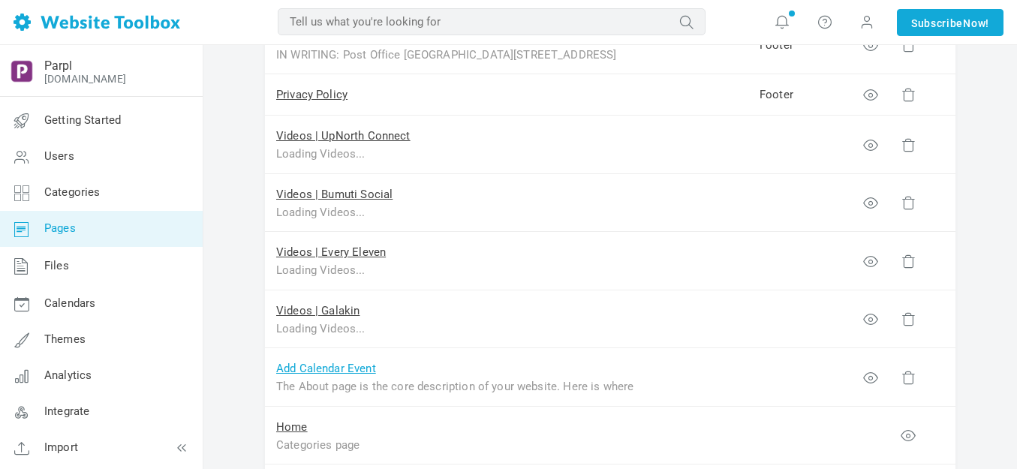
click at [330, 369] on link "Add Calendar Event" at bounding box center [326, 369] width 100 height 14
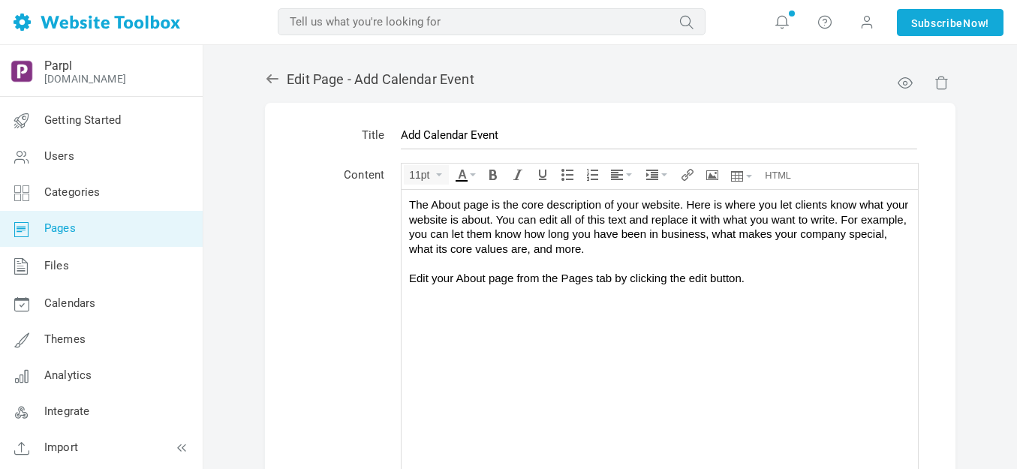
click at [756, 275] on div "The About page is the core description of your website. Here is where you let c…" at bounding box center [659, 241] width 501 height 88
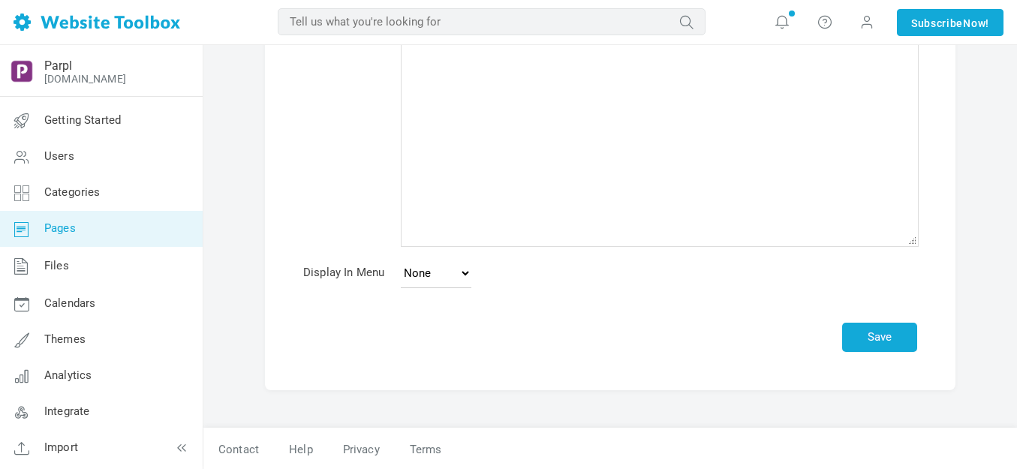
scroll to position [283, 0]
click at [866, 333] on button "Save" at bounding box center [879, 335] width 75 height 29
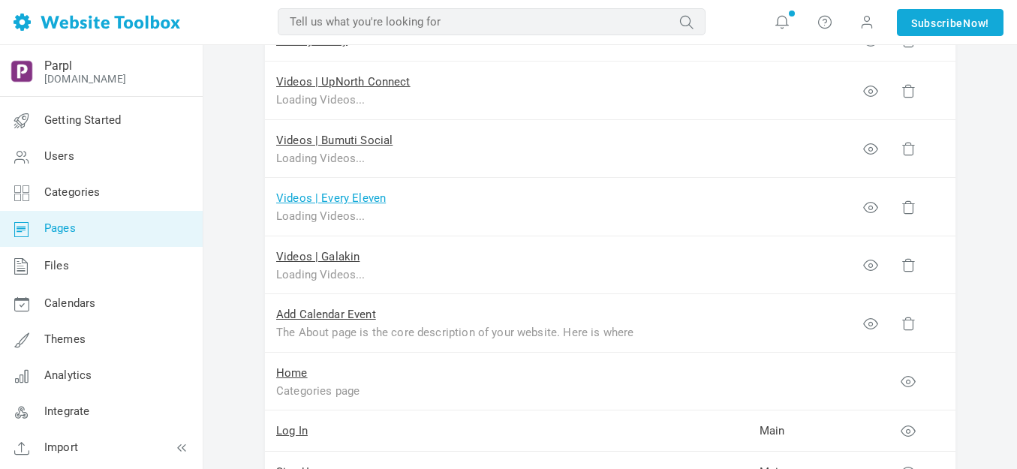
scroll to position [1051, 0]
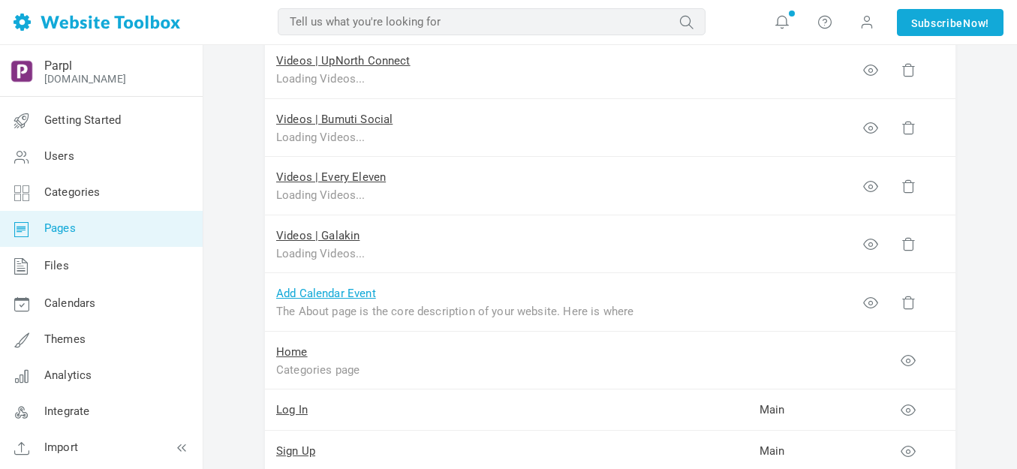
click at [348, 296] on link "Add Calendar Event" at bounding box center [326, 294] width 100 height 14
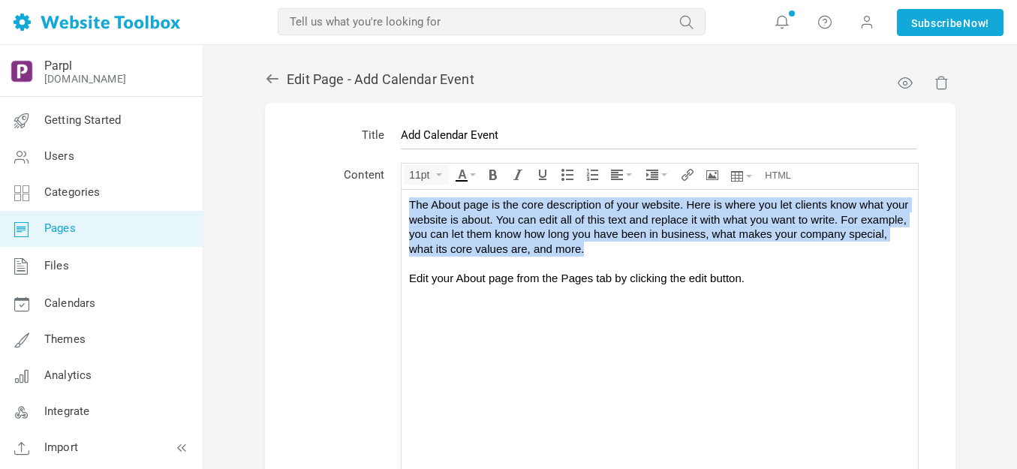
drag, startPoint x: 411, startPoint y: 204, endPoint x: 645, endPoint y: 245, distance: 237.8
click at [645, 245] on div "The About page is the core description of your website. Here is where you let c…" at bounding box center [659, 241] width 501 height 88
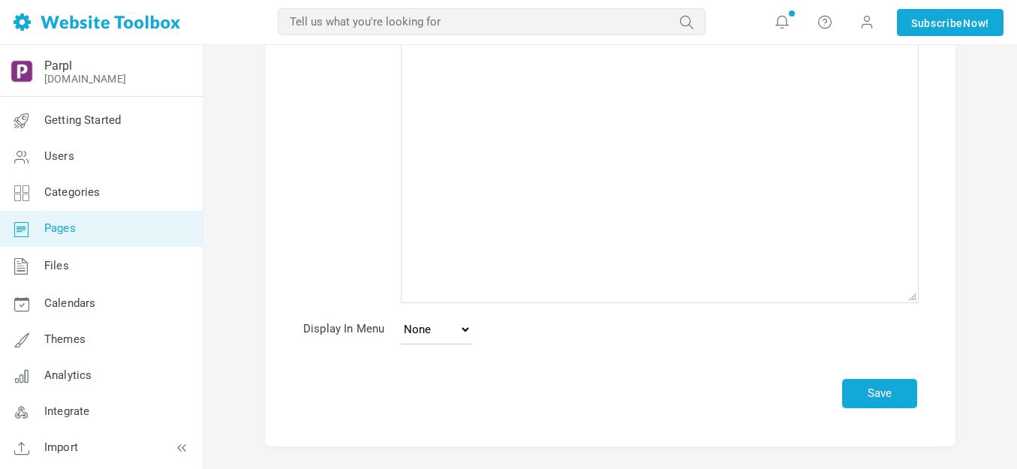
scroll to position [1211, 0]
click at [886, 391] on button "Save" at bounding box center [879, 393] width 75 height 29
